Goal: Task Accomplishment & Management: Use online tool/utility

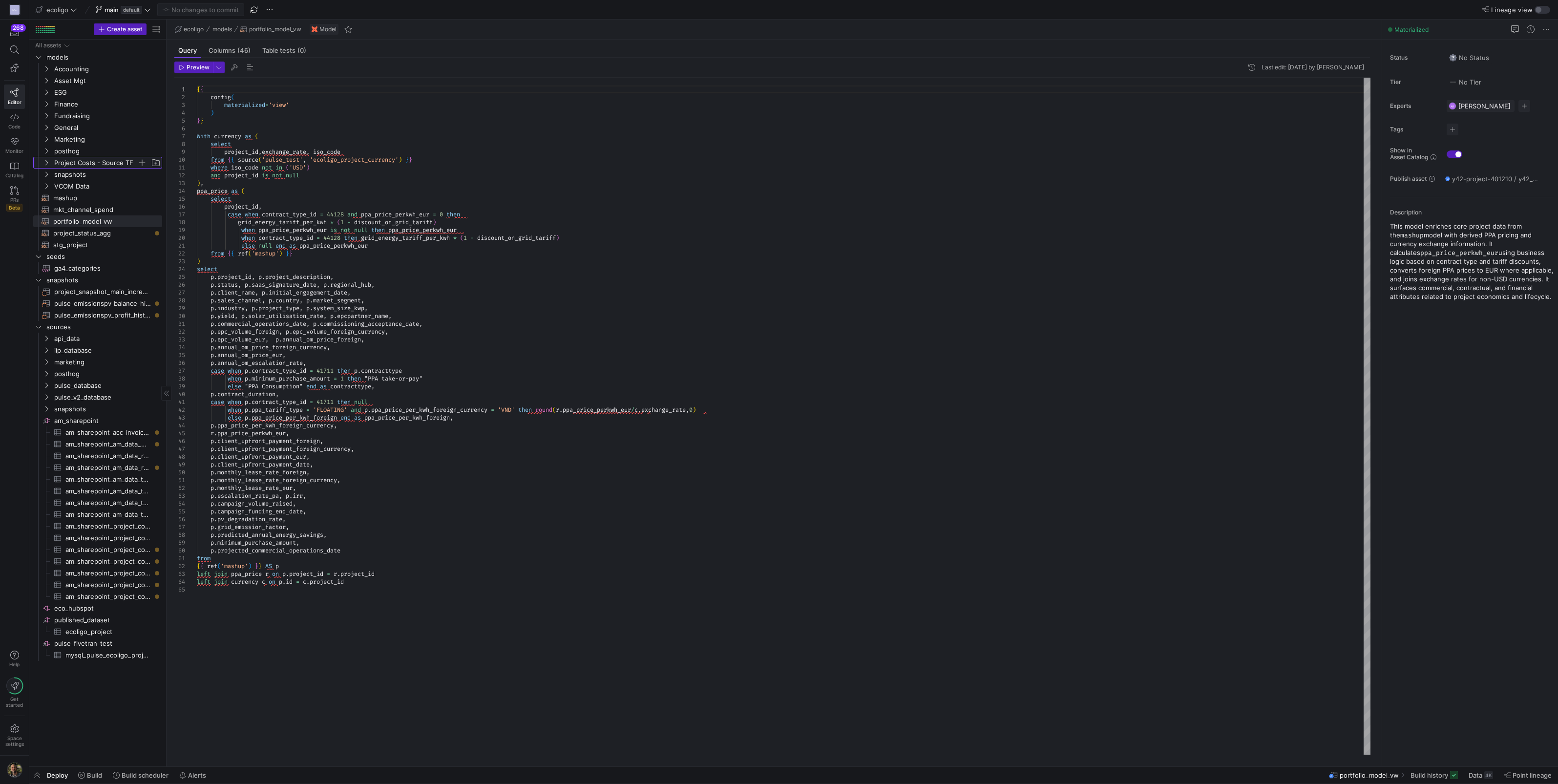
click at [50, 161] on y42-icon "Press SPACE to select this row." at bounding box center [46, 162] width 8 height 8
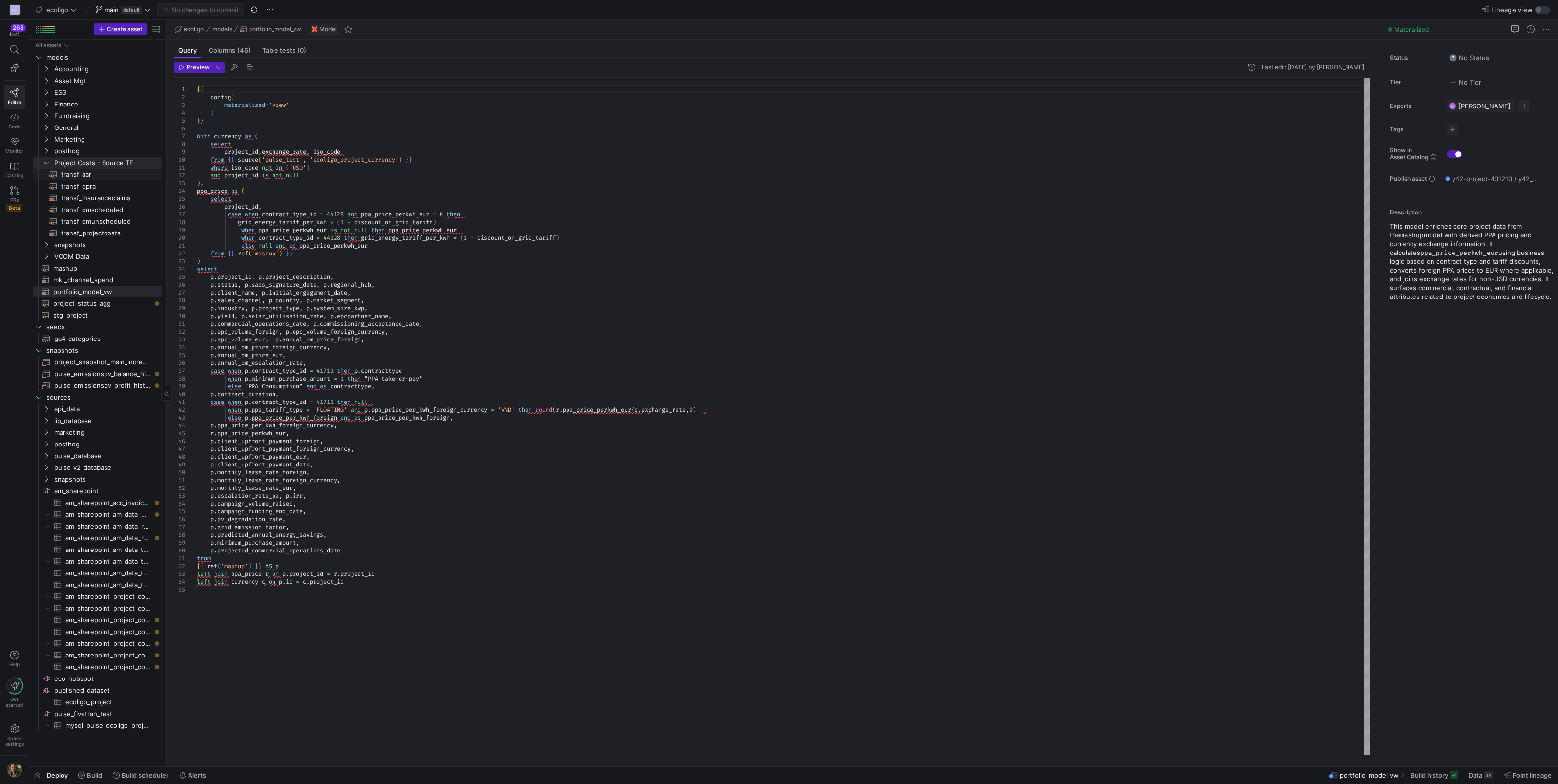
click at [67, 176] on span "transf_aar​​​​​​​​​​" at bounding box center [106, 174] width 90 height 11
type textarea "{{ config( materialized='table', schema = 'schema_projectcosts' ) }} SELECT 'AA…"
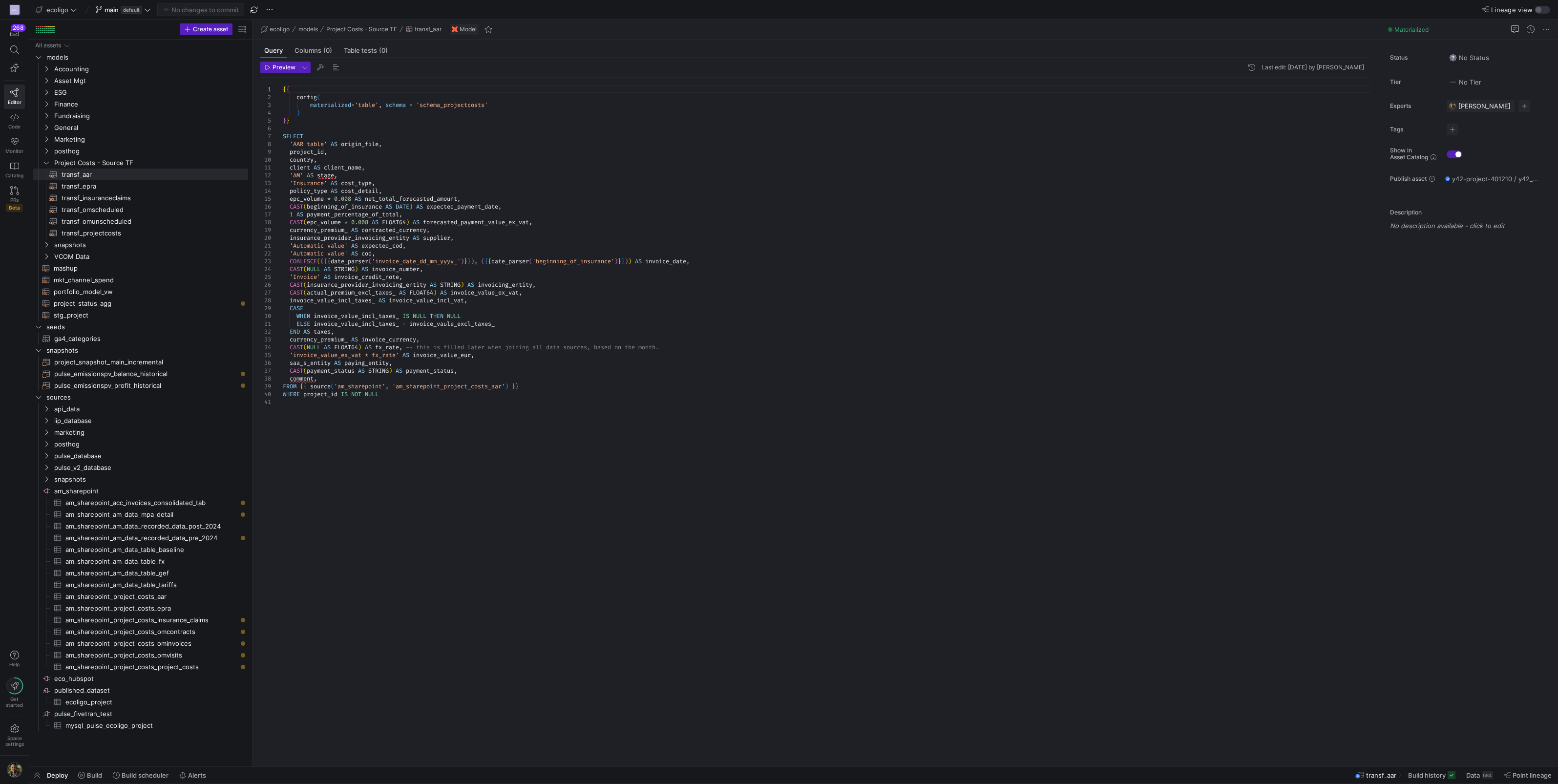
drag, startPoint x: 166, startPoint y: 568, endPoint x: 254, endPoint y: 573, distance: 88.1
click at [253, 573] on div at bounding box center [252, 393] width 1 height 747
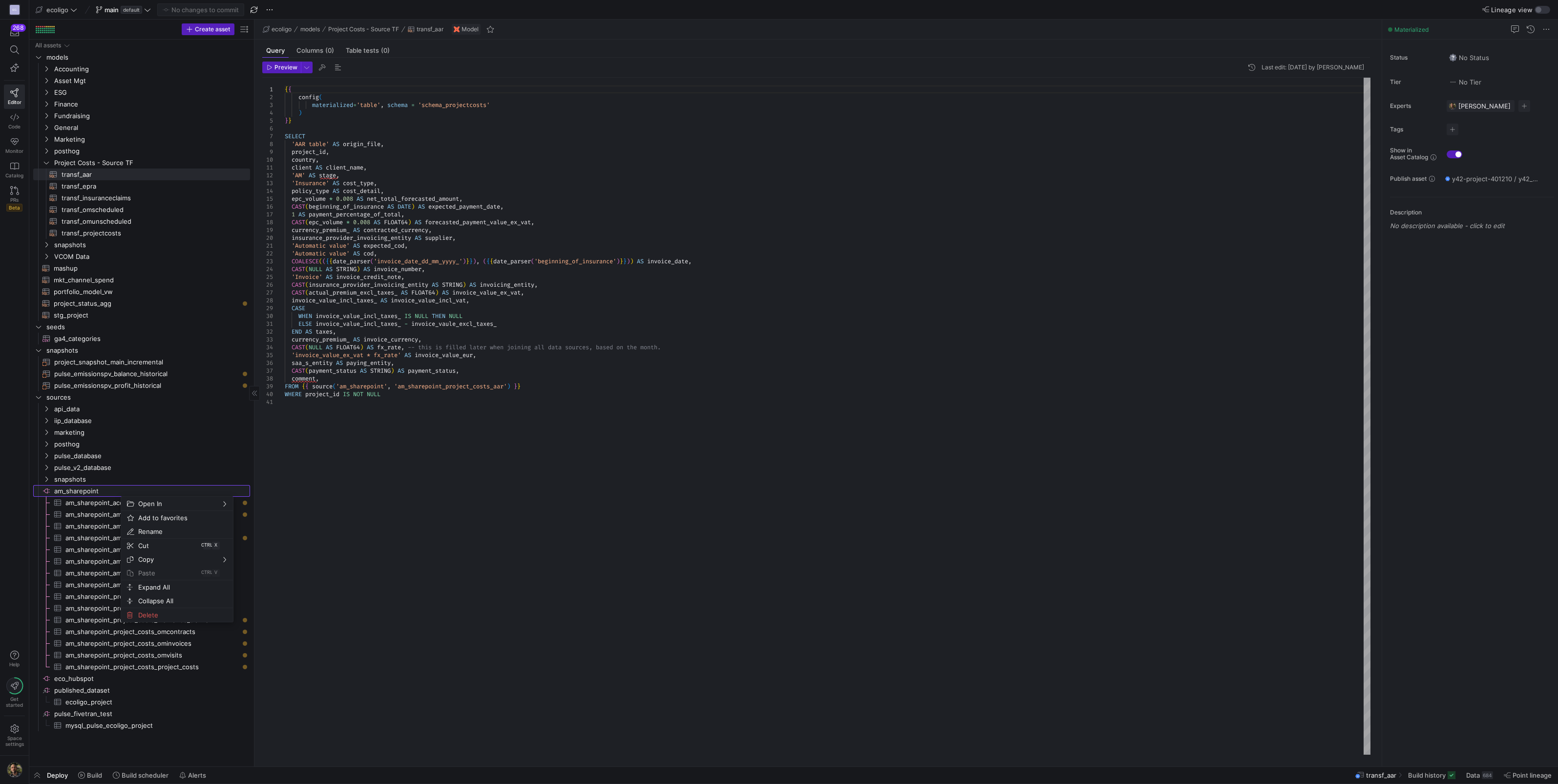
click at [103, 493] on span "am_sharepoint​​​​​​​​" at bounding box center [152, 491] width 194 height 11
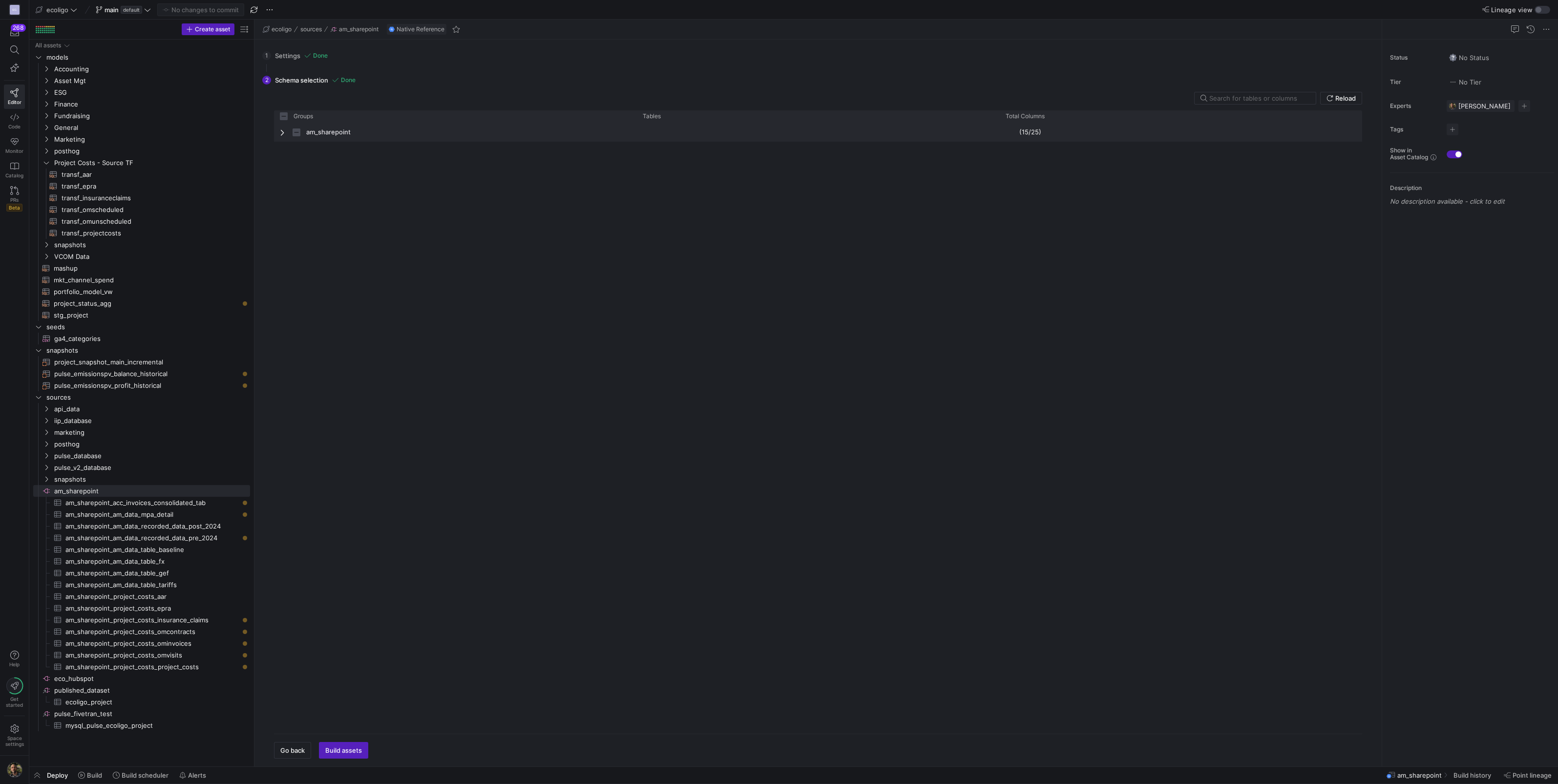
click at [281, 127] on span "Press SPACE to select this row." at bounding box center [283, 132] width 7 height 19
checkbox input "false"
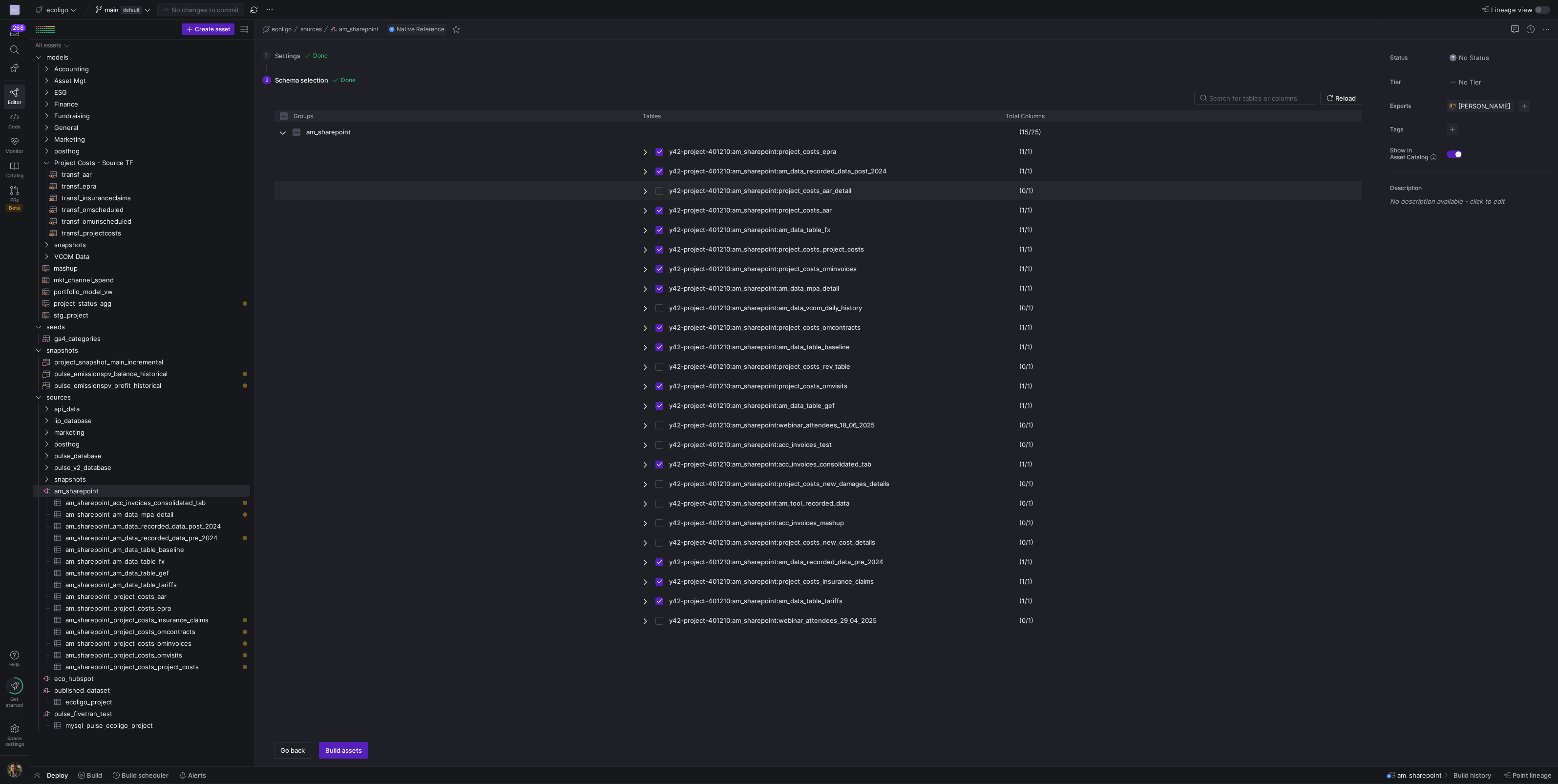
click at [659, 192] on input "Press Space to toggle row selection (unchecked)" at bounding box center [659, 191] width 8 height 8
checkbox input "true"
checkbox input "false"
checkbox input "true"
click at [353, 751] on span "Commit & Push" at bounding box center [348, 750] width 45 height 8
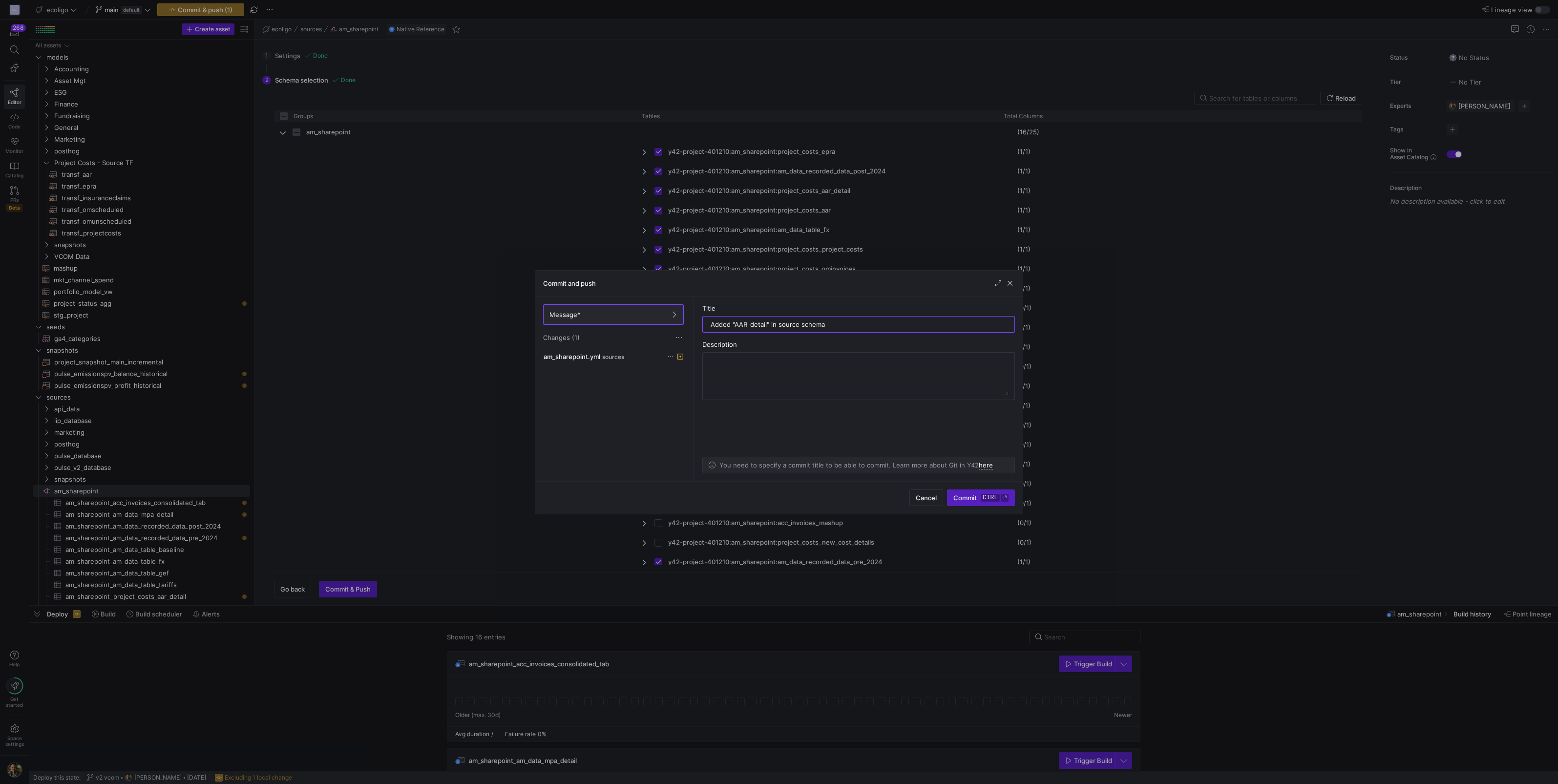
type input "Added "AAR_detail" in source schema"
click at [970, 498] on span "Commit ctrl ⏎" at bounding box center [981, 497] width 55 height 8
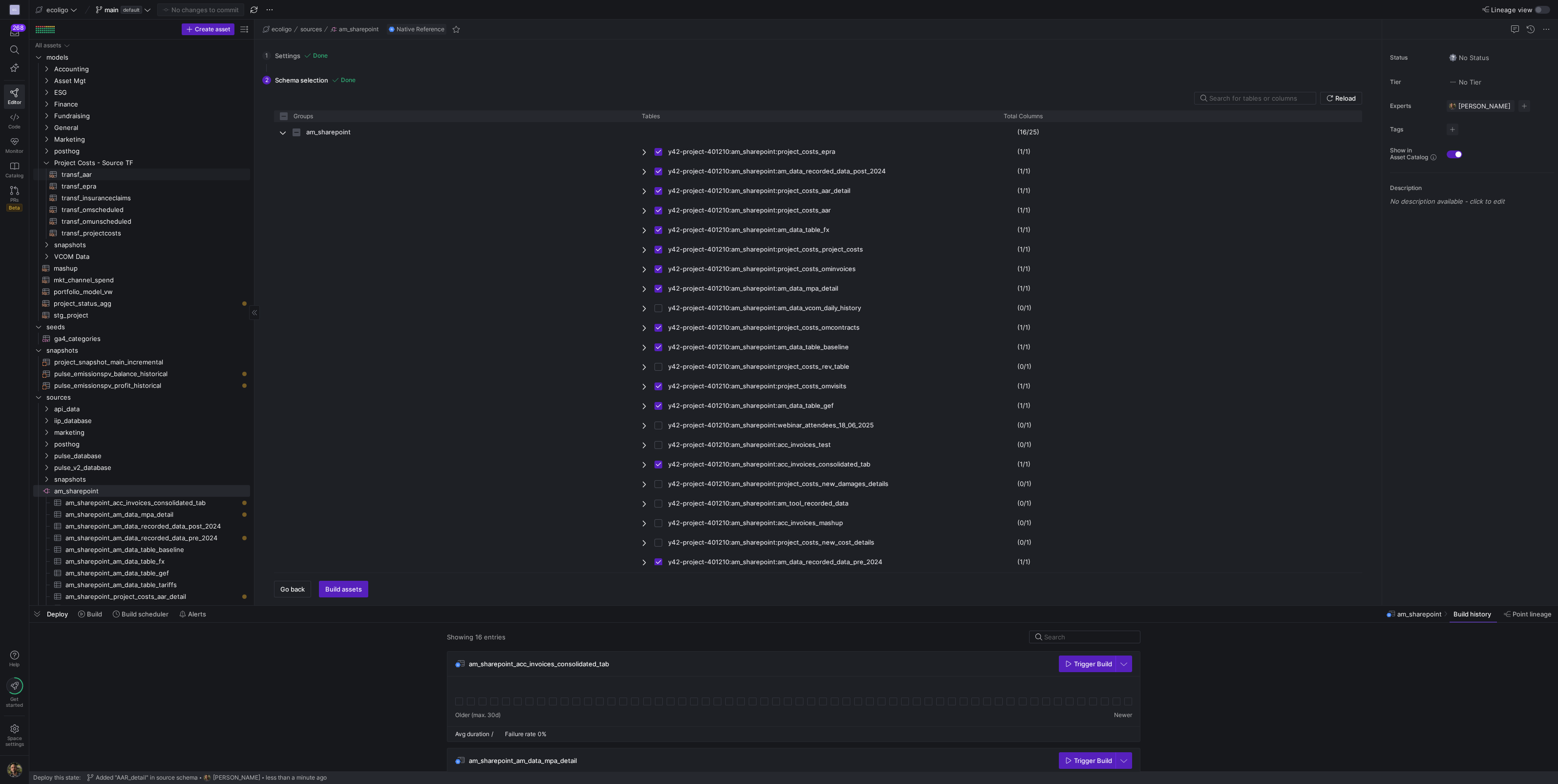
click at [93, 174] on span "transf_aar​​​​​​​​​​" at bounding box center [150, 174] width 177 height 11
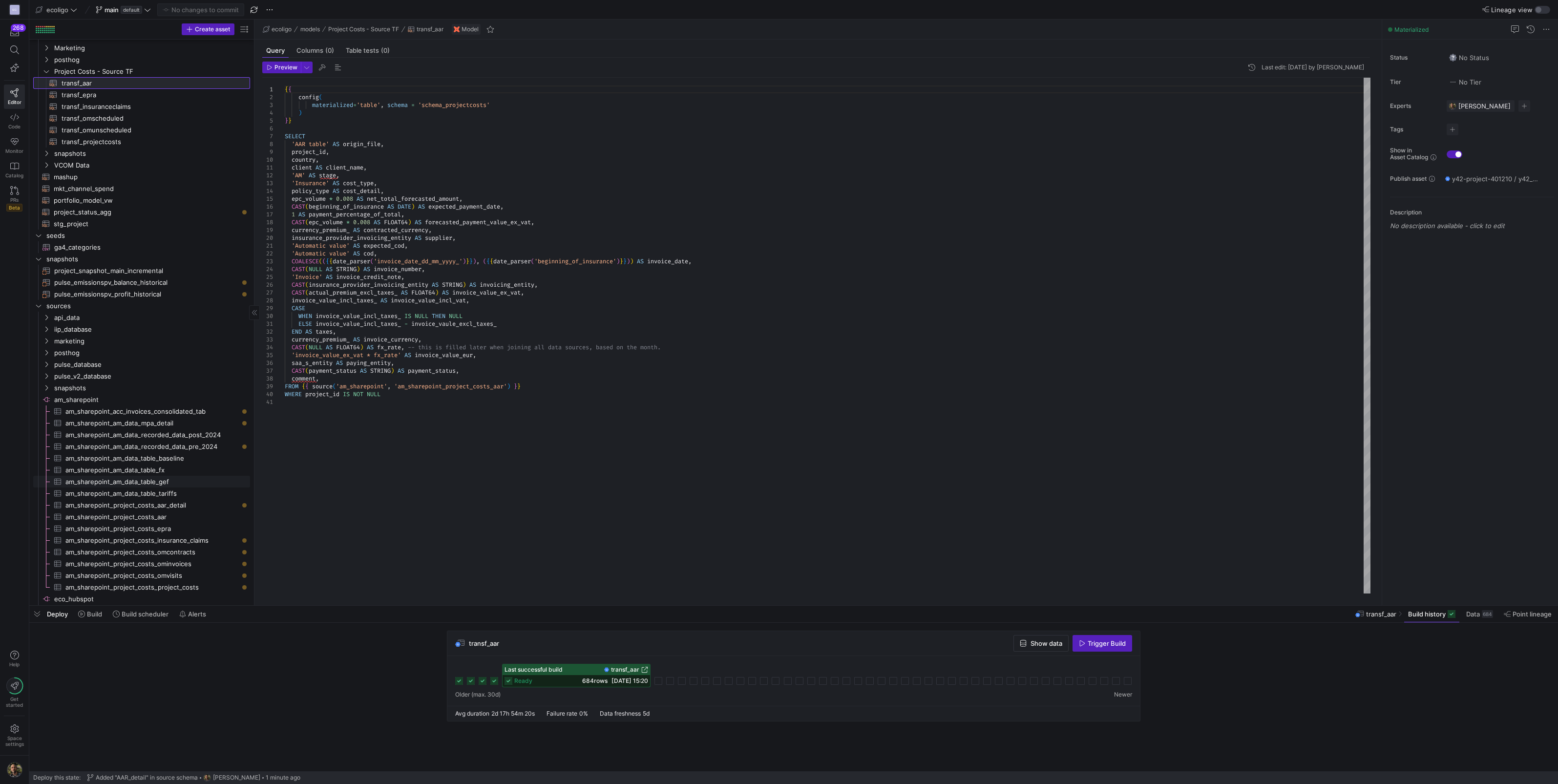
scroll to position [92, 0]
click at [509, 386] on div at bounding box center [779, 392] width 1558 height 784
click at [511, 386] on div at bounding box center [779, 392] width 1558 height 784
click at [511, 385] on div at bounding box center [779, 392] width 1558 height 784
click at [511, 385] on div "{ { config ( materialized = 'table' , schema = 'schema_projectcosts' ) } } SELE…" at bounding box center [828, 336] width 1086 height 516
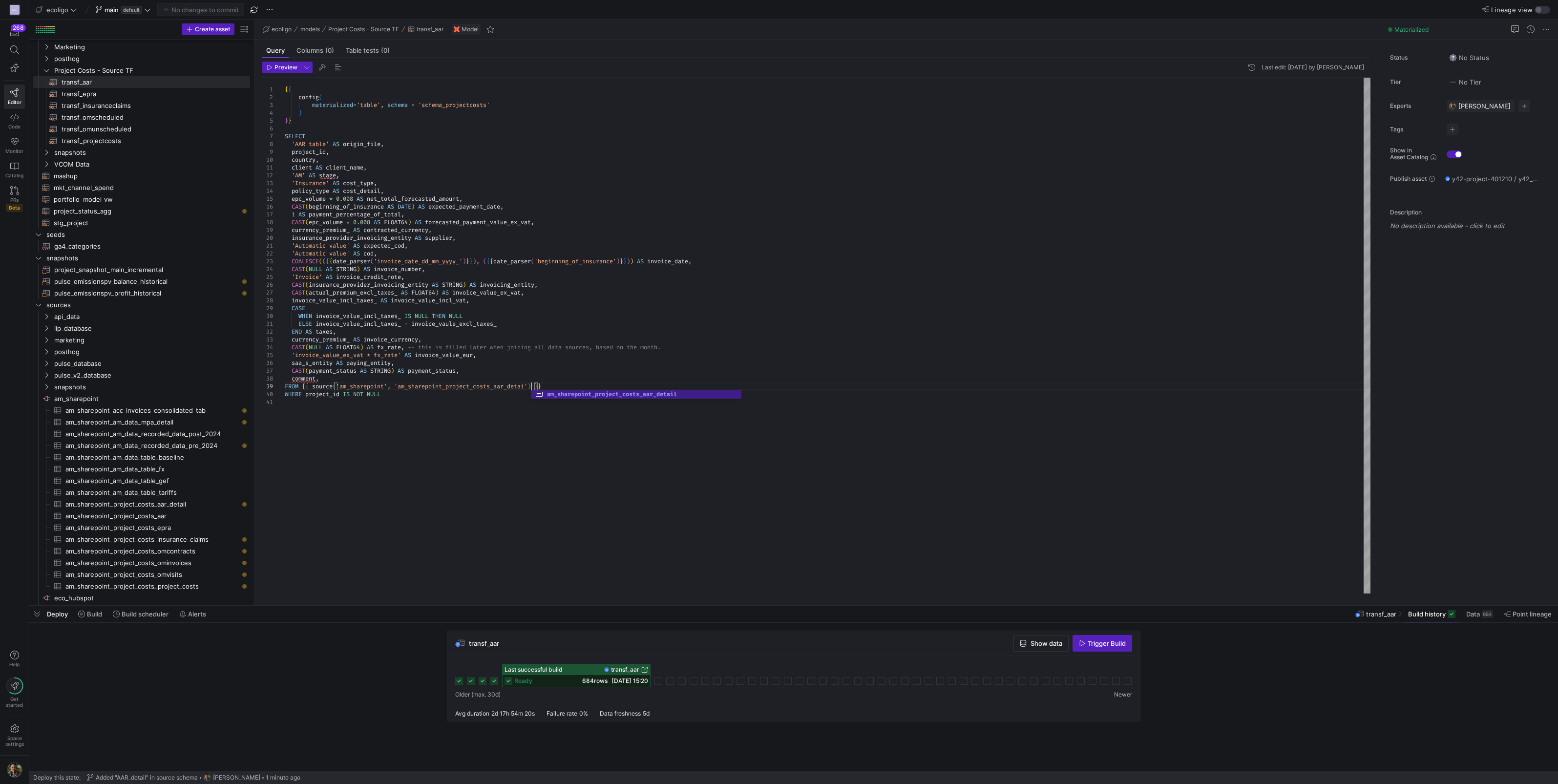
scroll to position [62, 249]
click at [564, 385] on div "{ { config ( materialized = 'table' , schema = 'schema_projectcosts' ) } } SELE…" at bounding box center [828, 336] width 1086 height 516
click at [435, 305] on div "{ { config ( materialized = 'table' , schema = 'schema_projectcosts' ) } } SELE…" at bounding box center [828, 336] width 1086 height 516
click at [316, 158] on div "{ { config ( materialized = 'table' , schema = 'schema_projectcosts' ) } } SELE…" at bounding box center [828, 336] width 1086 height 516
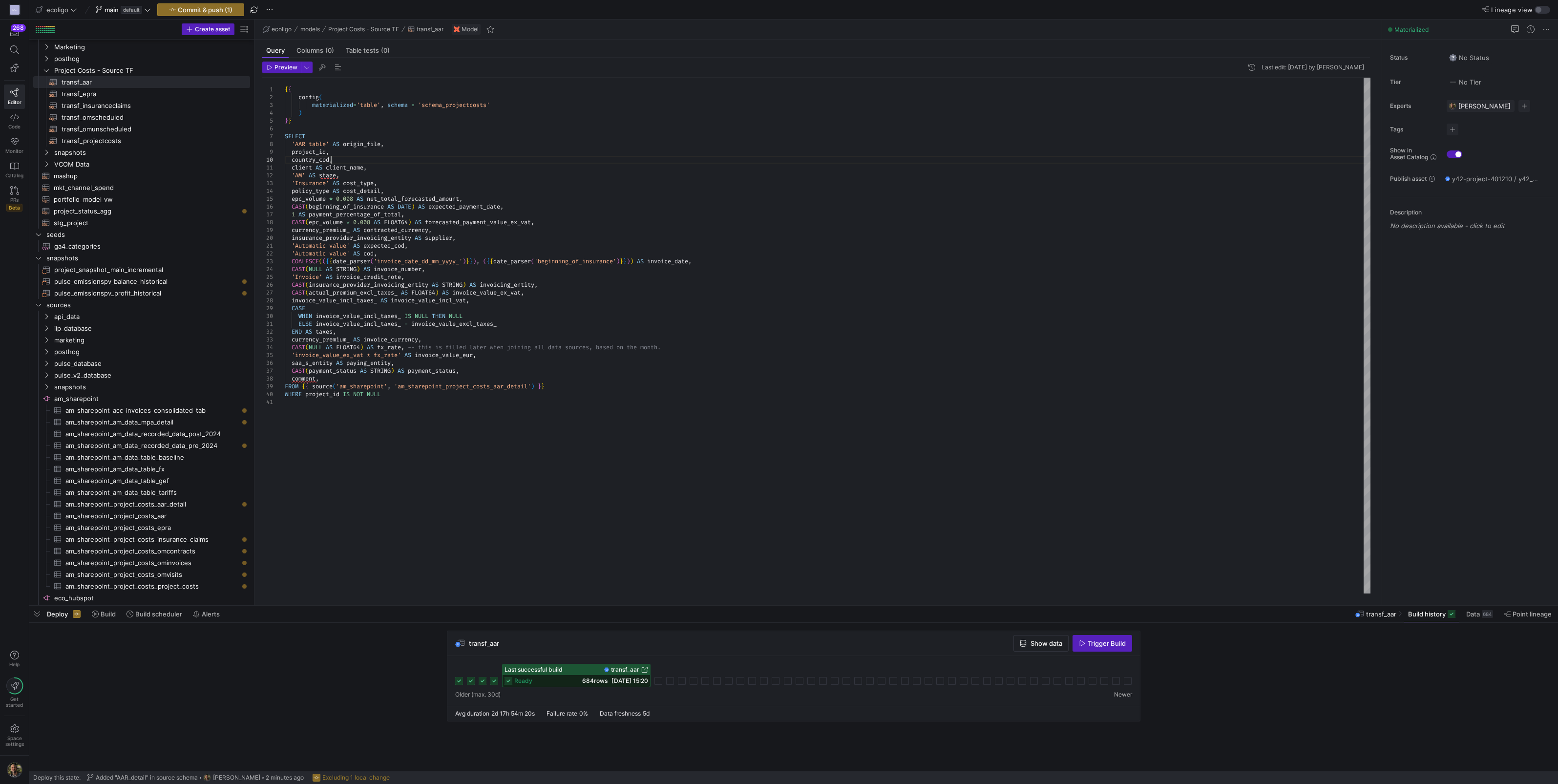
scroll to position [70, 48]
click at [327, 199] on div "{ { config ( materialized = 'table' , schema = 'schema_projectcosts' ) } } SELE…" at bounding box center [828, 336] width 1086 height 516
click at [344, 223] on div "{ { config ( materialized = 'table' , schema = 'schema_projectcosts' ) } } SELE…" at bounding box center [828, 336] width 1086 height 516
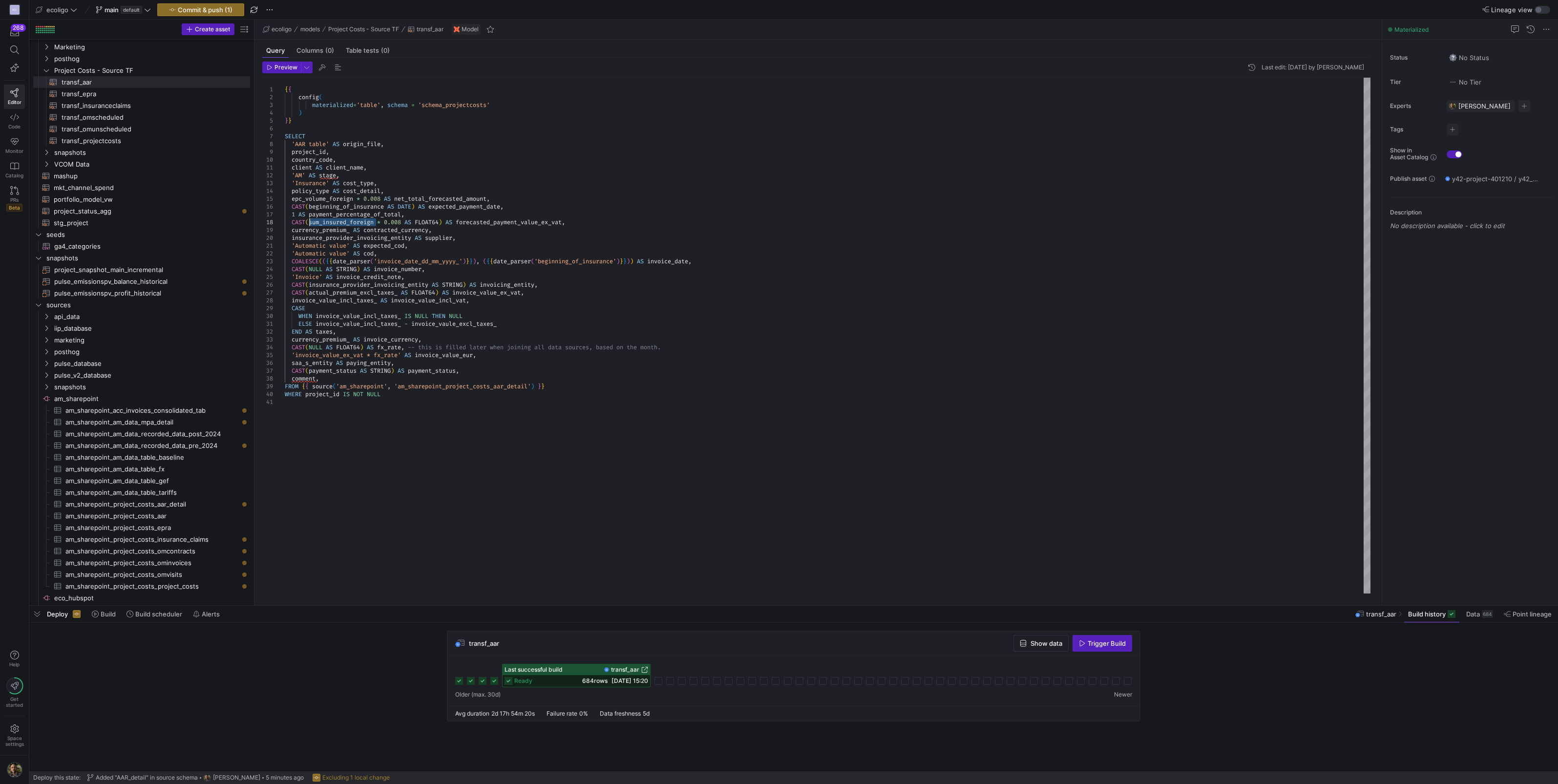
drag, startPoint x: 377, startPoint y: 223, endPoint x: 309, endPoint y: 220, distance: 68.1
click at [309, 220] on div "{ { config ( materialized = 'table' , schema = 'schema_projectcosts' ) } } SELE…" at bounding box center [828, 336] width 1086 height 516
drag, startPoint x: 357, startPoint y: 197, endPoint x: 291, endPoint y: 196, distance: 66.0
click at [291, 196] on div "{ { config ( materialized = 'table' , schema = 'schema_projectcosts' ) } } SELE…" at bounding box center [828, 336] width 1086 height 516
drag, startPoint x: 350, startPoint y: 228, endPoint x: 292, endPoint y: 231, distance: 58.1
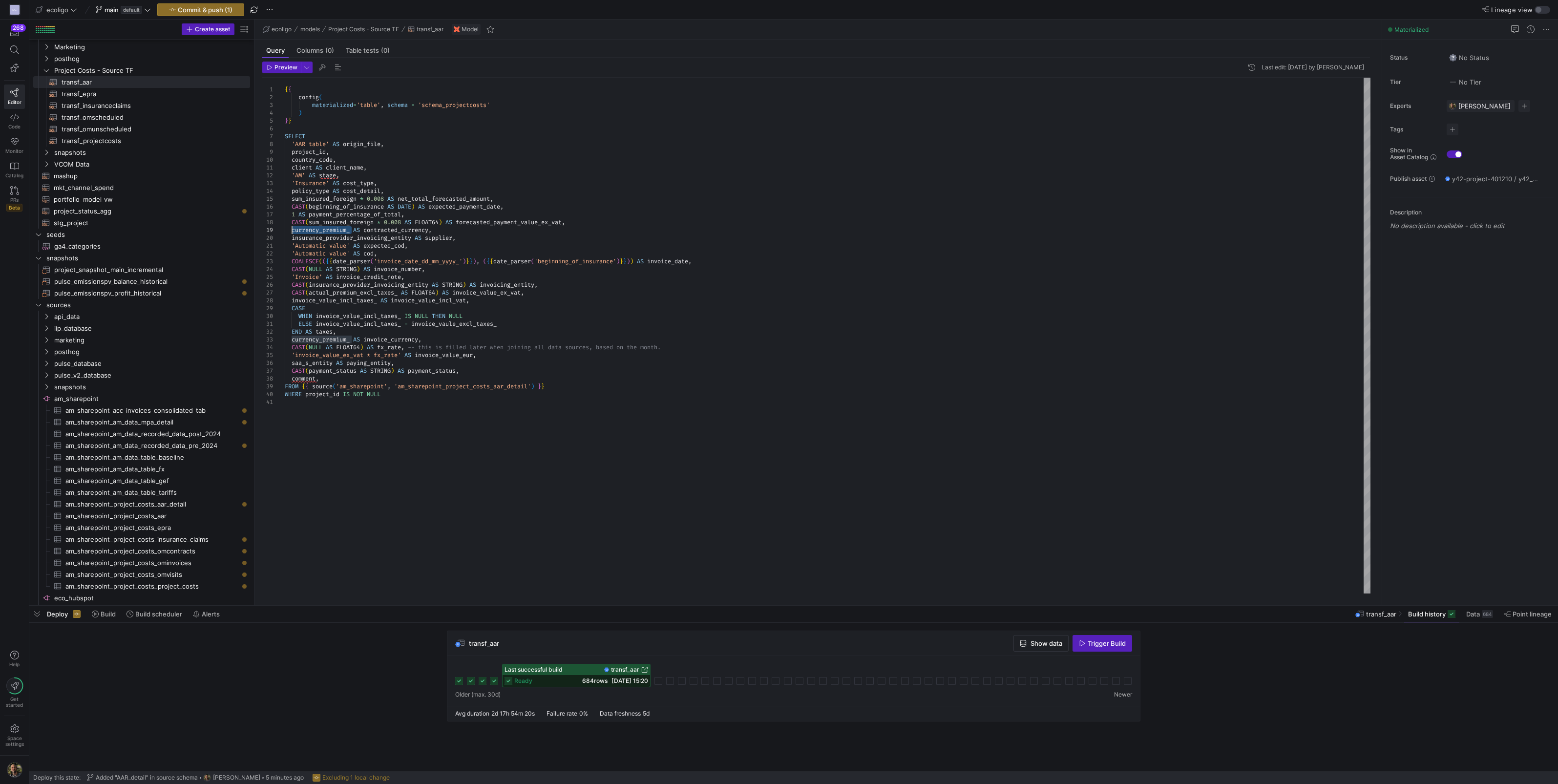
click at [292, 231] on div "{ { config ( materialized = 'table' , schema = 'schema_projectcosts' ) } } SELE…" at bounding box center [828, 336] width 1086 height 516
click at [408, 237] on div "{ { config ( materialized = 'table' , schema = 'schema_projectcosts' ) } } SELE…" at bounding box center [828, 336] width 1086 height 516
click at [405, 238] on div "{ { config ( materialized = 'table' , schema = 'schema_projectcosts' ) } } SELE…" at bounding box center [828, 336] width 1086 height 516
click at [359, 239] on div "{ { config ( materialized = 'table' , schema = 'schema_projectcosts' ) } } SELE…" at bounding box center [828, 336] width 1086 height 516
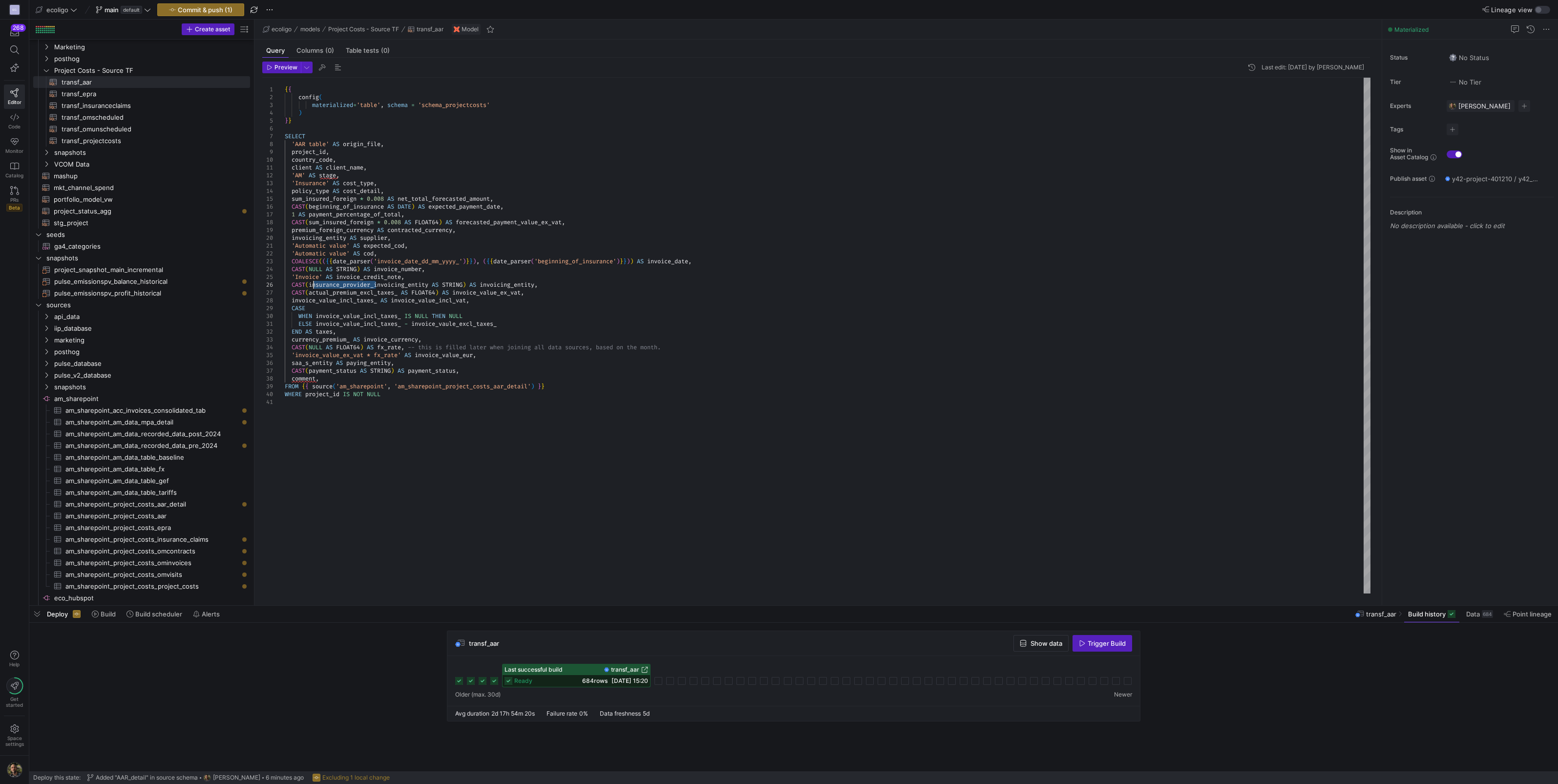
drag, startPoint x: 376, startPoint y: 286, endPoint x: 315, endPoint y: 283, distance: 61.1
click at [315, 283] on div "{ { config ( materialized = 'table' , schema = 'schema_projectcosts' ) } } SELE…" at bounding box center [828, 336] width 1086 height 516
click at [400, 293] on div "{ { config ( materialized = 'table' , schema = 'schema_projectcosts' ) } } SELE…" at bounding box center [828, 336] width 1086 height 516
click at [355, 305] on div "{ { config ( materialized = 'table' , schema = 'schema_projectcosts' ) } } SELE…" at bounding box center [828, 336] width 1086 height 516
click at [357, 301] on div "{ { config ( materialized = 'table' , schema = 'schema_projectcosts' ) } } SELE…" at bounding box center [828, 336] width 1086 height 516
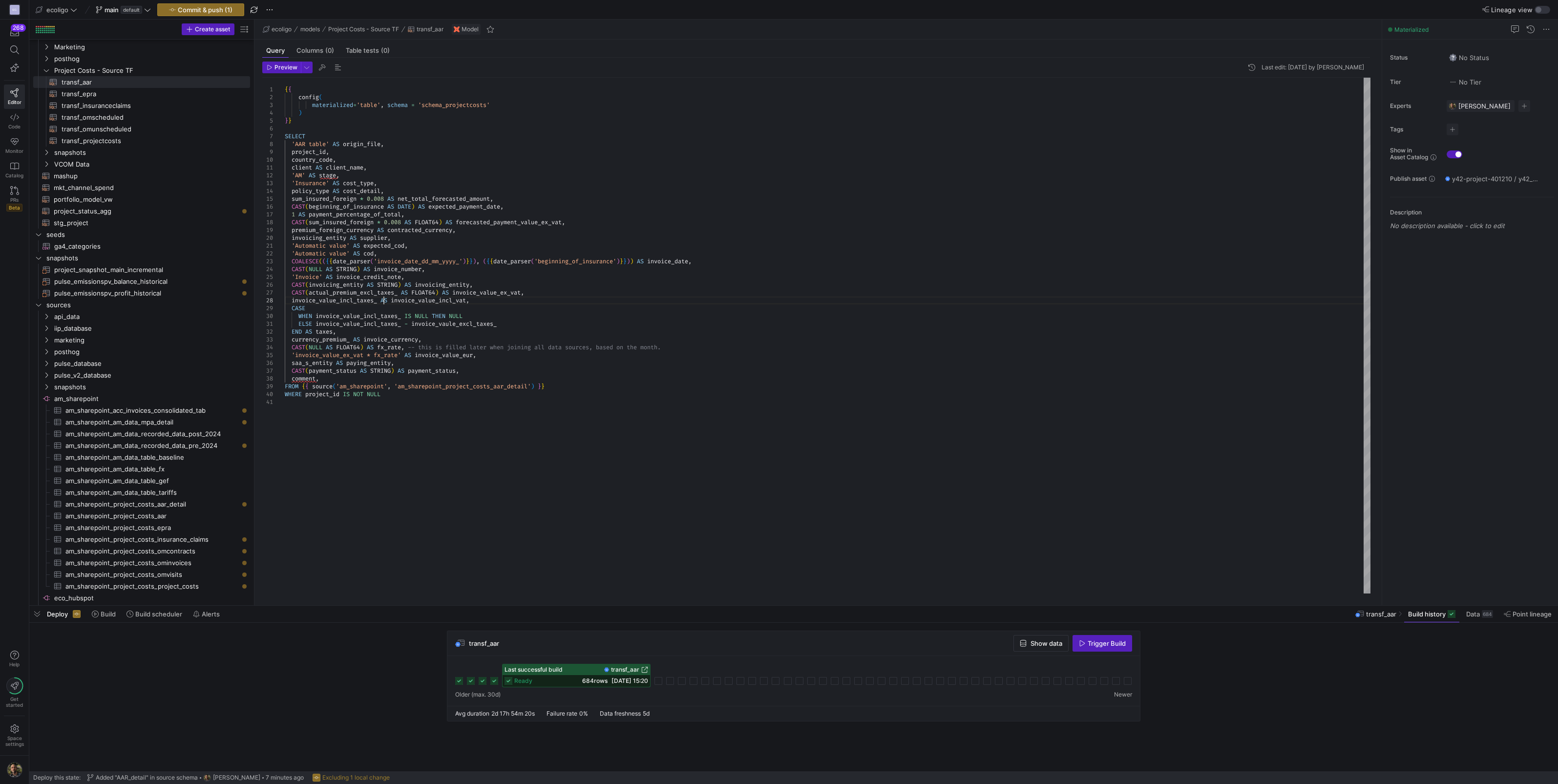
click at [382, 301] on div "{ { config ( materialized = 'table' , schema = 'schema_projectcosts' ) } } SELE…" at bounding box center [828, 336] width 1086 height 516
click at [380, 301] on div "{ { config ( materialized = 'table' , schema = 'schema_projectcosts' ) } } SELE…" at bounding box center [828, 336] width 1086 height 516
click at [408, 324] on div "{ { config ( materialized = 'table' , schema = 'schema_projectcosts' ) } } SELE…" at bounding box center [828, 336] width 1086 height 516
click at [405, 316] on div "{ { config ( materialized = 'table' , schema = 'schema_projectcosts' ) } } SELE…" at bounding box center [828, 336] width 1086 height 516
click at [404, 323] on div "{ { config ( materialized = 'table' , schema = 'schema_projectcosts' ) } } SELE…" at bounding box center [828, 336] width 1086 height 516
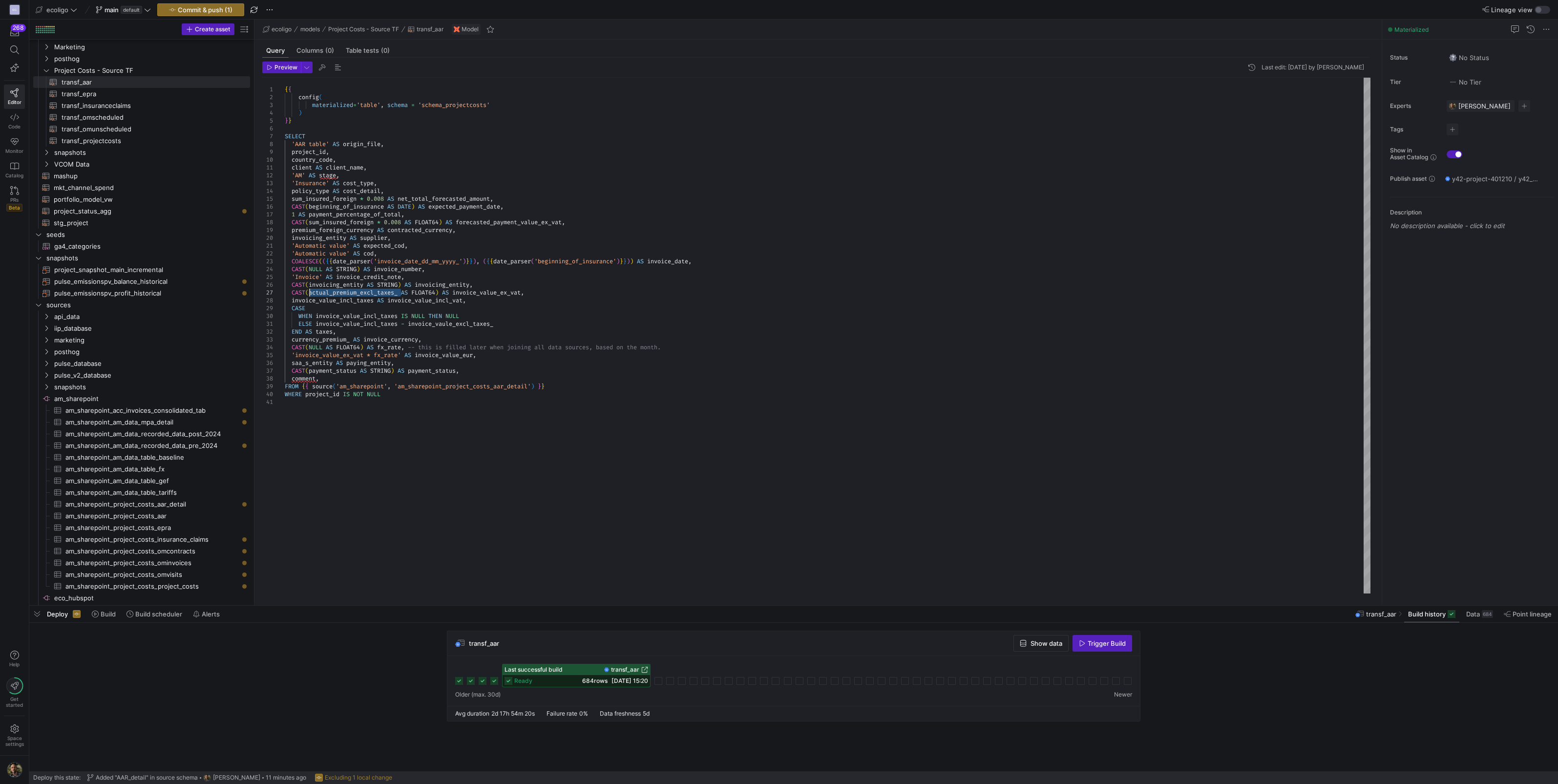
drag, startPoint x: 402, startPoint y: 294, endPoint x: 309, endPoint y: 290, distance: 93.1
click at [309, 290] on div "{ { config ( materialized = 'table' , schema = 'schema_projectcosts' ) } } SELE…" at bounding box center [828, 336] width 1086 height 516
drag, startPoint x: 517, startPoint y: 327, endPoint x: 411, endPoint y: 324, distance: 106.0
click at [411, 324] on div "{ { config ( materialized = 'table' , schema = 'schema_projectcosts' ) } } SELE…" at bounding box center [828, 336] width 1086 height 516
drag, startPoint x: 354, startPoint y: 339, endPoint x: 293, endPoint y: 342, distance: 61.1
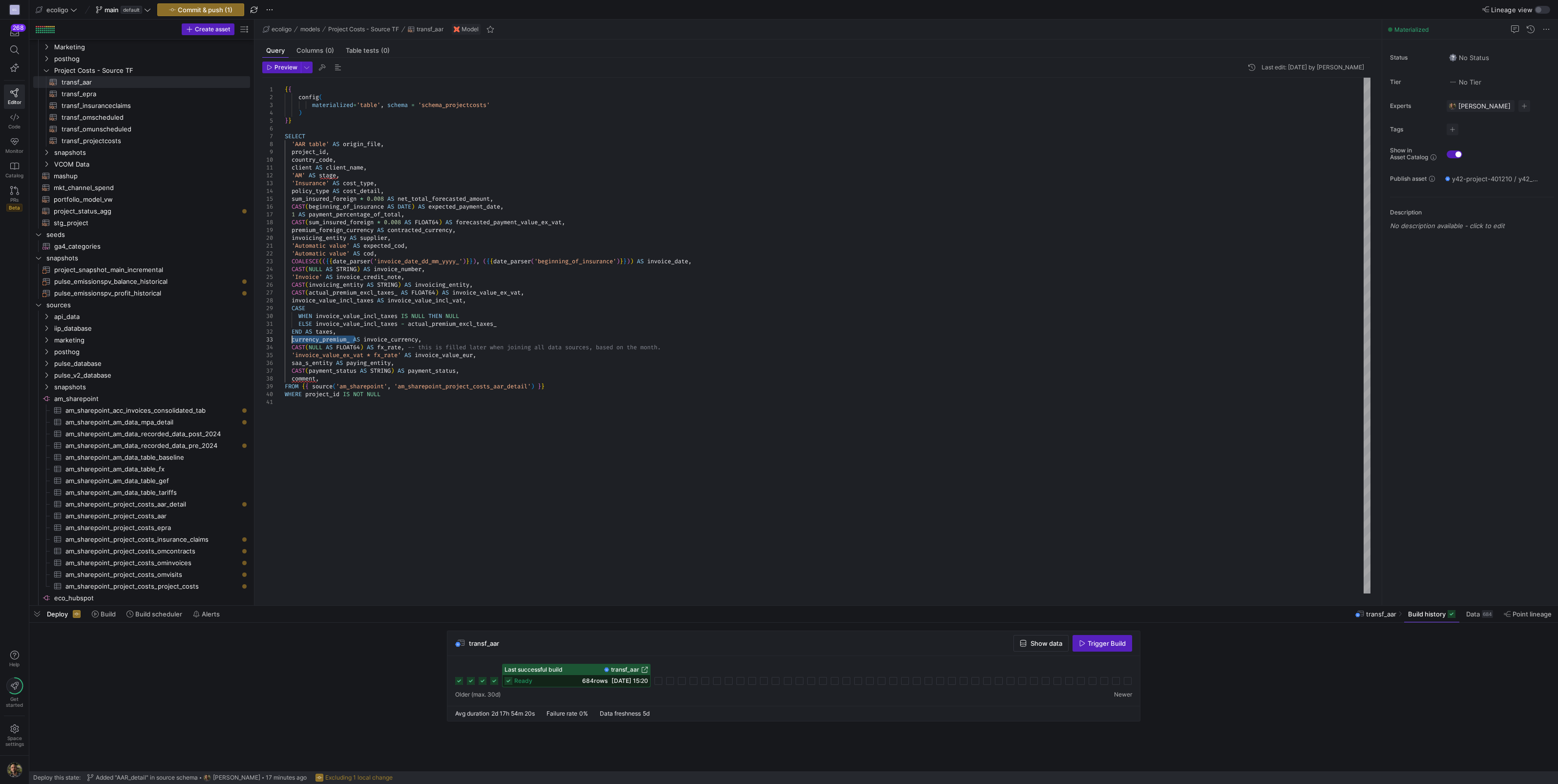
click at [293, 342] on div "{ { config ( materialized = 'table' , schema = 'schema_projectcosts' ) } } SELE…" at bounding box center [828, 336] width 1086 height 516
click at [464, 337] on div "{ { config ( materialized = 'table' , schema = 'schema_projectcosts' ) } } SELE…" at bounding box center [828, 336] width 1086 height 516
click at [348, 362] on div "{ { config ( materialized = 'table' , schema = 'schema_projectcosts' ) } } SELE…" at bounding box center [828, 336] width 1086 height 516
type textarea "ELSE invoice_value_incl_taxes - actual_premium_excl_taxes_ END AS taxes, premiu…"
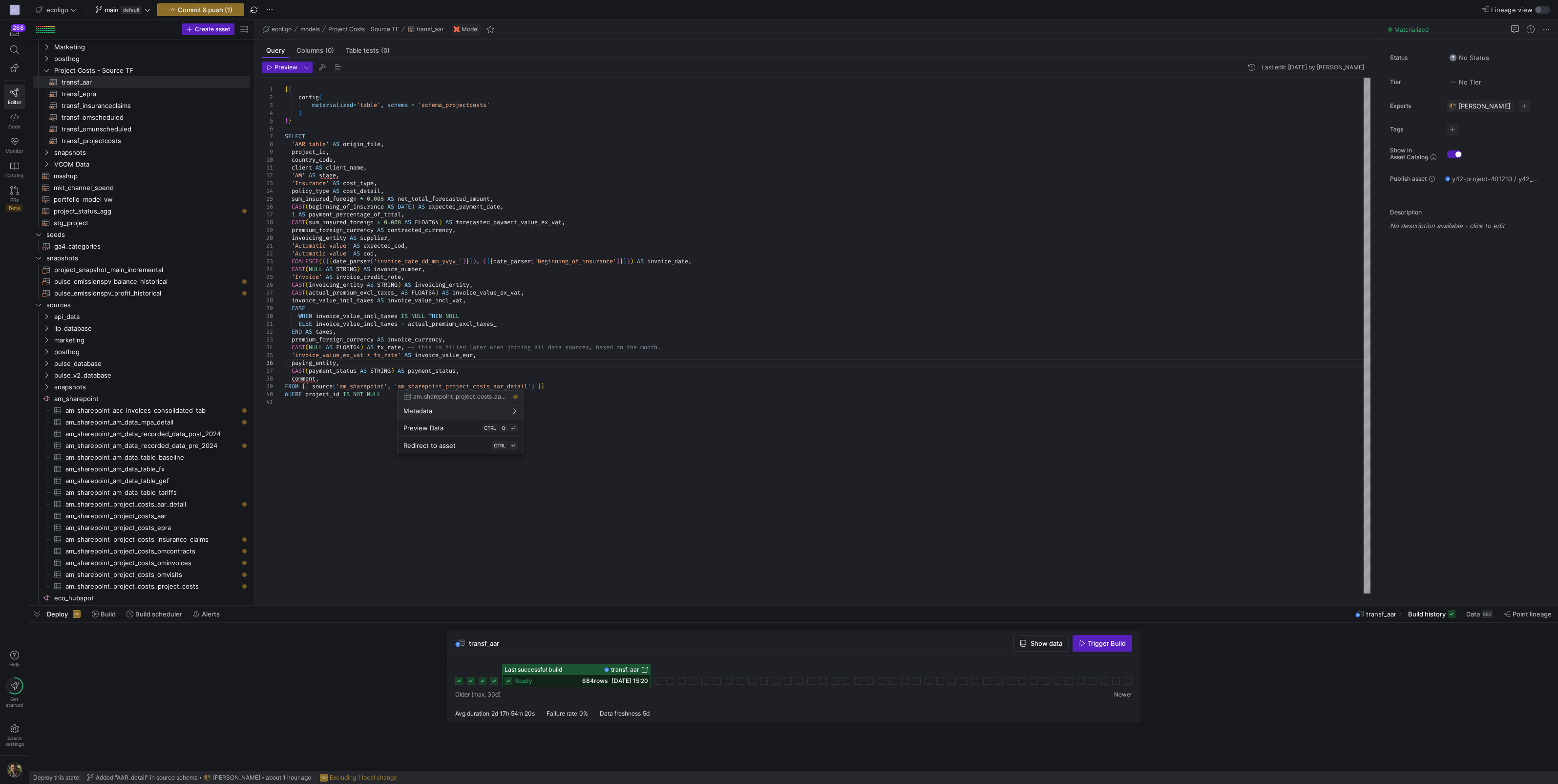
click at [434, 342] on div at bounding box center [779, 392] width 1558 height 784
click at [327, 379] on div "{ { config ( materialized = 'table' , schema = 'schema_projectcosts' ) } } SELE…" at bounding box center [828, 336] width 1086 height 516
click at [205, 9] on div at bounding box center [779, 392] width 1558 height 784
click at [92, 80] on span "transf_aar​​​​​​​​​​" at bounding box center [150, 82] width 177 height 11
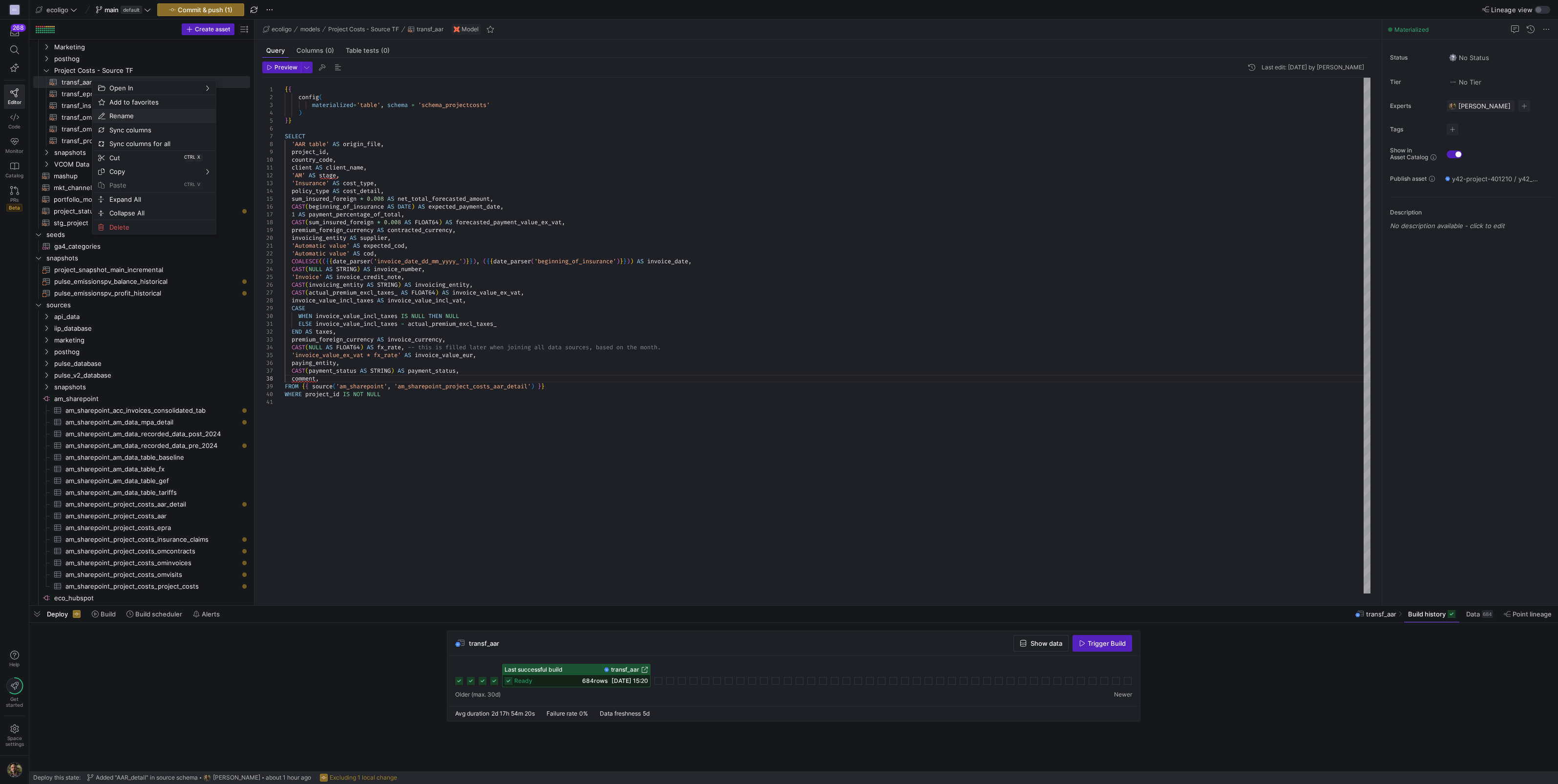
click at [143, 116] on span "Rename" at bounding box center [145, 116] width 81 height 14
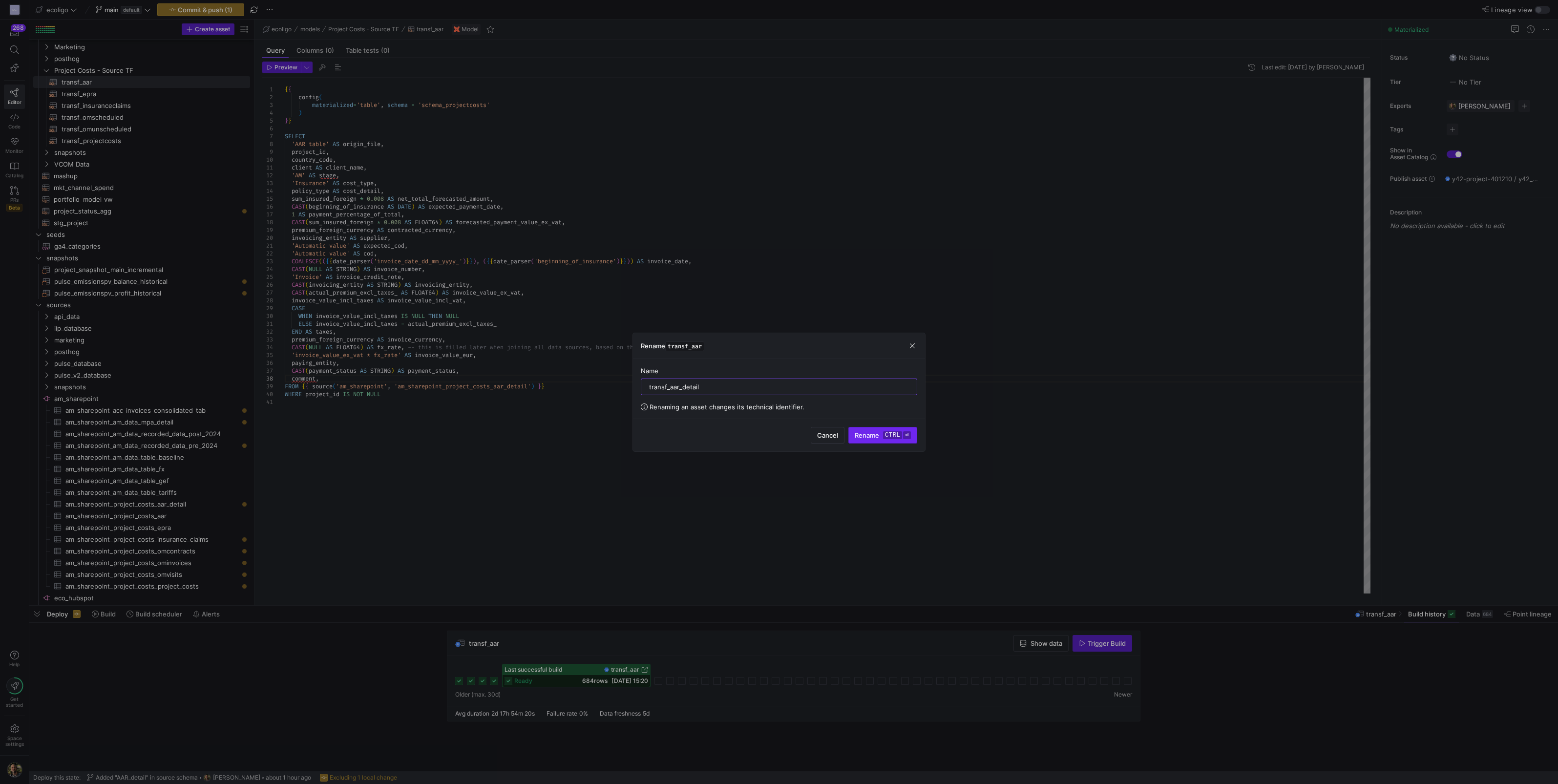
type input "transf_aar_detail"
click at [863, 435] on span "Rename ctrl ⏎" at bounding box center [883, 435] width 57 height 8
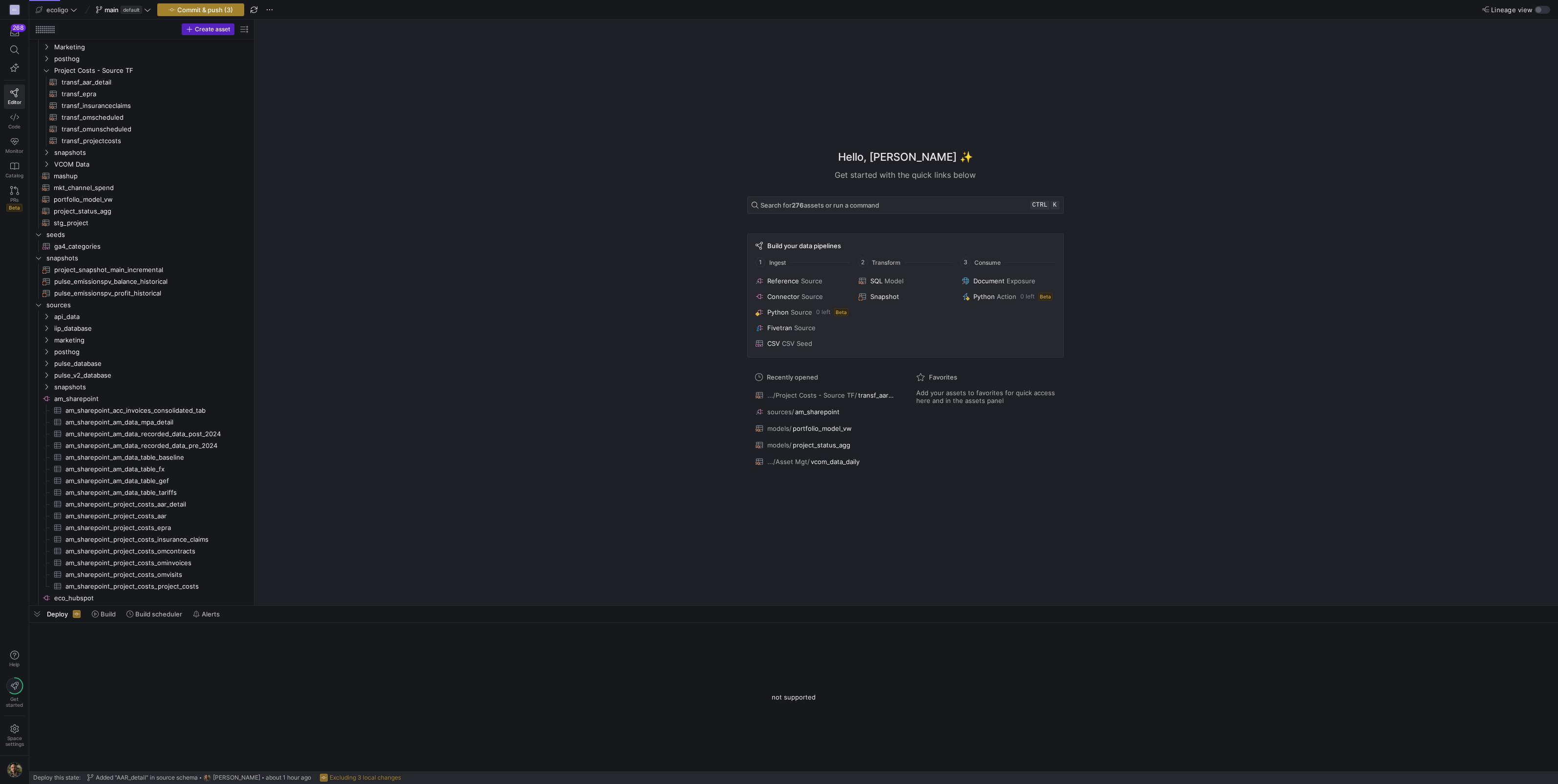
click at [208, 8] on span "Commit & push (3)" at bounding box center [205, 10] width 56 height 8
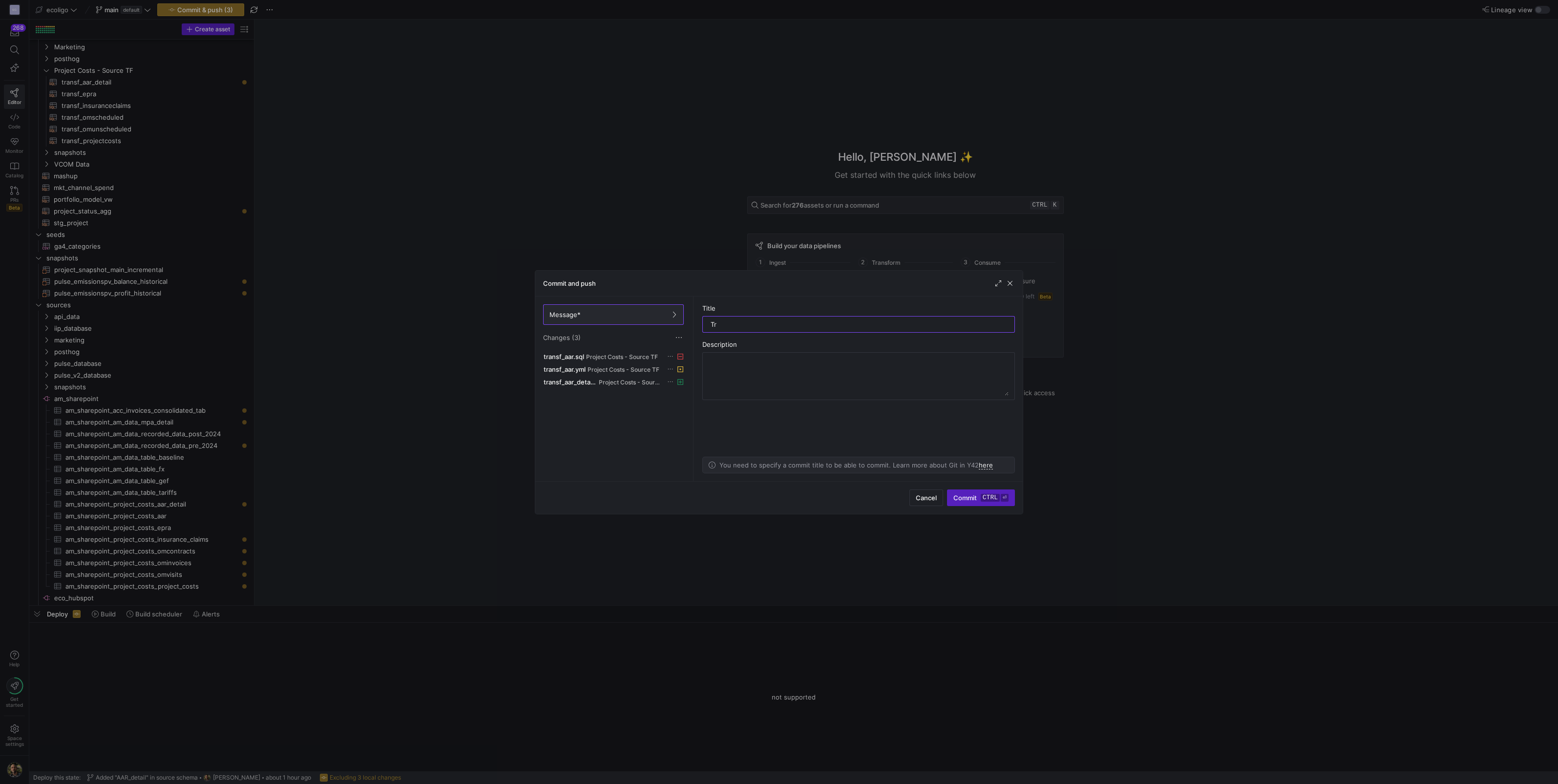
type input "T"
type input "aar_detail revamp"
click at [775, 367] on textarea at bounding box center [859, 376] width 300 height 39
click at [791, 358] on textarea "Adopting AAR source to AAAR_detail" at bounding box center [859, 376] width 300 height 39
click at [825, 358] on textarea "Adopting AAR source to AAR_detail" at bounding box center [859, 376] width 300 height 39
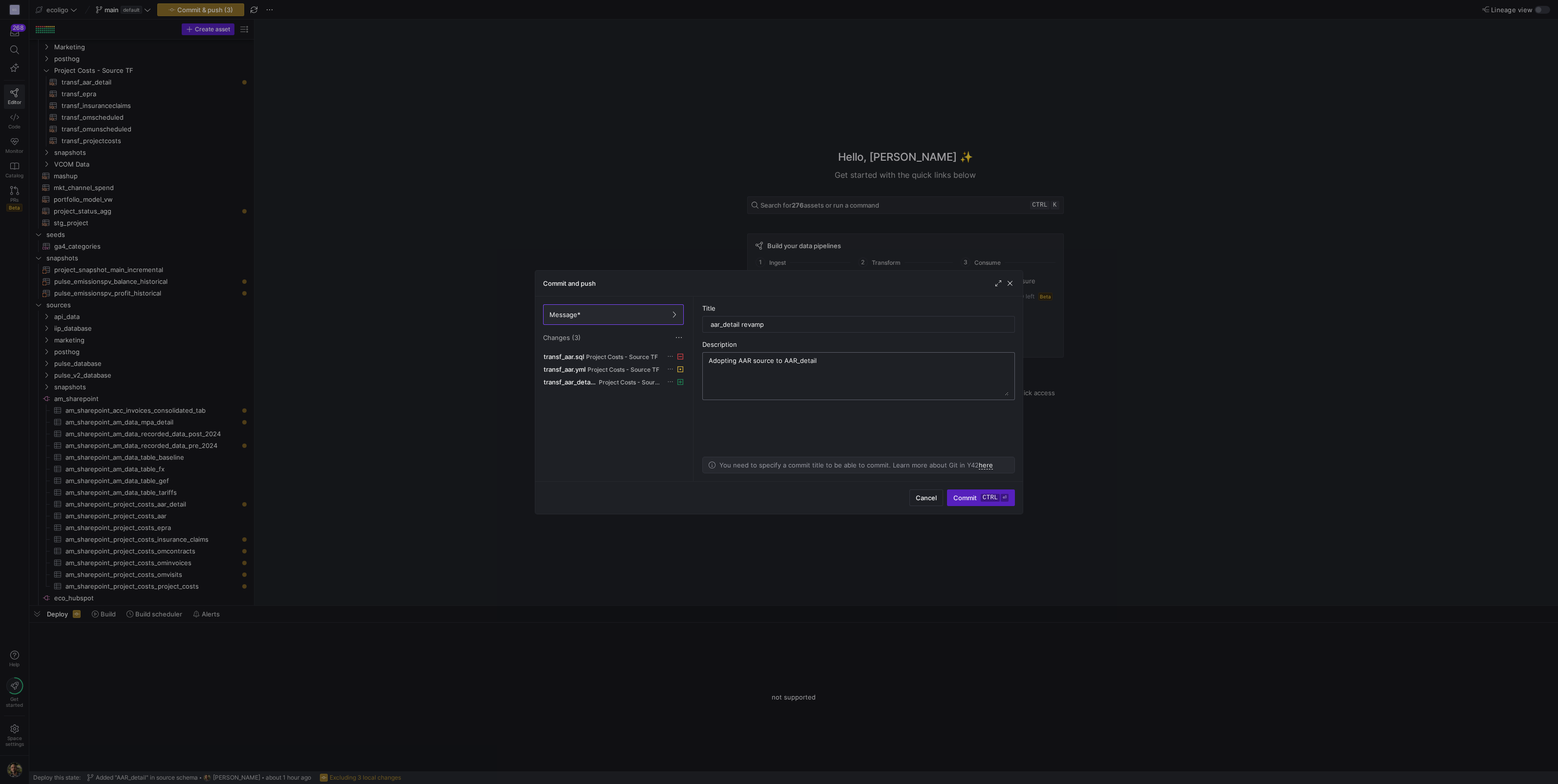
click at [823, 361] on textarea "Adopting AAR source to AAR_detail" at bounding box center [859, 376] width 300 height 39
click at [827, 361] on textarea "Adopting AAR source to AAR_detail" at bounding box center [859, 376] width 300 height 39
type textarea "Adopting AAR source to AAR_detail new attributes Renaming data source name"
click at [966, 496] on span "Commit ctrl ⏎" at bounding box center [981, 497] width 55 height 8
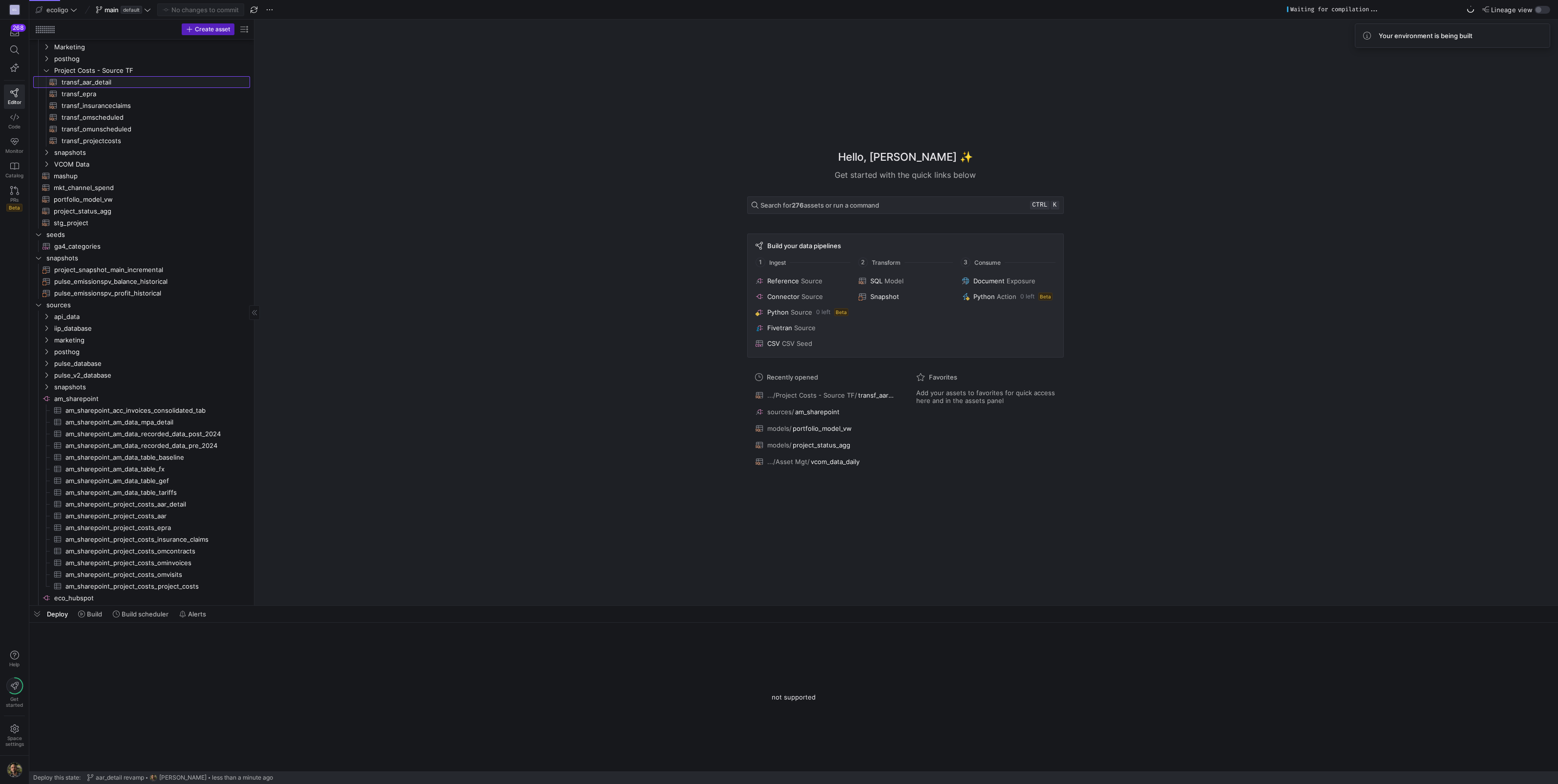
drag, startPoint x: 94, startPoint y: 82, endPoint x: 126, endPoint y: 83, distance: 32.0
click at [94, 82] on span "transf_aar_detail​​​​​​​​​​" at bounding box center [150, 82] width 177 height 11
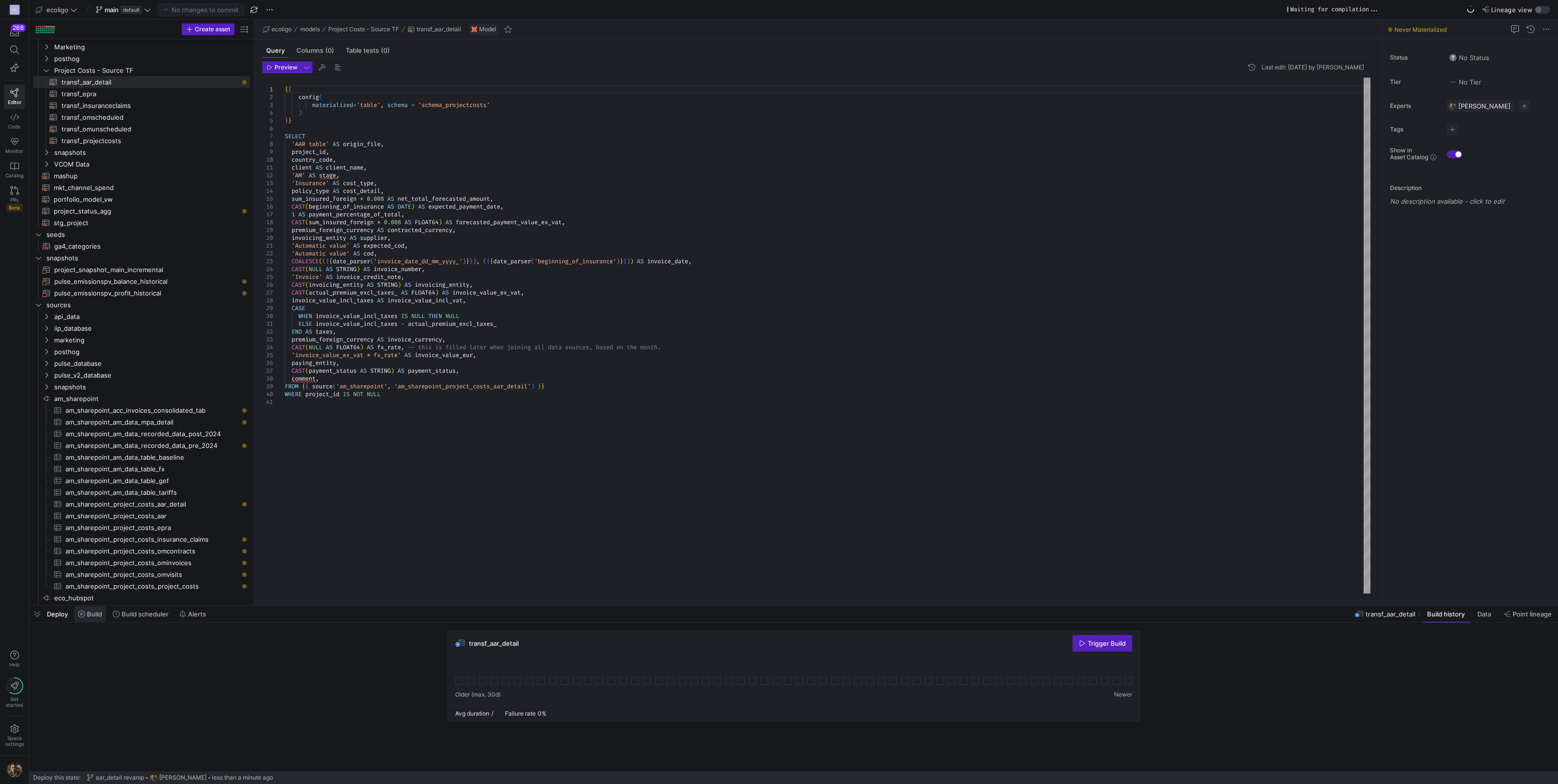
click at [83, 620] on span at bounding box center [90, 614] width 32 height 16
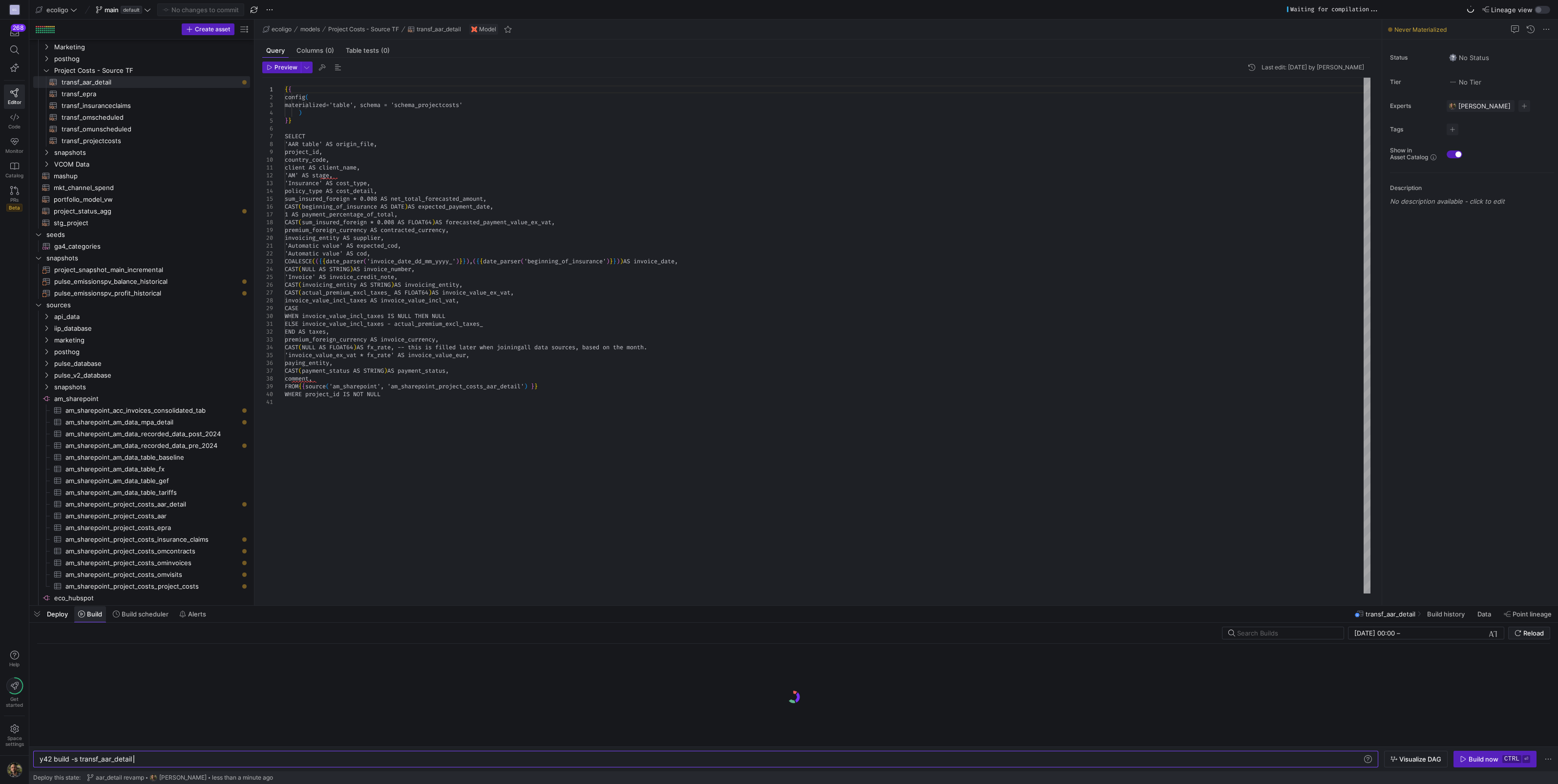
scroll to position [0, 93]
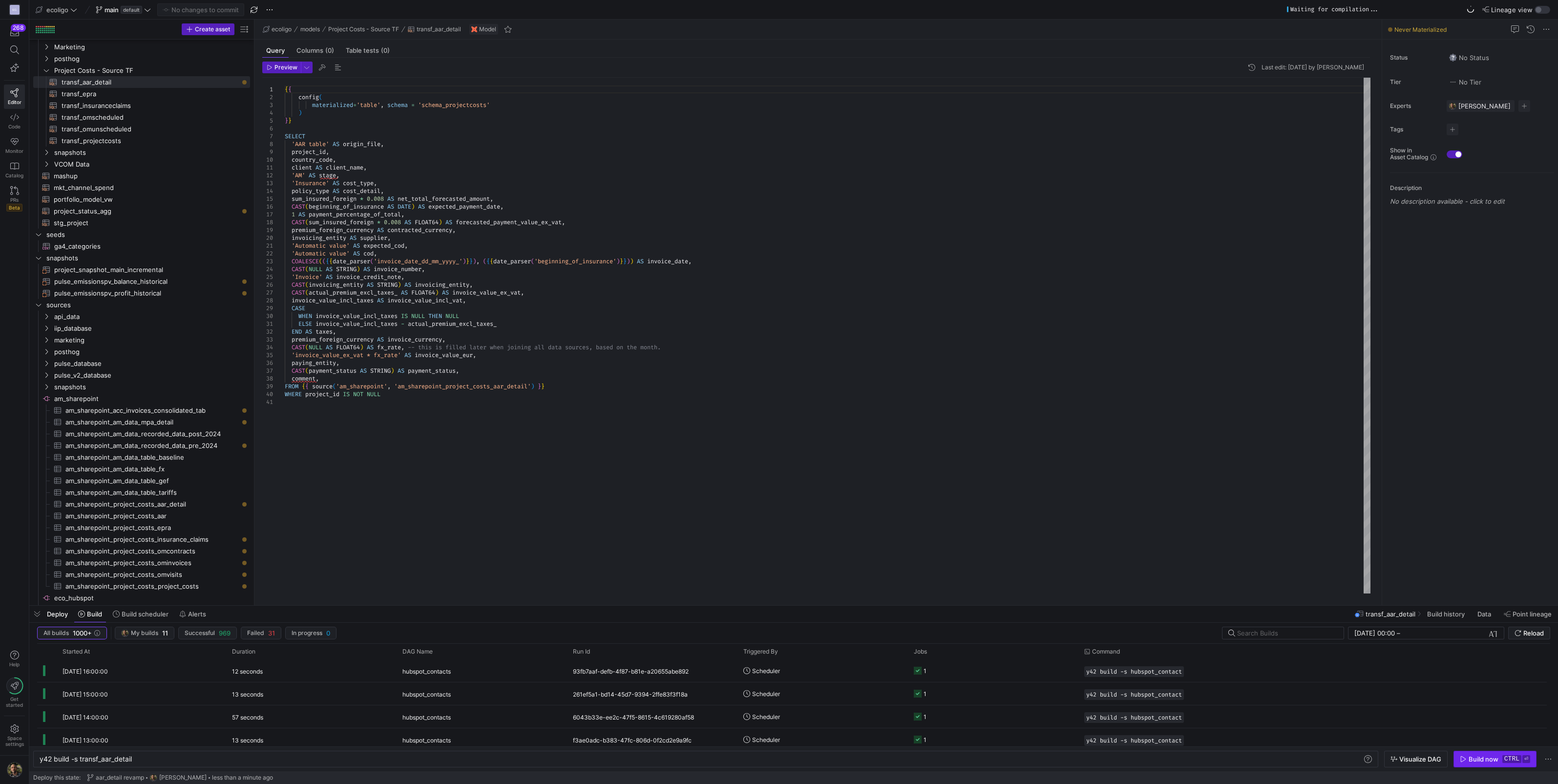
click at [1469, 754] on span "button" at bounding box center [1495, 759] width 82 height 16
click at [998, 669] on y42-job-status-cell-renderer "1" at bounding box center [993, 670] width 158 height 21
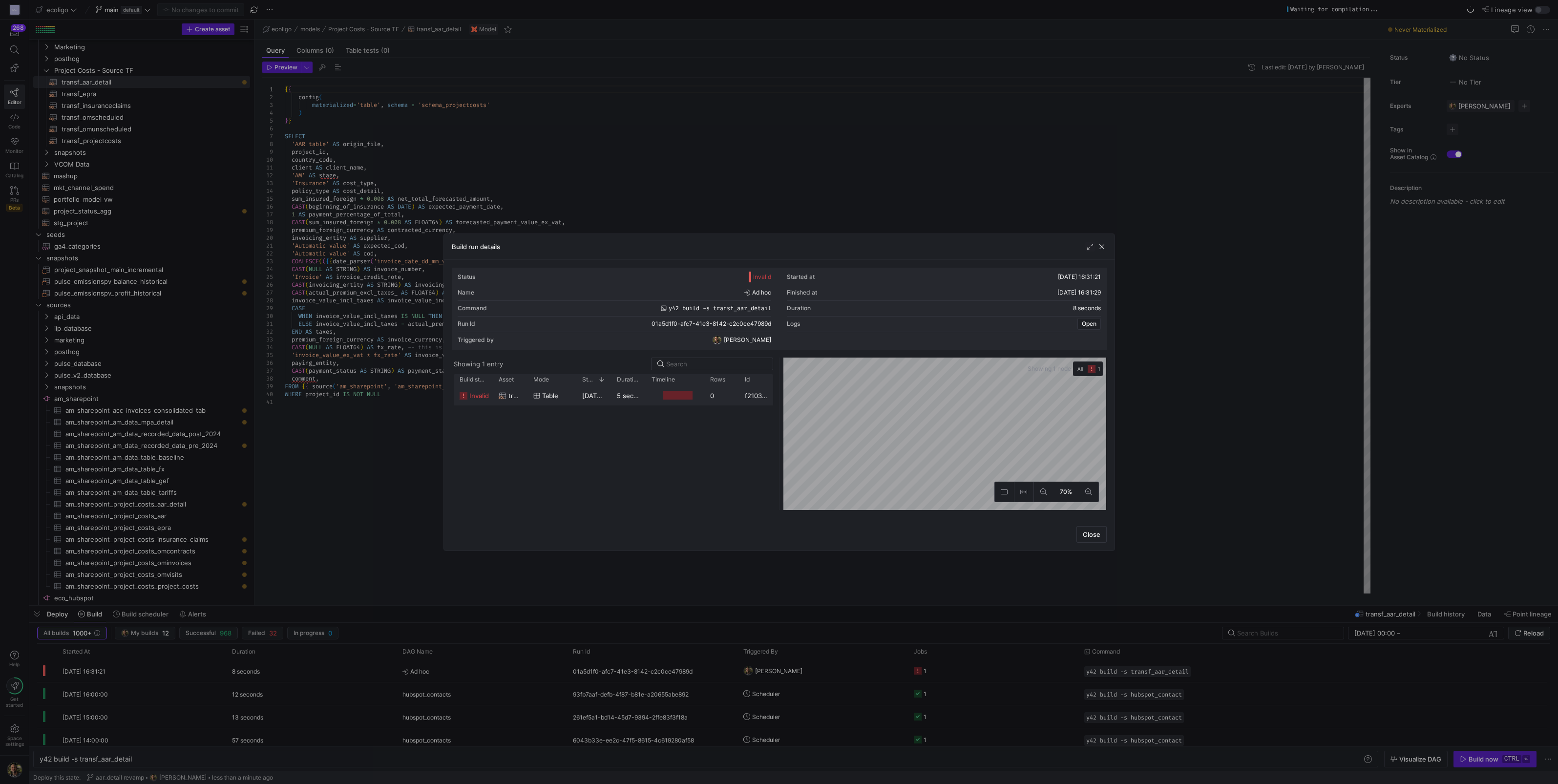
click at [620, 393] on y42-duration "5 seconds" at bounding box center [633, 395] width 32 height 8
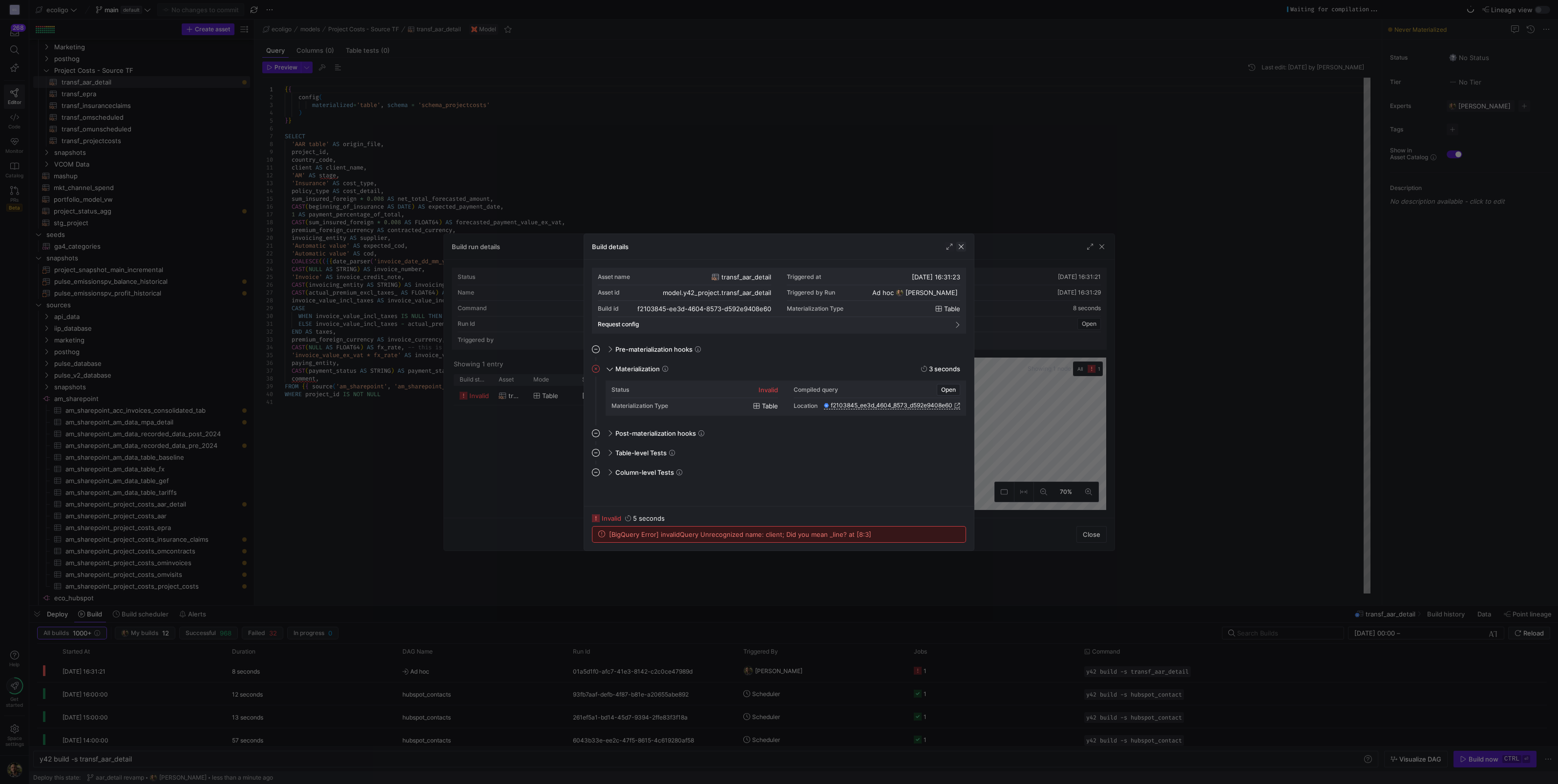
click at [962, 247] on span "button" at bounding box center [961, 247] width 10 height 10
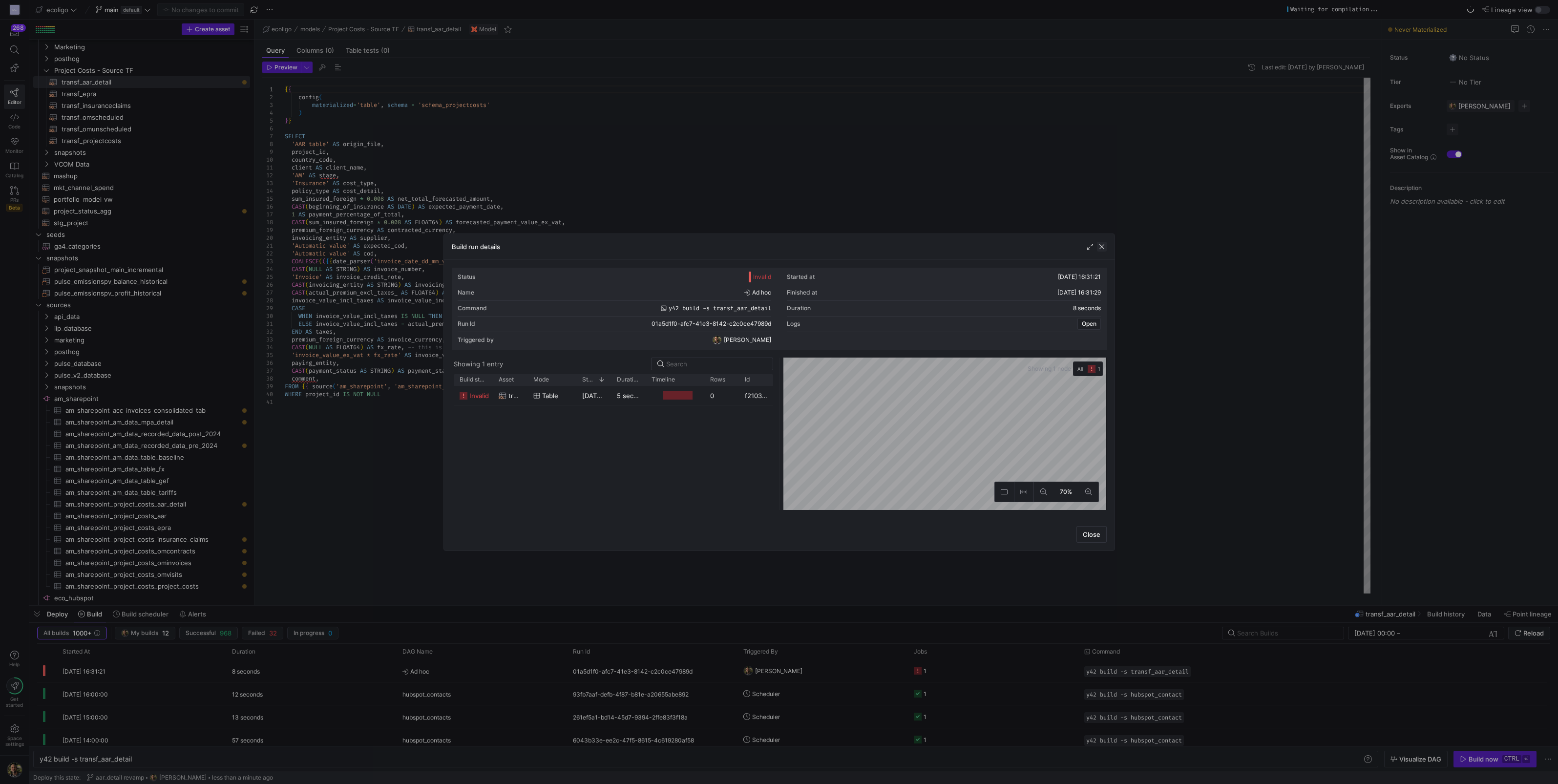
click at [1103, 245] on span "button" at bounding box center [1102, 247] width 10 height 10
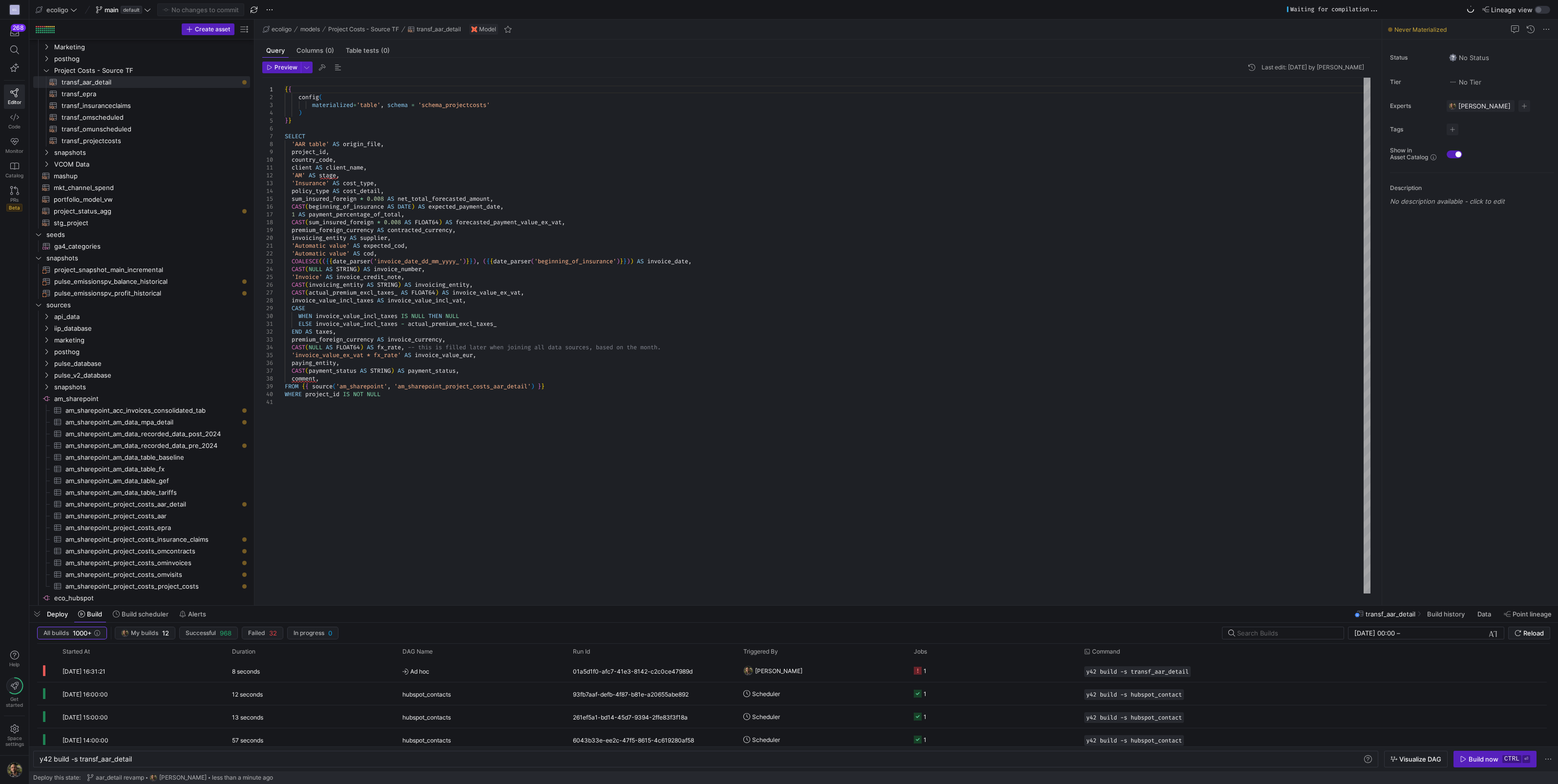
scroll to position [0, 0]
click at [327, 167] on div "{ { config ( materialized = 'table' , schema = 'schema_projectcosts' ) } } SELE…" at bounding box center [828, 336] width 1086 height 516
type textarea "client_name, 'AM' AS stage, 'Insurance' AS cost_type, policy_type AS cost_detai…"
click at [215, 12] on span "Commit & push (1)" at bounding box center [205, 10] width 54 height 8
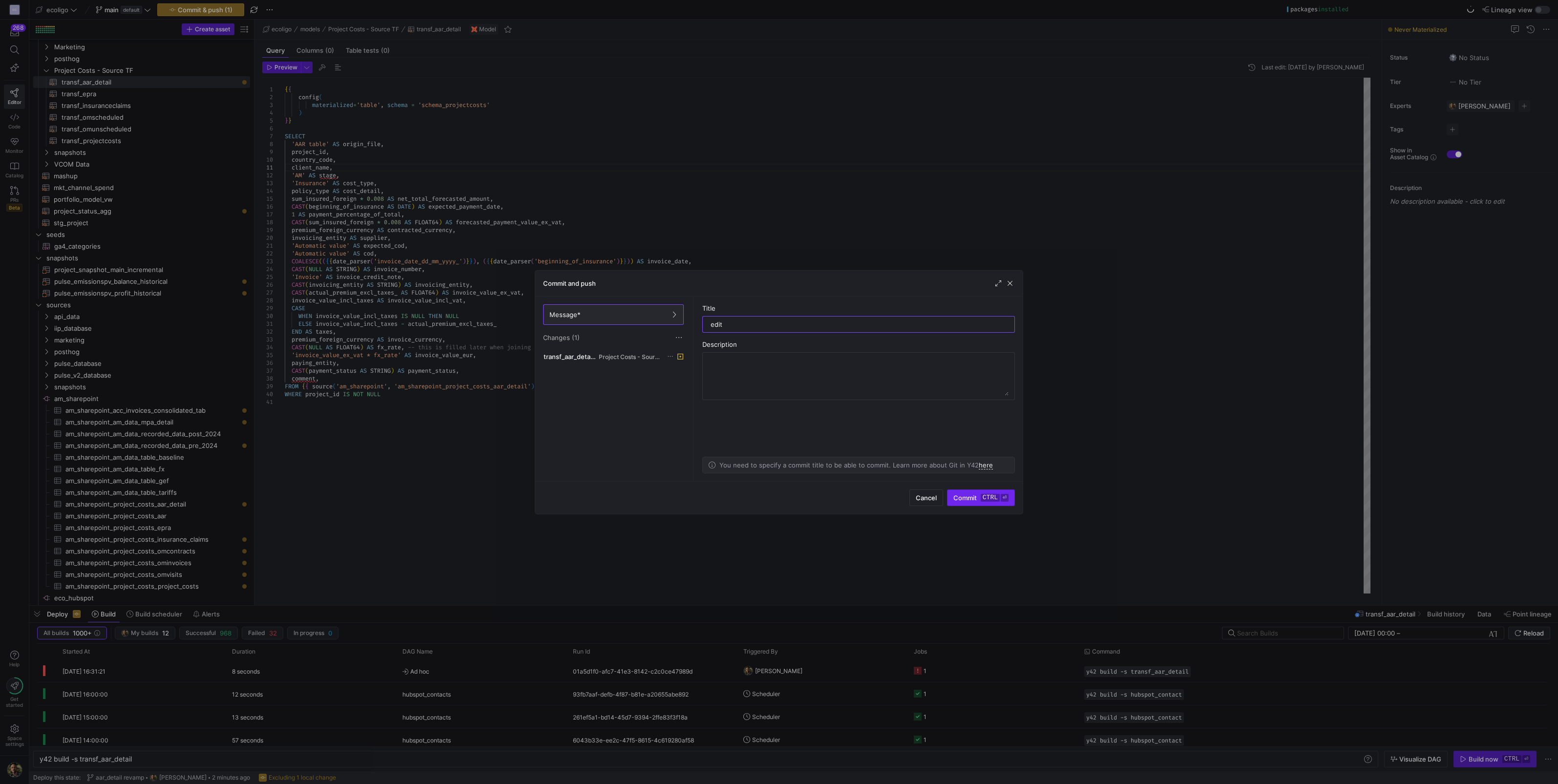
type input "edit"
click at [968, 503] on span "submit" at bounding box center [981, 497] width 67 height 16
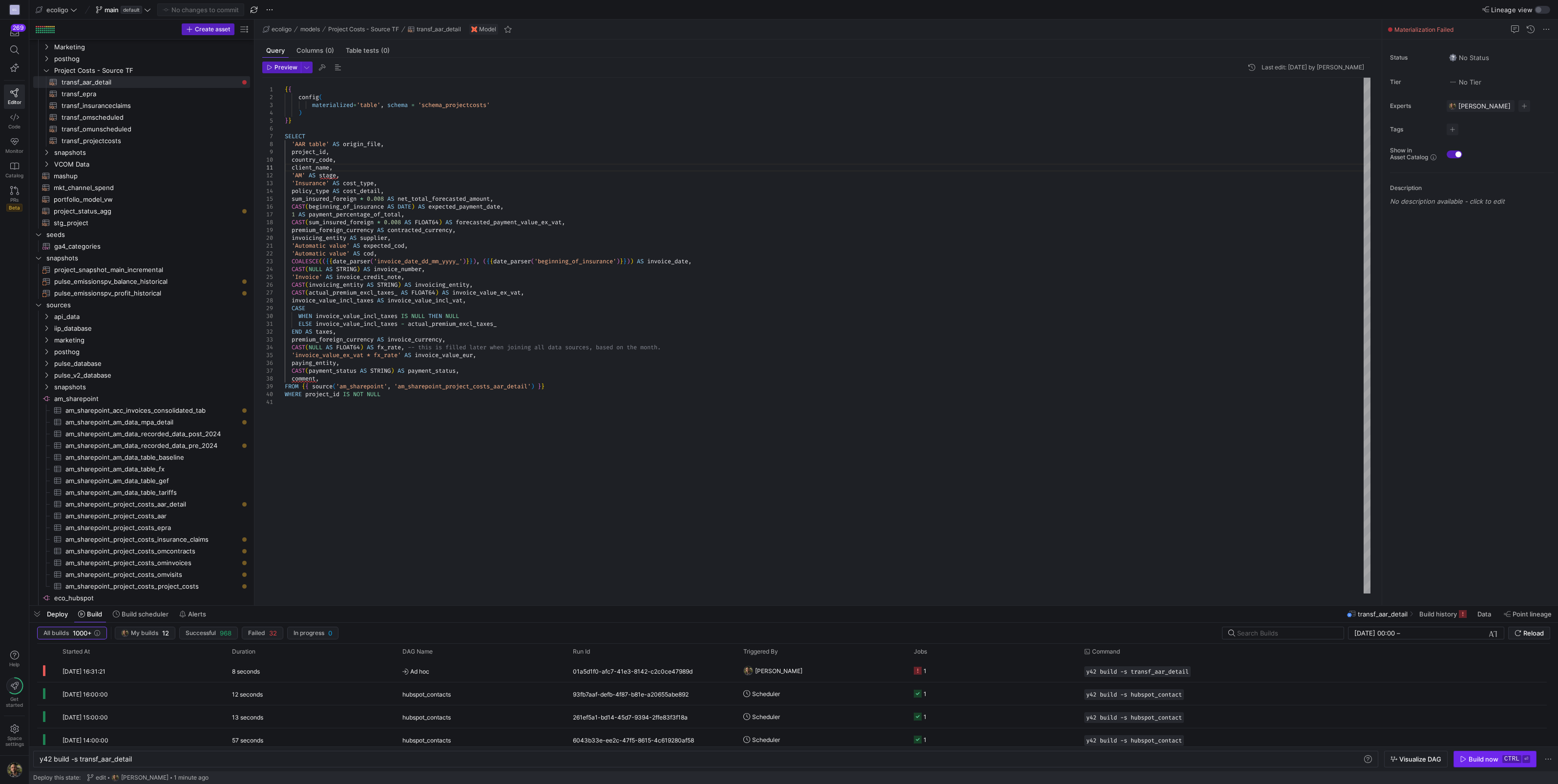
click at [1498, 756] on div "Build now" at bounding box center [1484, 759] width 30 height 8
click at [1006, 666] on y42-job-status-cell-renderer "1" at bounding box center [993, 670] width 158 height 21
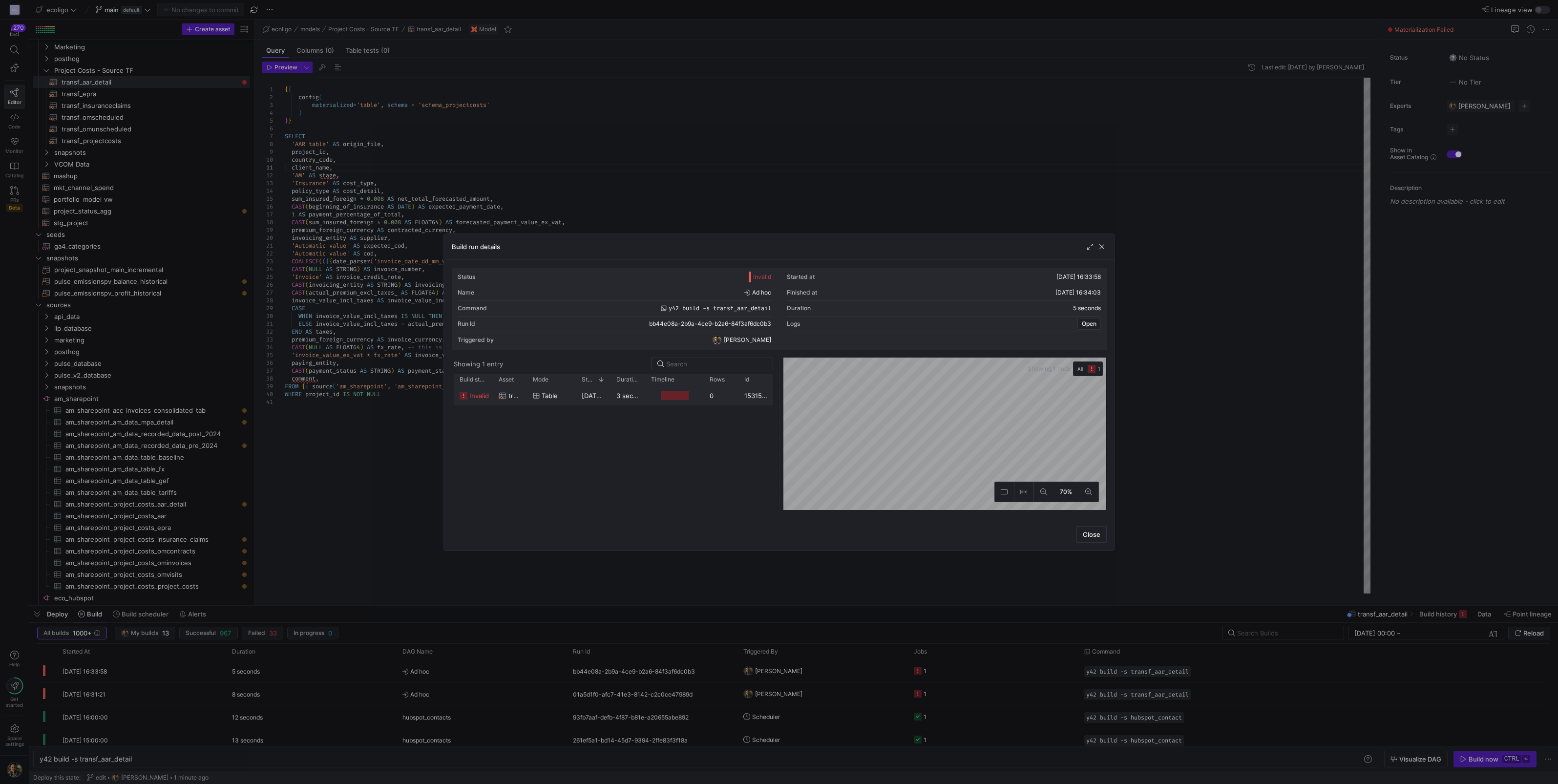
click at [578, 394] on div "[DATE] 16:33:59" at bounding box center [593, 395] width 34 height 19
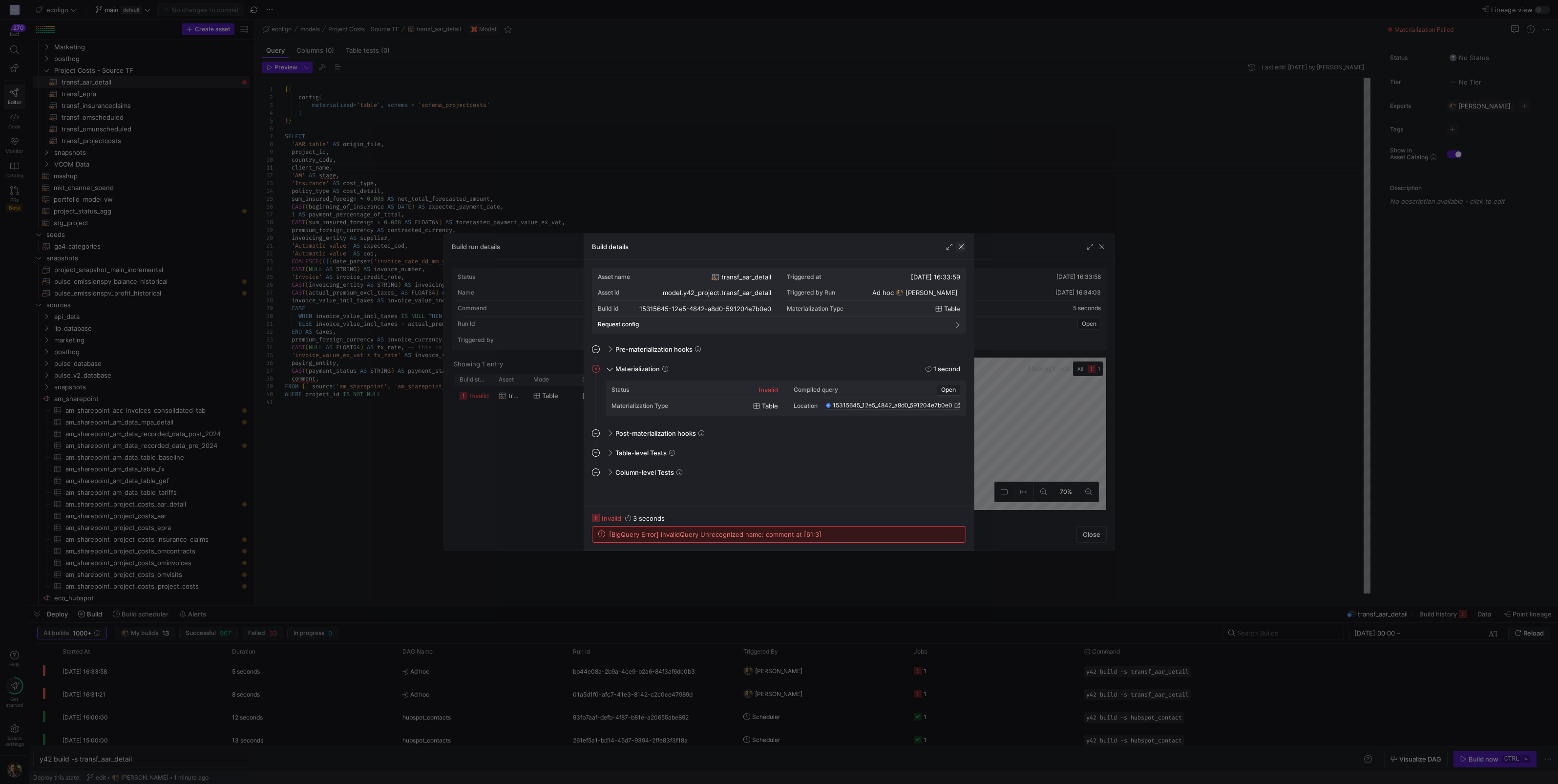
click at [961, 249] on span "button" at bounding box center [961, 247] width 10 height 10
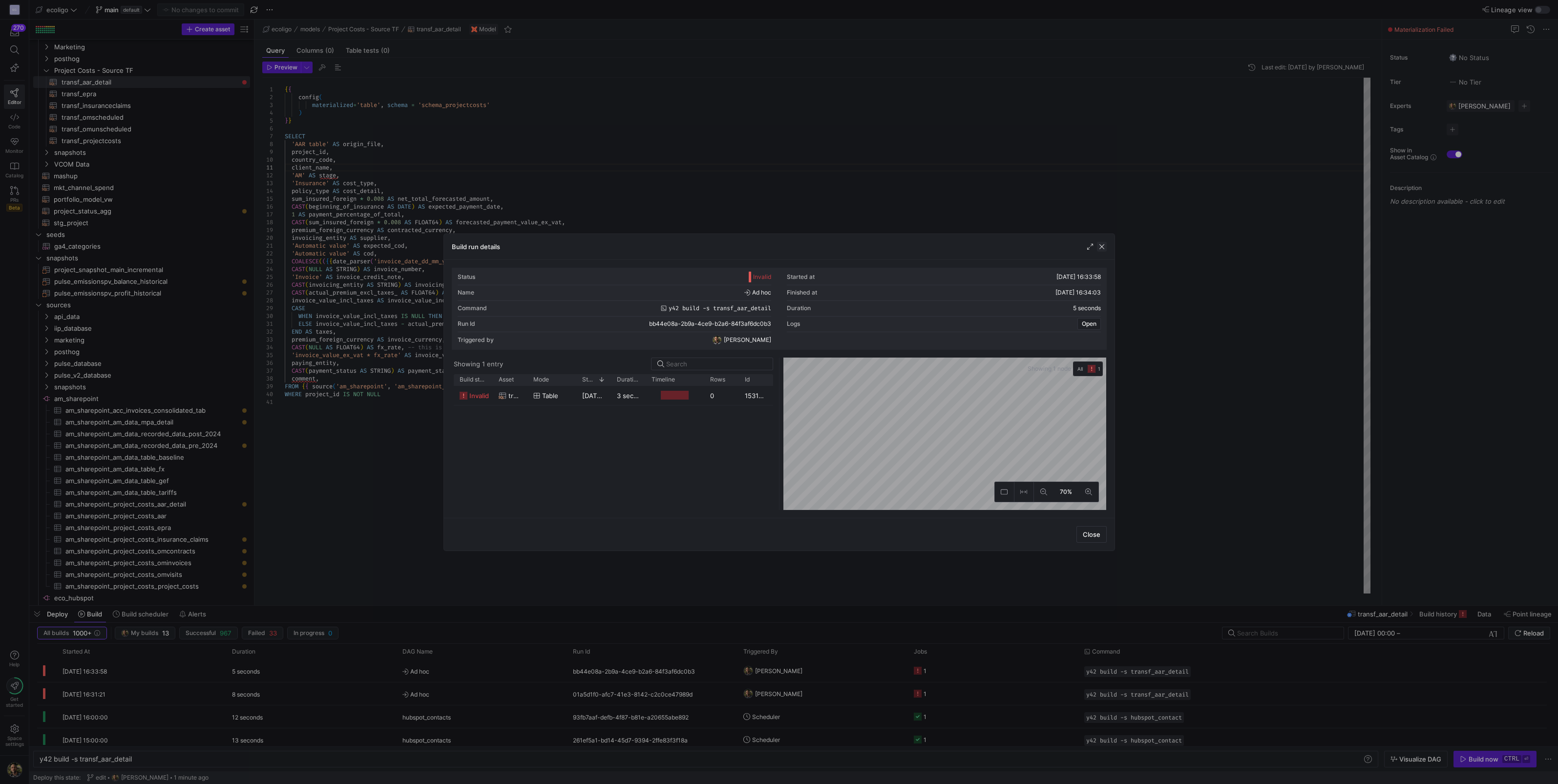
click at [1103, 247] on span "button" at bounding box center [1102, 247] width 10 height 10
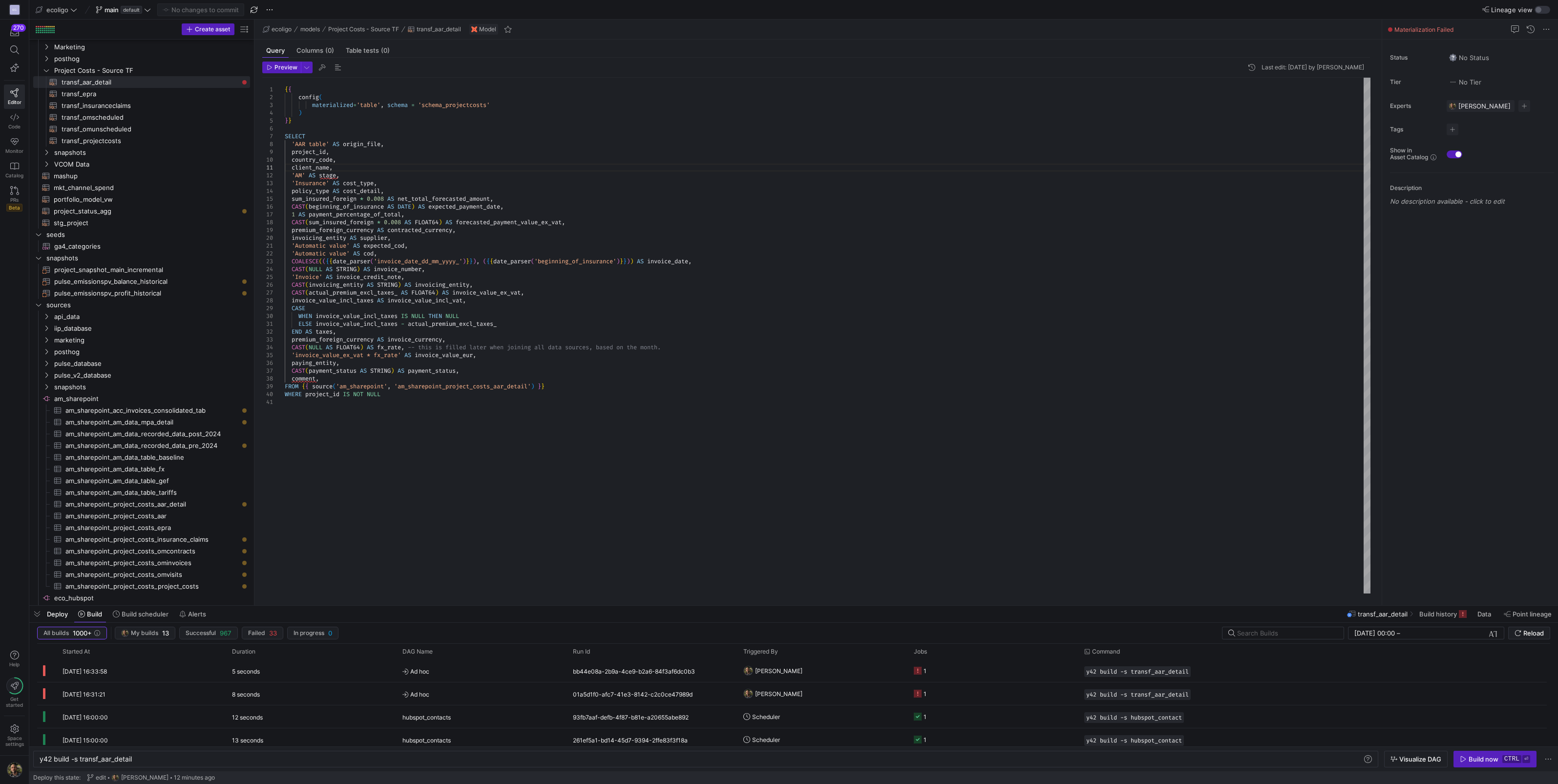
click at [404, 266] on div "{ { config ( materialized = 'table' , schema = 'schema_projectcosts' ) } } SELE…" at bounding box center [828, 336] width 1086 height 516
click at [1468, 752] on span "button" at bounding box center [1495, 759] width 82 height 16
click at [322, 260] on div "{ { config ( materialized = 'table' , schema = 'schema_projectcosts' ) } } SELE…" at bounding box center [828, 336] width 1086 height 516
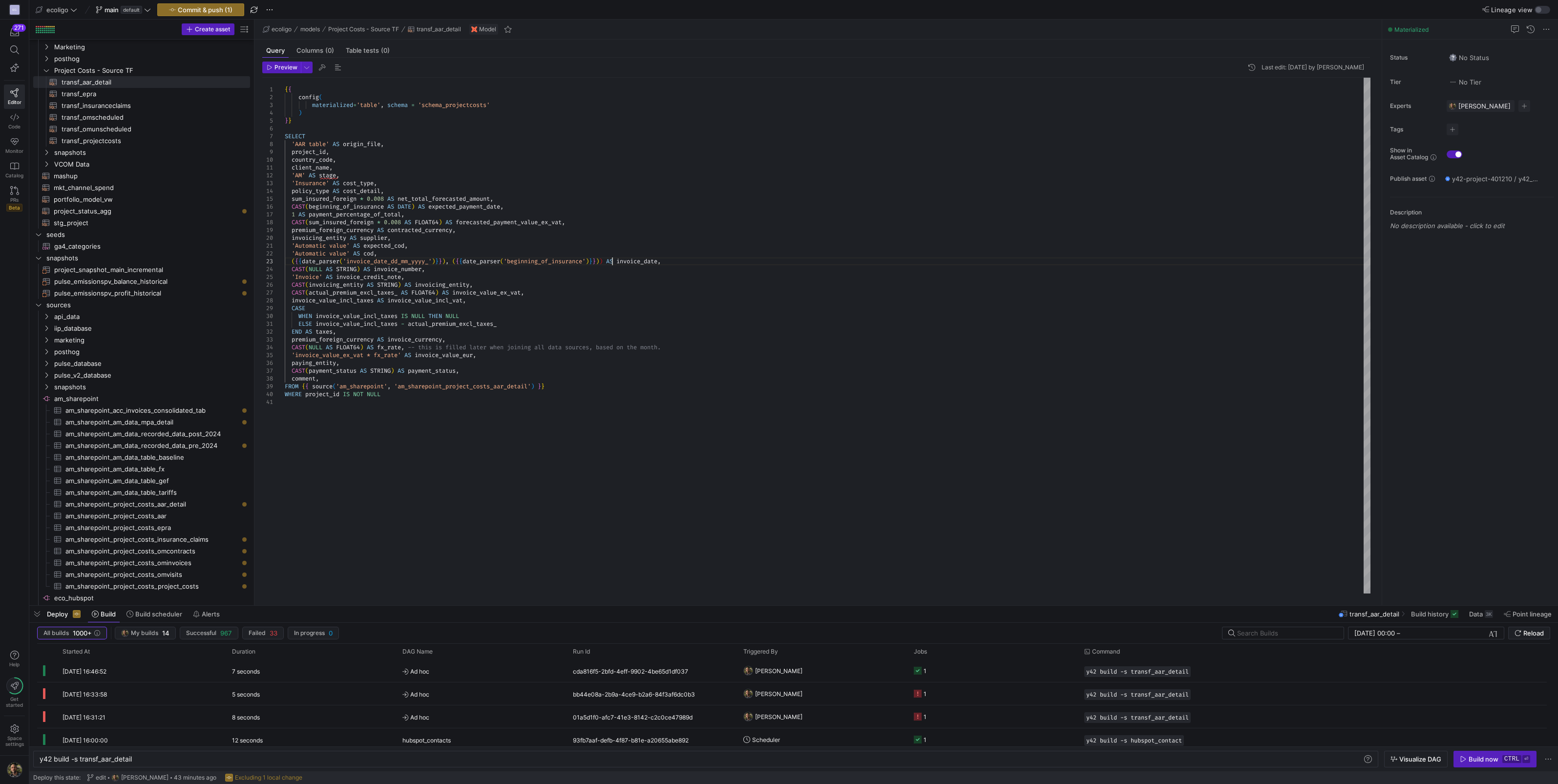
click at [613, 259] on div "{ { config ( materialized = 'table' , schema = 'schema_projectcosts' ) } } SELE…" at bounding box center [828, 336] width 1086 height 516
click at [606, 261] on div "{ { config ( materialized = 'table' , schema = 'schema_projectcosts' ) } } SELE…" at bounding box center [828, 336] width 1086 height 516
click at [520, 261] on div "{ { config ( materialized = 'table' , schema = 'schema_projectcosts' ) } } SELE…" at bounding box center [828, 336] width 1086 height 516
click at [569, 386] on div "{ { config ( materialized = 'table' , schema = 'schema_projectcosts' ) } } SELE…" at bounding box center [828, 336] width 1086 height 516
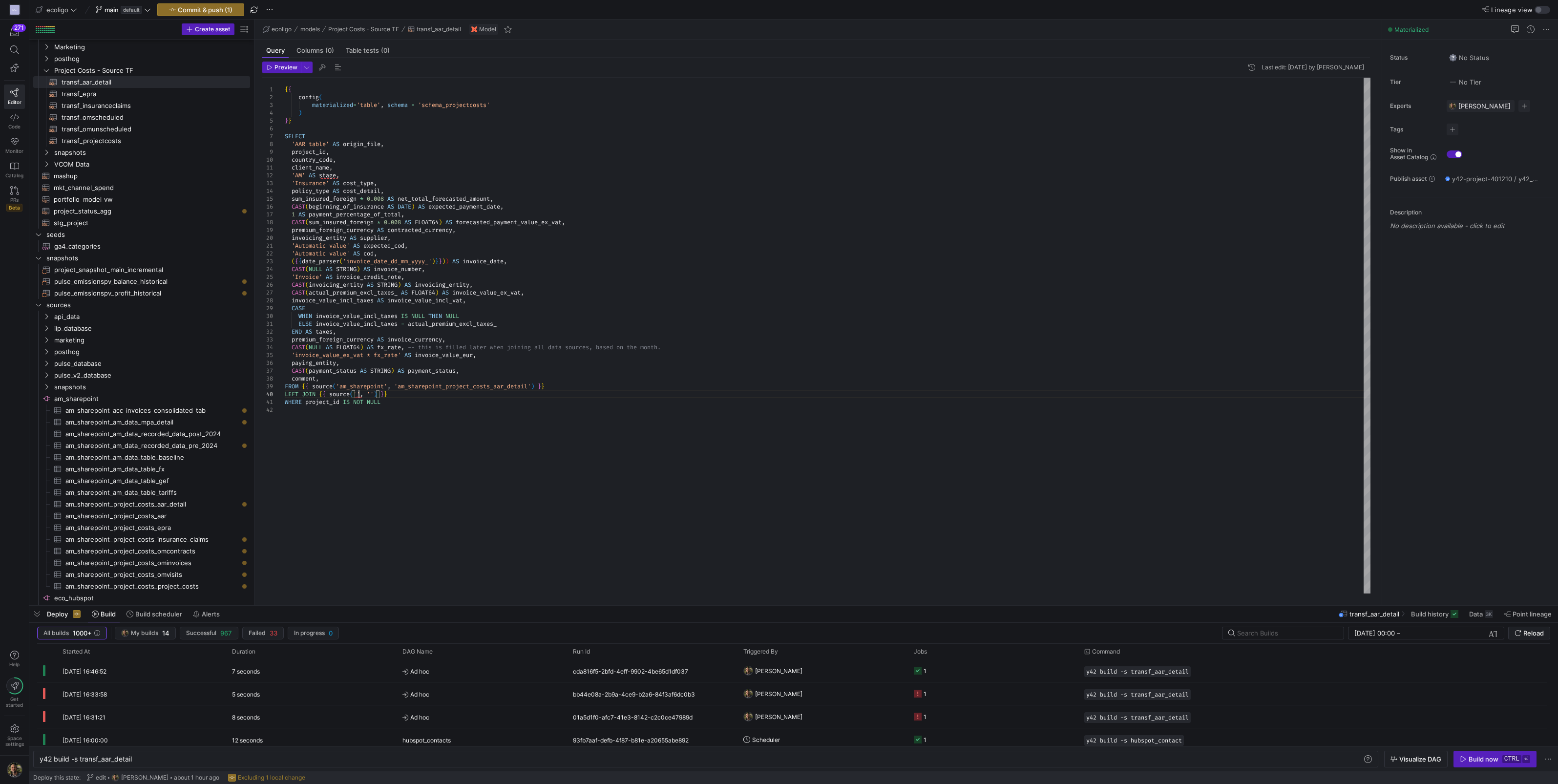
click at [359, 393] on div "{ { config ( materialized = 'table' , schema = 'schema_projectcosts' ) } } SELE…" at bounding box center [828, 336] width 1086 height 516
click at [420, 393] on div "{ { config ( materialized = 'table' , schema = 'schema_projectcosts' ) } } SELE…" at bounding box center [828, 336] width 1086 height 516
click at [564, 386] on div "{ { config ( materialized = 'table' , schema = 'schema_projectcosts' ) } } SELE…" at bounding box center [828, 336] width 1086 height 516
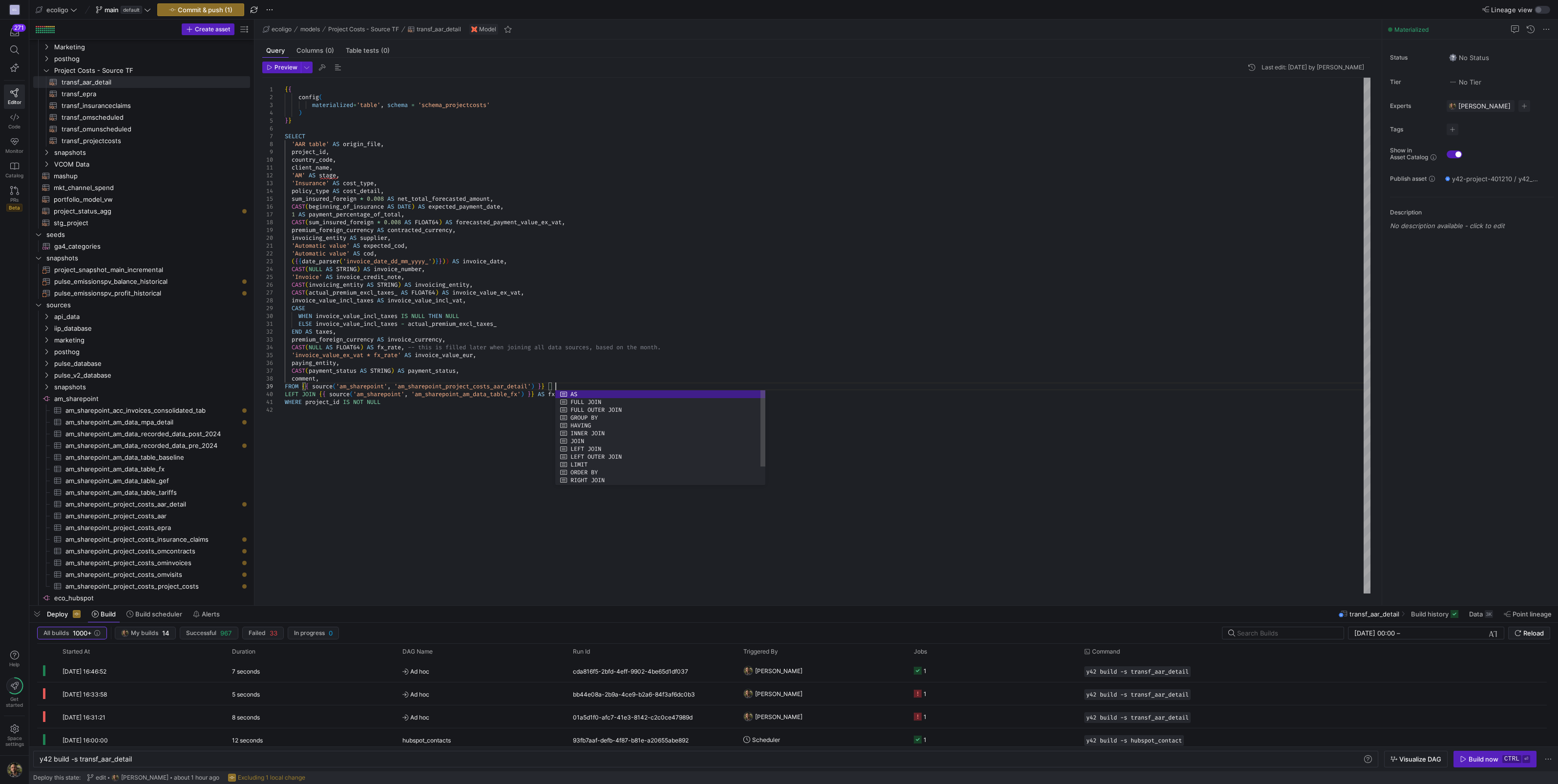
scroll to position [70, 270]
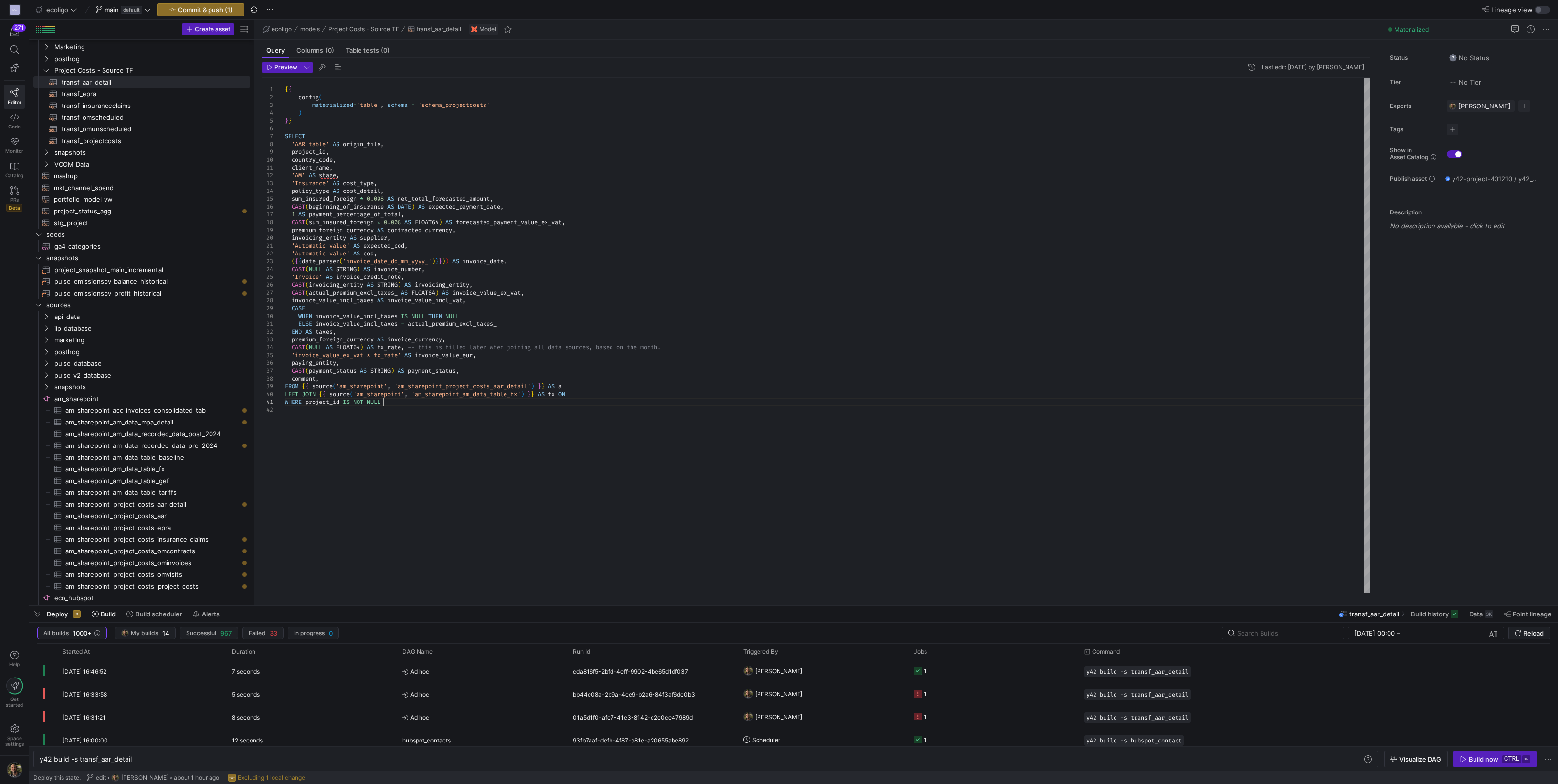
click at [596, 398] on div "{ { config ( materialized = 'table' , schema = 'schema_projectcosts' ) } } SELE…" at bounding box center [828, 336] width 1086 height 516
click at [598, 393] on div "{ { config ( materialized = 'table' , schema = 'schema_projectcosts' ) } } SELE…" at bounding box center [828, 336] width 1086 height 516
click at [575, 393] on div "{ { config ( materialized = 'table' , schema = 'schema_projectcosts' ) } } SELE…" at bounding box center [828, 336] width 1086 height 516
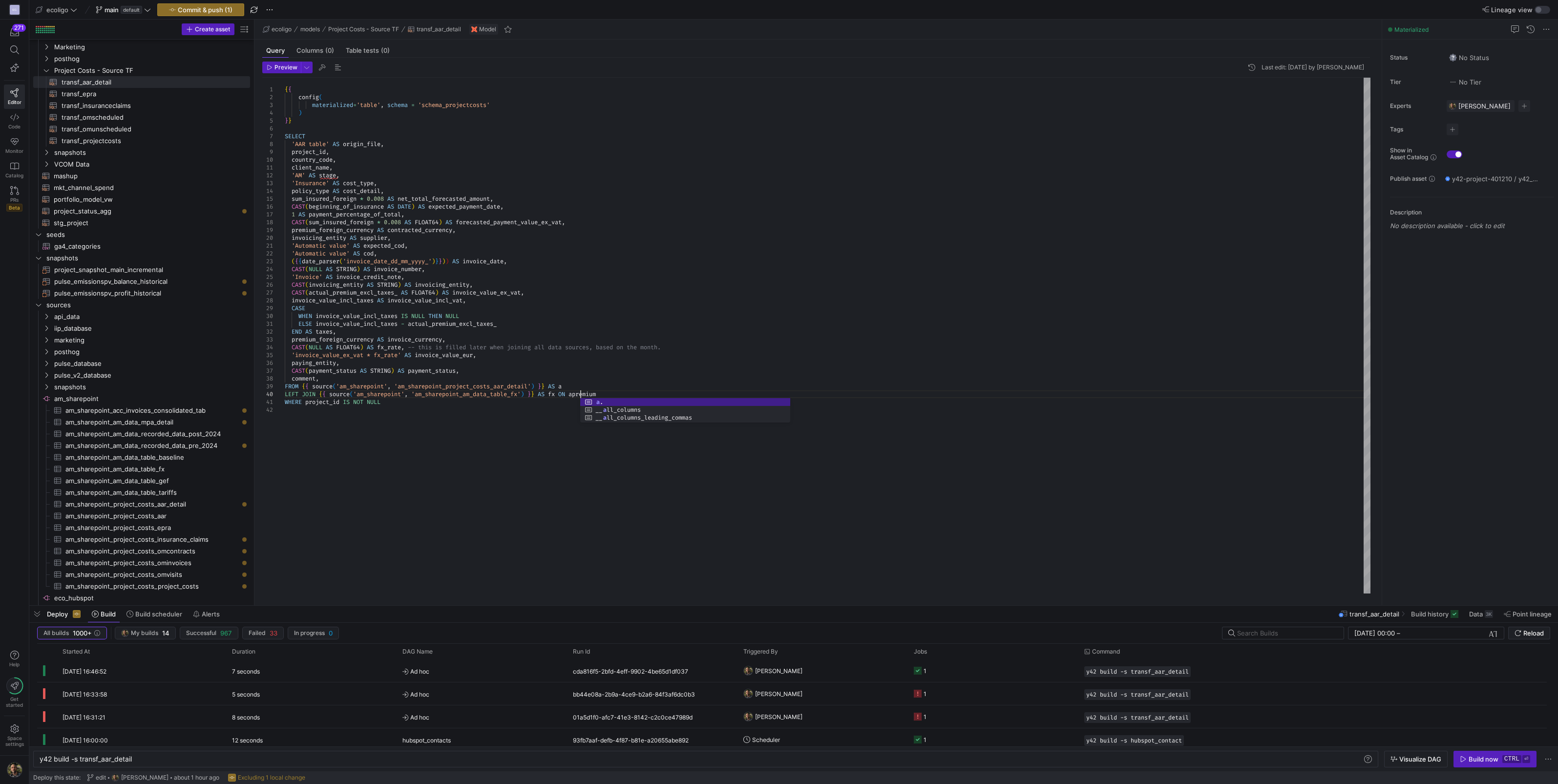
scroll to position [70, 298]
click at [635, 393] on div "{ { config ( materialized = 'table' , schema = 'schema_projectcosts' ) } } SELE…" at bounding box center [828, 336] width 1086 height 516
drag, startPoint x: 679, startPoint y: 393, endPoint x: 664, endPoint y: 386, distance: 16.6
click at [664, 386] on div "{ { config ( materialized = 'table' , schema = 'schema_projectcosts' ) } } SELE…" at bounding box center [828, 336] width 1086 height 516
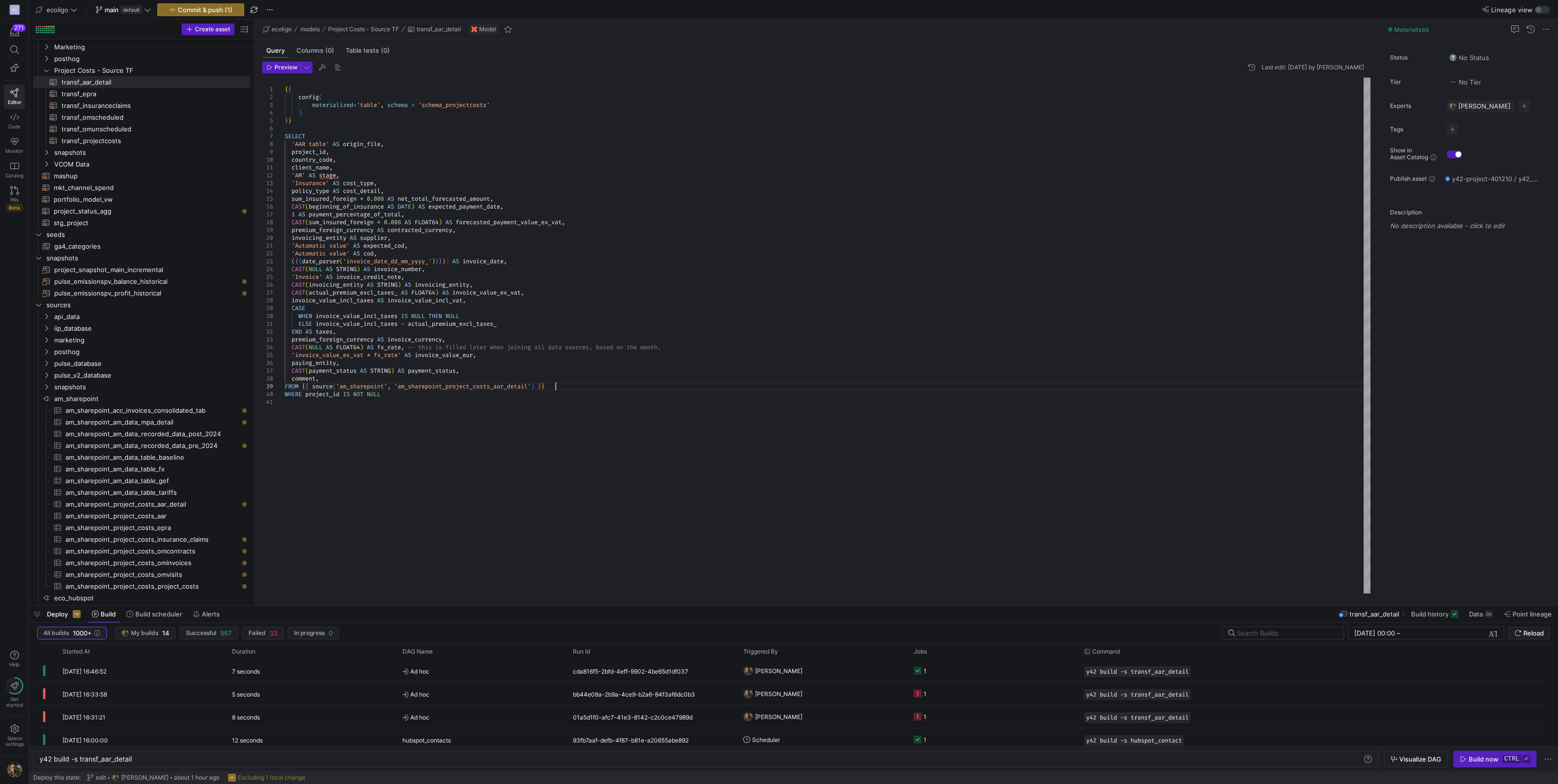
type textarea "ELSE invoice_value_incl_taxes - actual_premium_excl_taxes_ END AS taxes, premiu…"
click at [218, 8] on span "Commit & push (1)" at bounding box center [205, 10] width 54 height 8
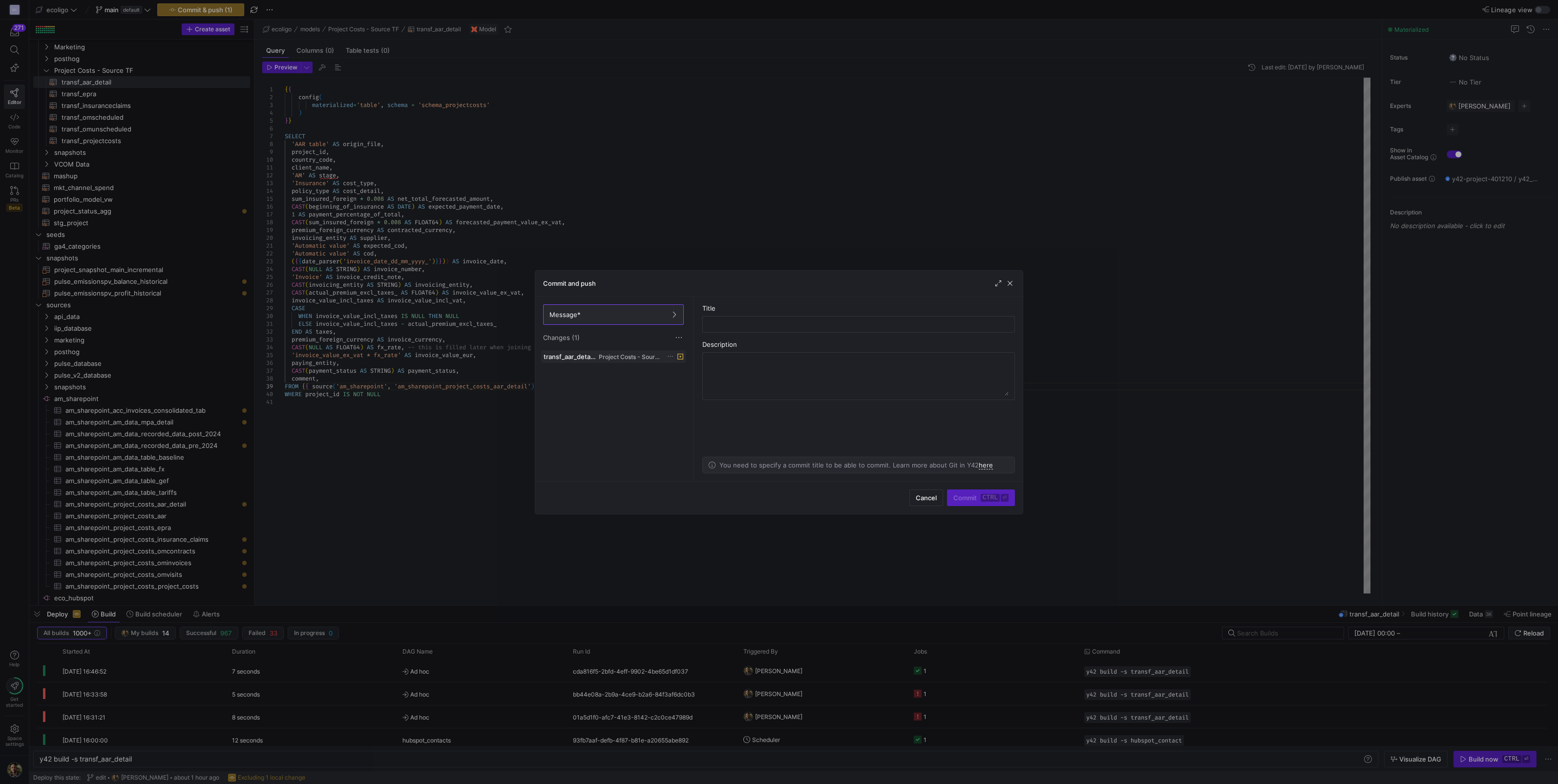
click at [672, 354] on icon at bounding box center [670, 356] width 6 height 6
click at [677, 384] on span "Discard" at bounding box center [685, 384] width 23 height 8
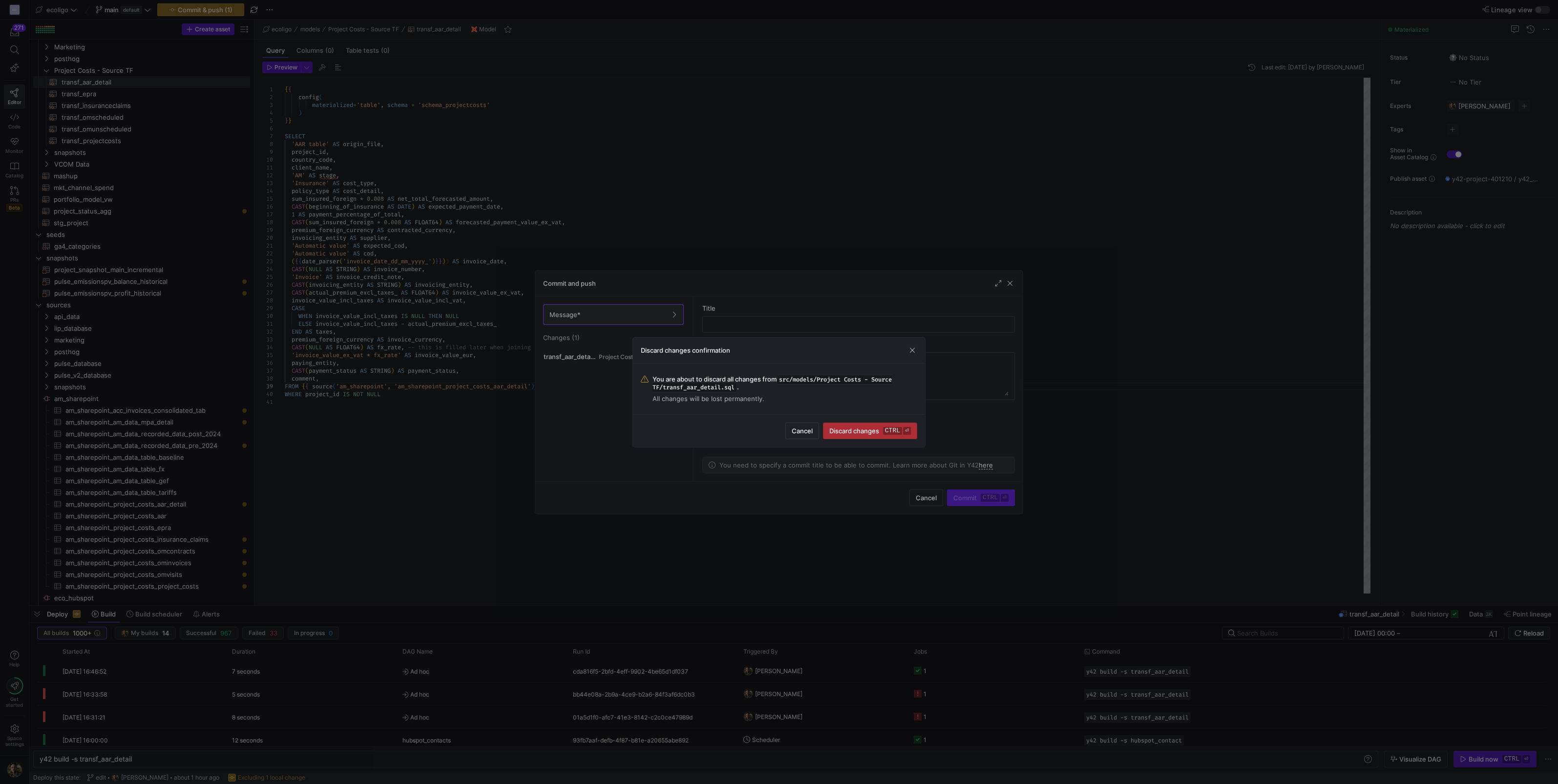
click at [849, 427] on span "Discard changes ctrl ⏎" at bounding box center [870, 431] width 81 height 8
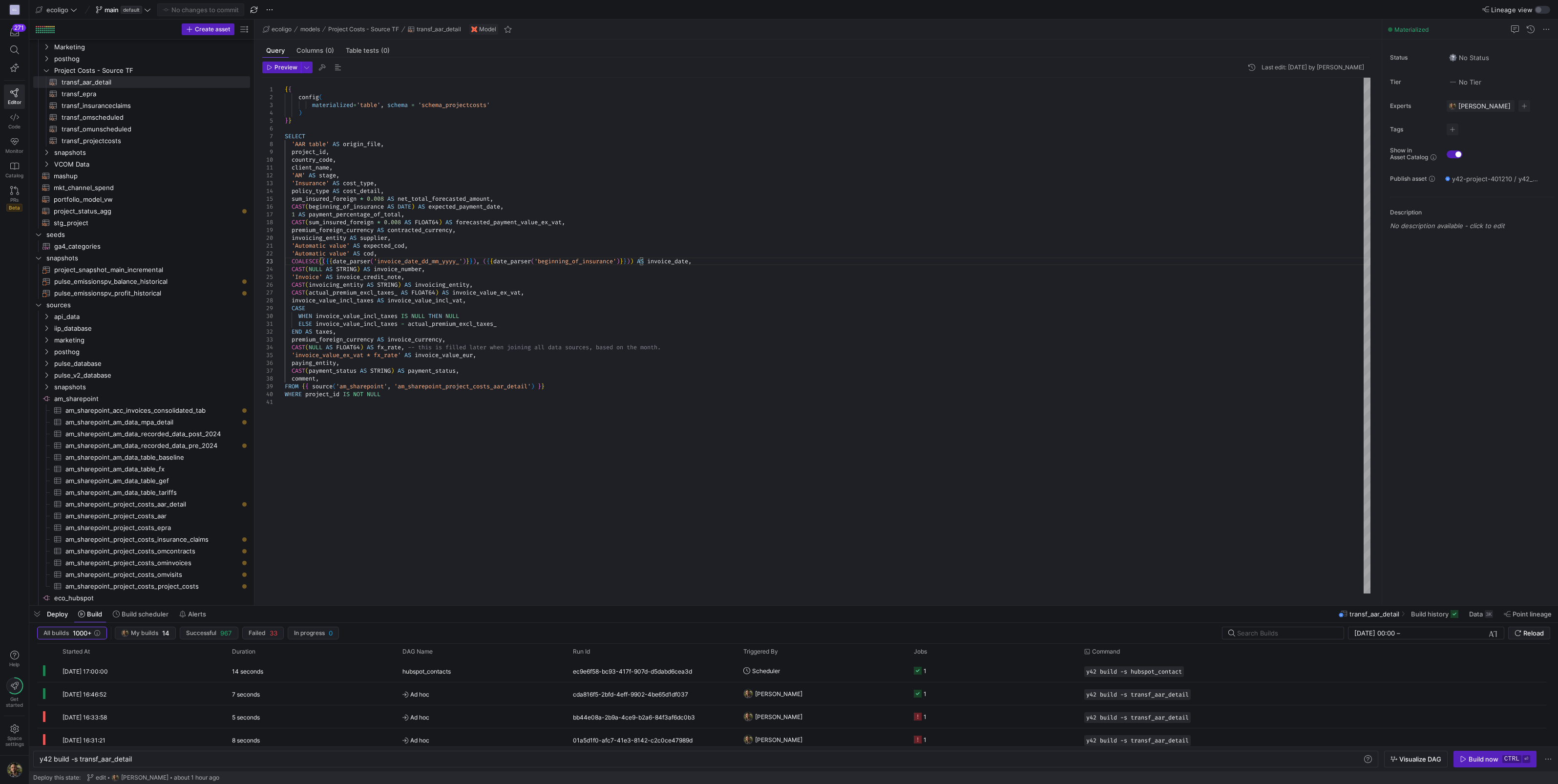
click at [645, 261] on div "{ { config ( materialized = 'table' , schema = 'schema_projectcosts' ) } } SELE…" at bounding box center [828, 336] width 1086 height 516
drag, startPoint x: 323, startPoint y: 260, endPoint x: 291, endPoint y: 260, distance: 32.0
click at [291, 260] on div "{ { config ( materialized = 'table' , schema = 'schema_projectcosts' ) } } SELE…" at bounding box center [828, 336] width 1086 height 516
click at [451, 260] on div "{ { config ( materialized = 'table' , schema = 'schema_projectcosts' ) } } SELE…" at bounding box center [828, 336] width 1086 height 516
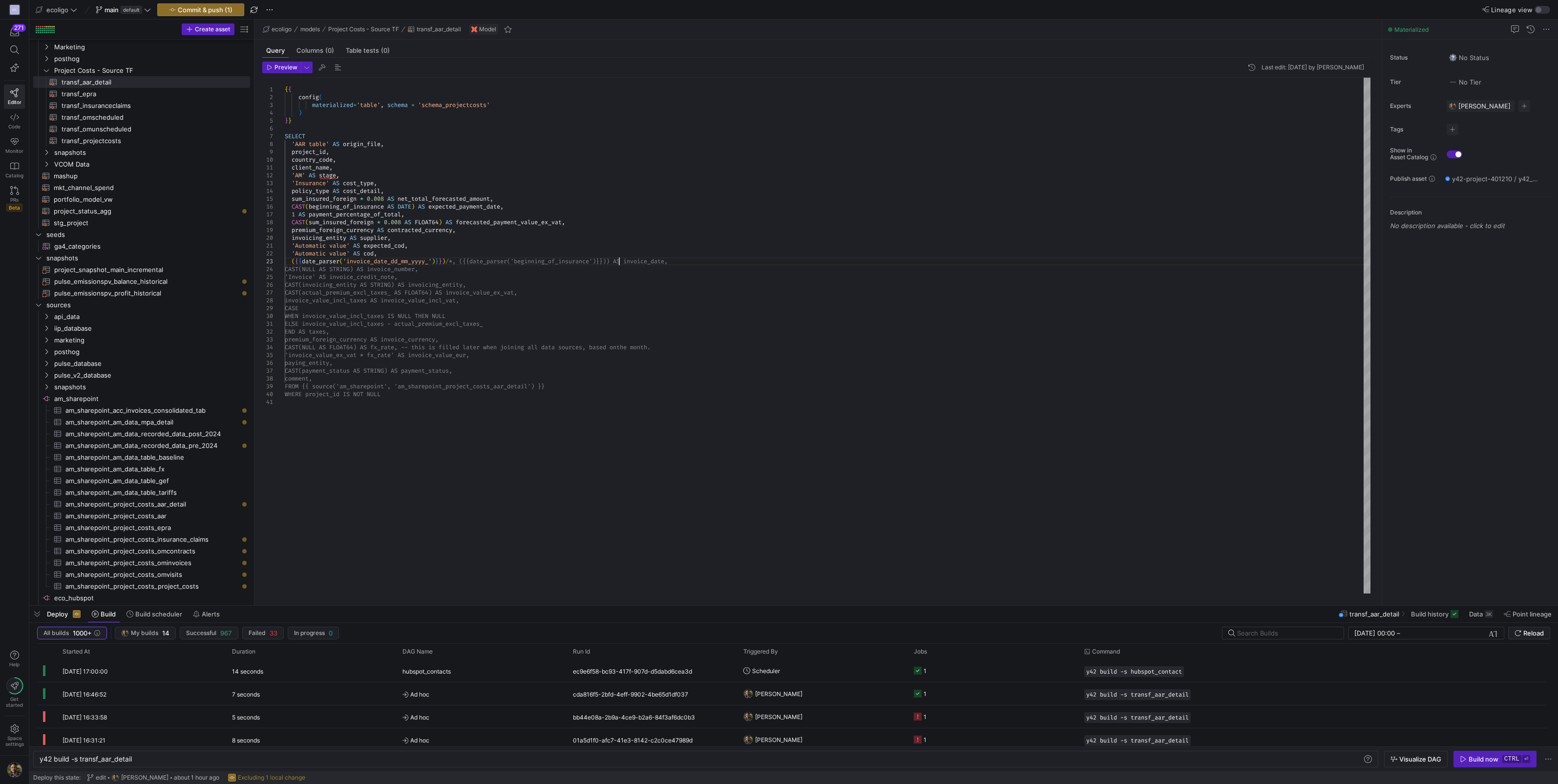
click at [620, 261] on div "{ { config ( materialized = 'table' , schema = 'schema_projectcosts' ) } } SELE…" at bounding box center [828, 336] width 1086 height 516
type textarea "'Automatic value' AS expected_cod, 'Automatic value' AS cod, ({{date_parser('in…"
click at [217, 12] on span "Commit & push (1)" at bounding box center [205, 10] width 54 height 8
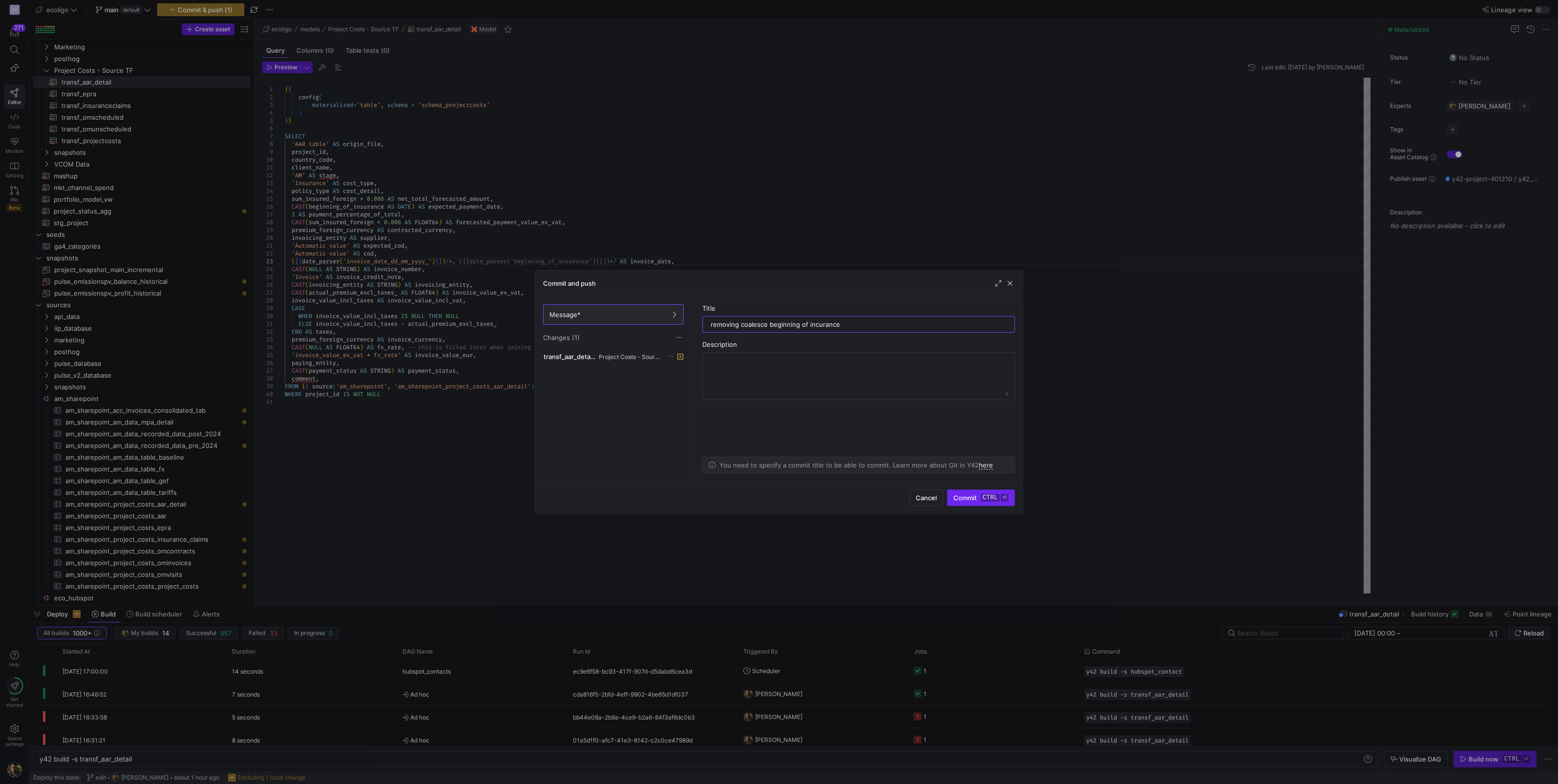
type input "removing coalesce beginning of incurance"
click at [977, 492] on span "submit" at bounding box center [981, 497] width 67 height 16
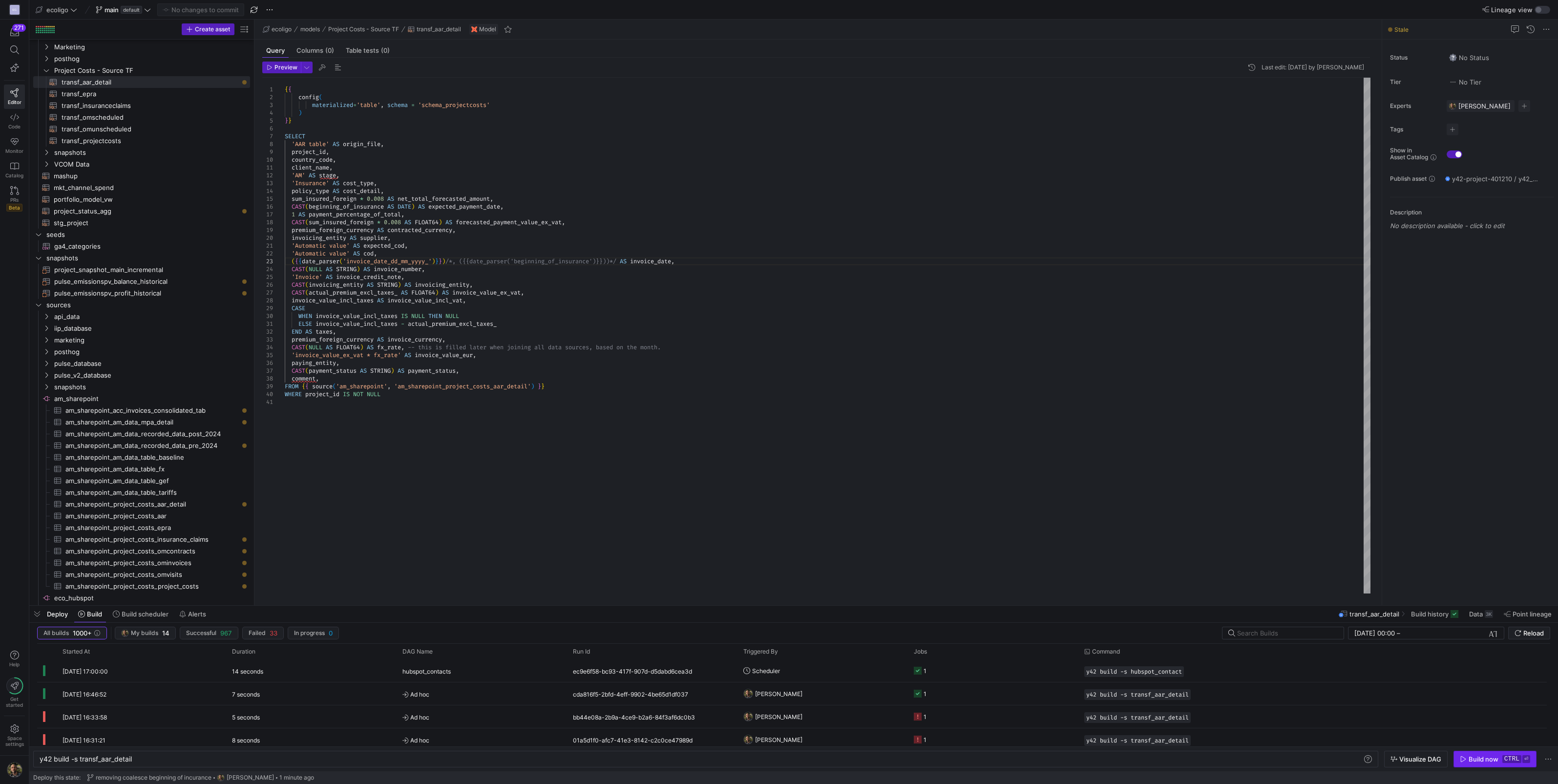
click at [1479, 755] on div "Build now" at bounding box center [1484, 759] width 30 height 8
click at [844, 674] on y42-orchestration-triggered-by "[PERSON_NAME]" at bounding box center [823, 670] width 158 height 21
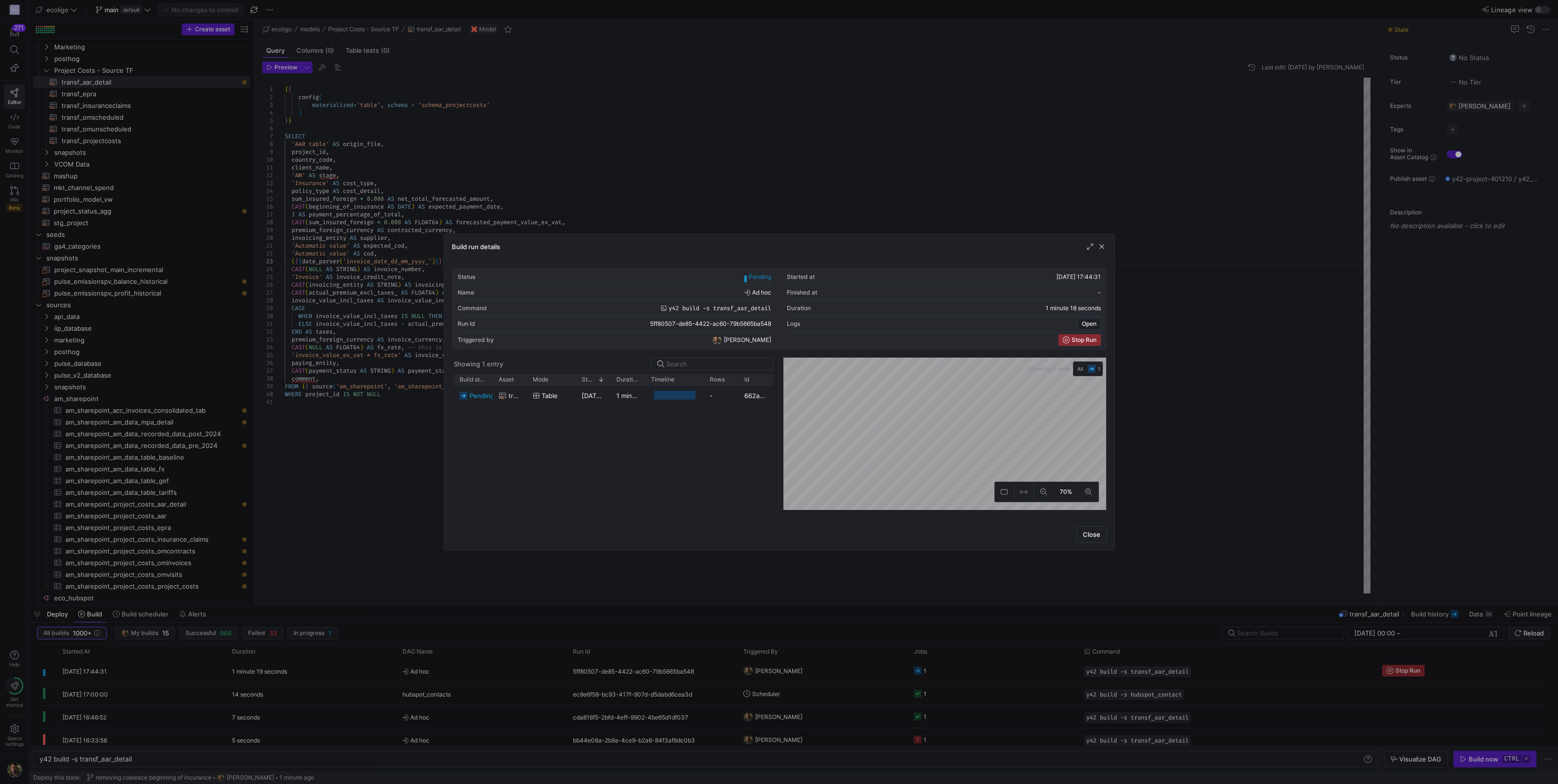
click at [1168, 284] on div at bounding box center [779, 392] width 1558 height 784
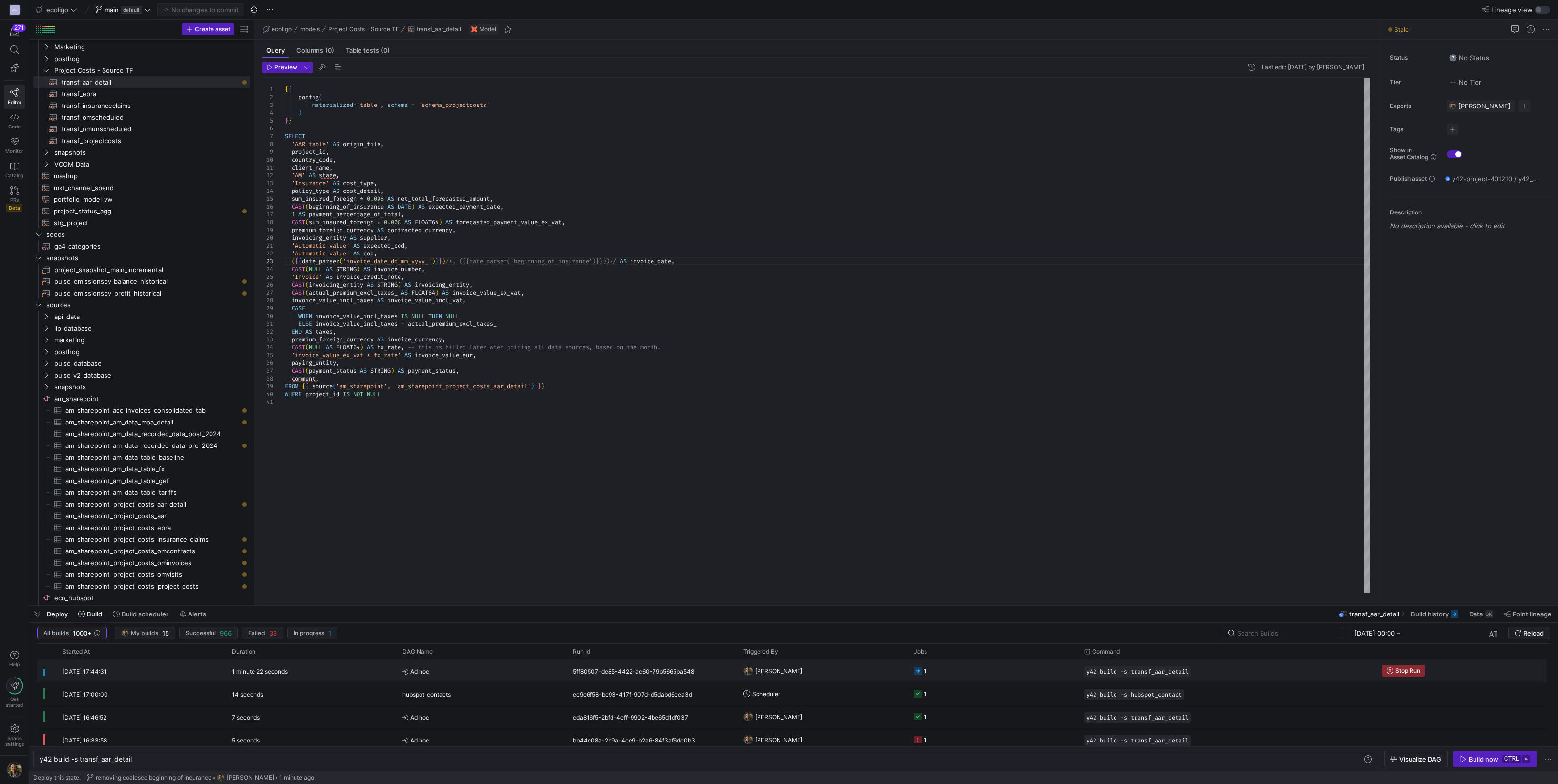
click at [837, 669] on y42-orchestration-triggered-by "[PERSON_NAME]" at bounding box center [823, 670] width 158 height 21
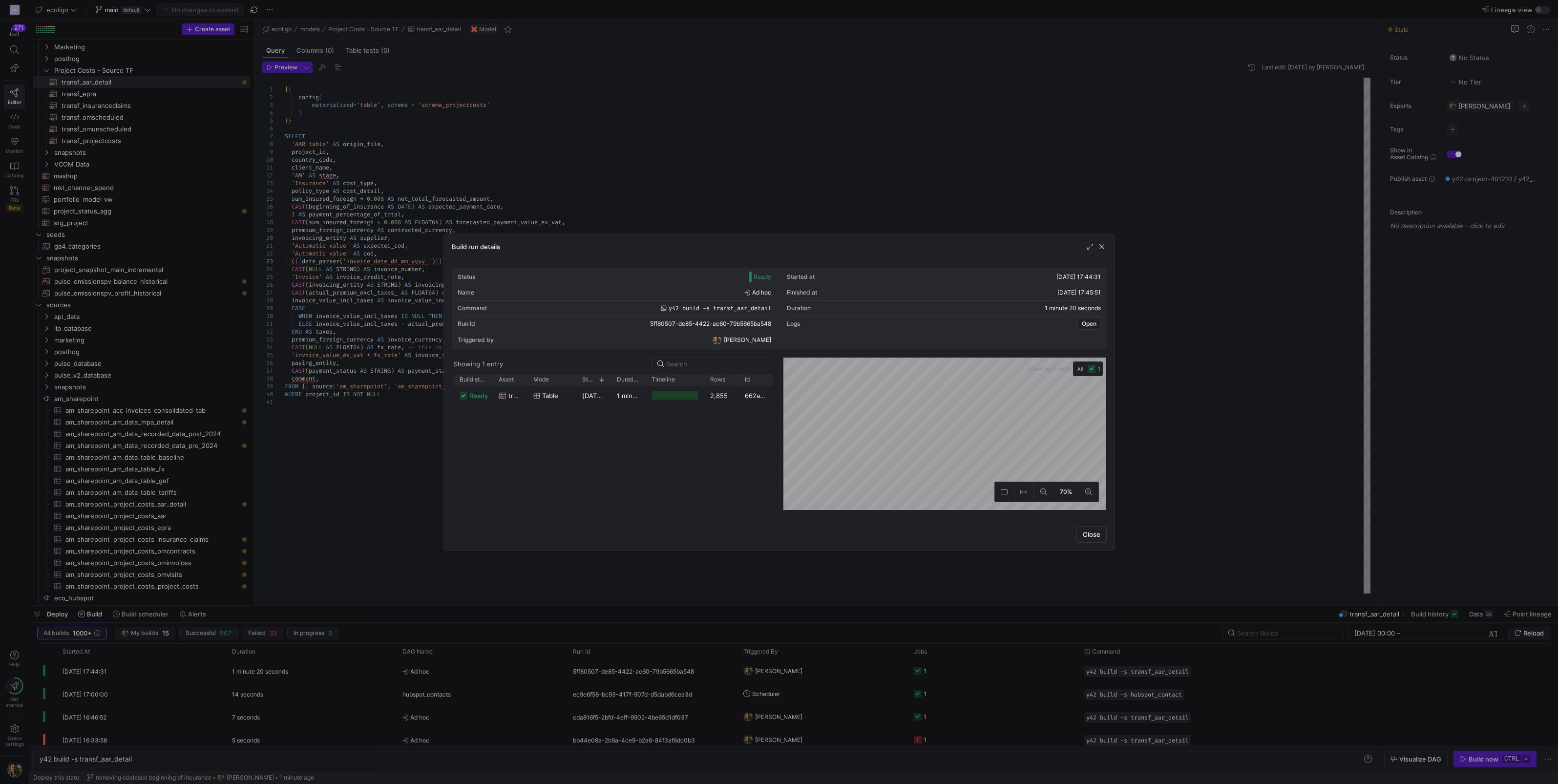
click at [1267, 338] on div at bounding box center [779, 392] width 1558 height 784
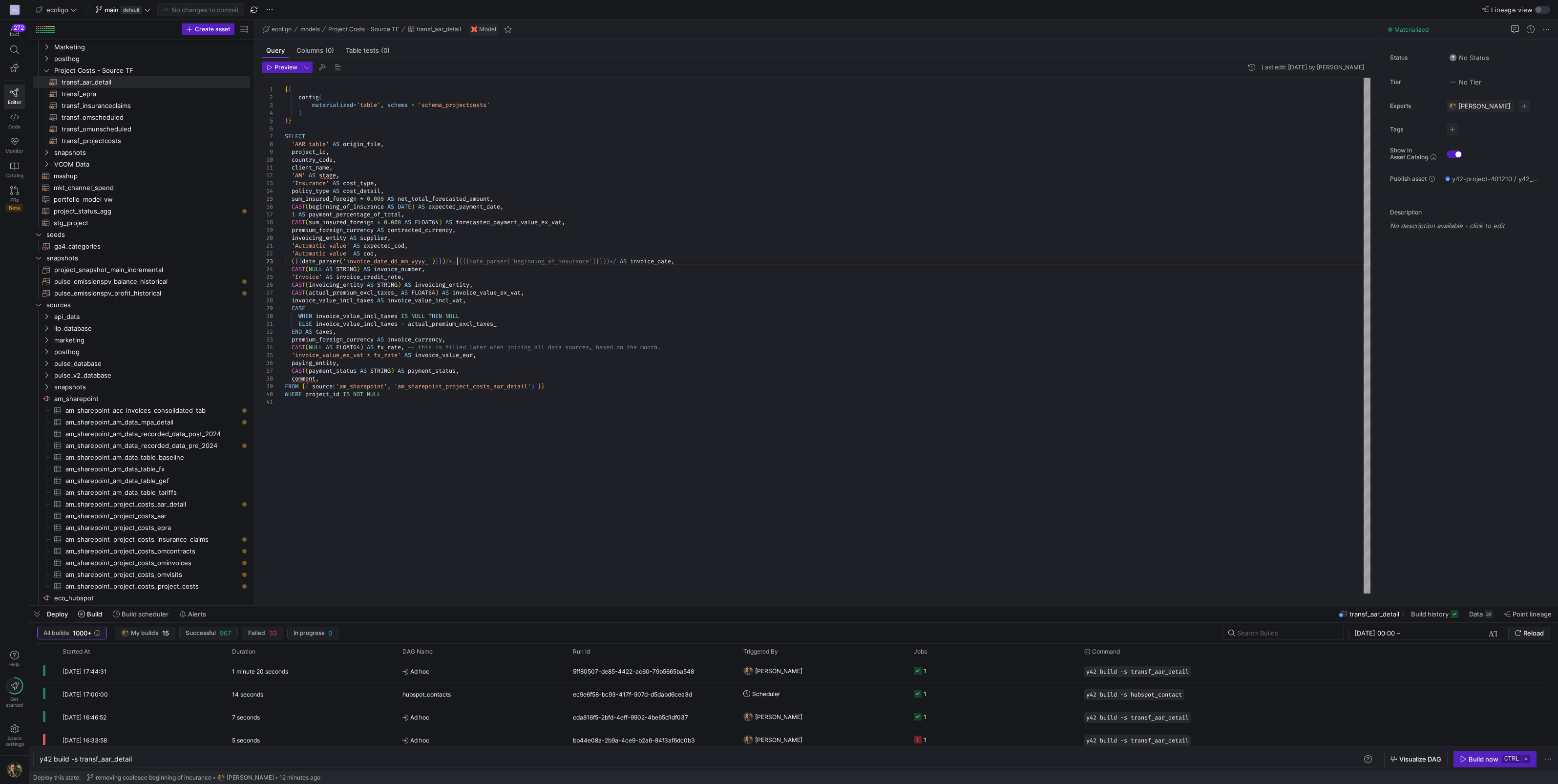
click at [457, 261] on div "{ { config ( materialized = 'table' , schema = 'schema_projectcosts' ) } } SELE…" at bounding box center [828, 336] width 1086 height 516
click at [618, 260] on div "{ { config ( materialized = 'table' , schema = 'schema_projectcosts' ) } } SELE…" at bounding box center [828, 336] width 1086 height 516
click at [293, 259] on div "{ { config ( materialized = 'table' , schema = 'schema_projectcosts' ) } } SELE…" at bounding box center [828, 336] width 1086 height 516
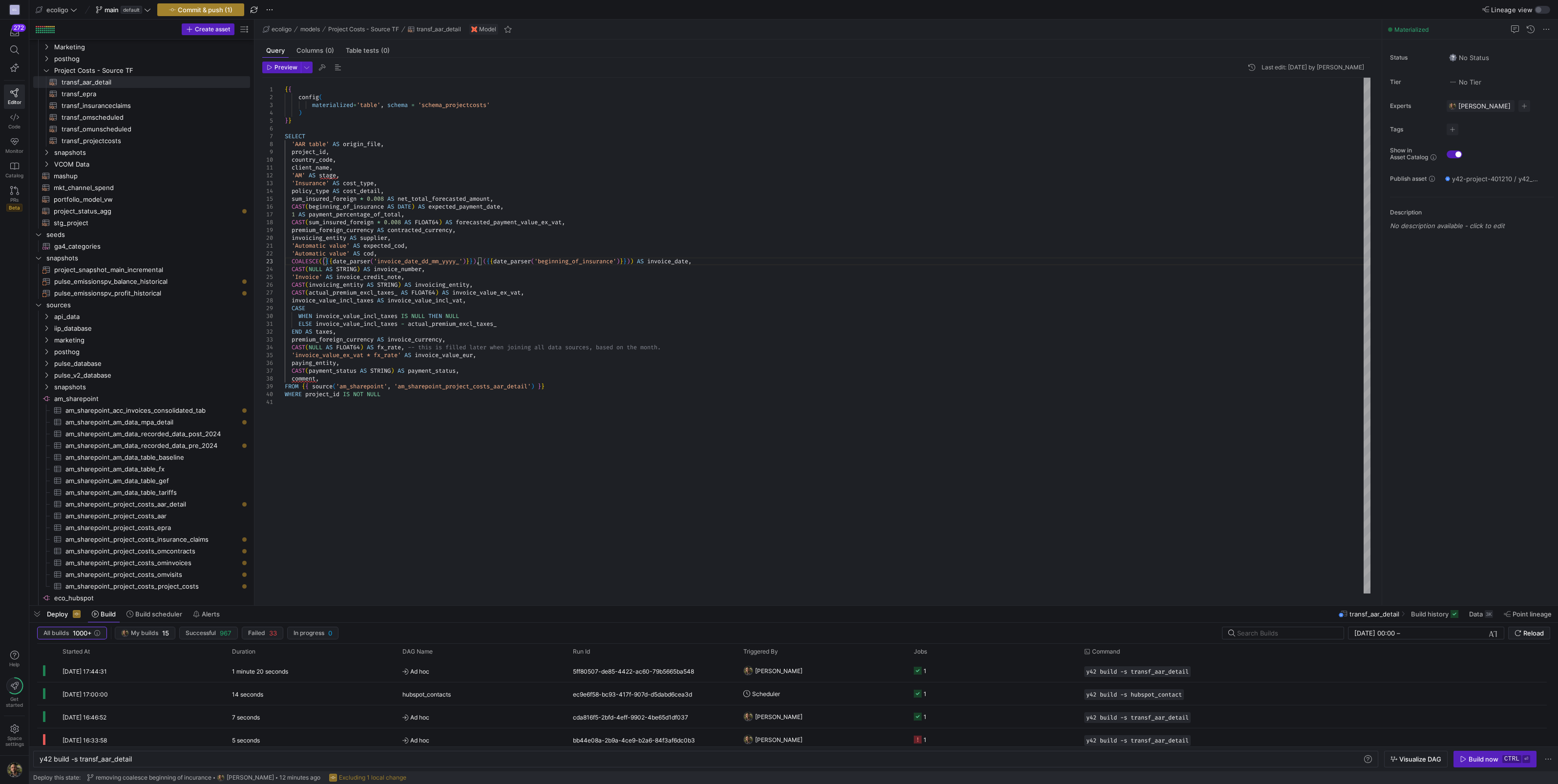
type textarea "'Automatic value' AS expected_cod, 'Automatic value' AS cod, COALESCE(({{date_p…"
click at [212, 9] on span "Commit & push (1)" at bounding box center [205, 10] width 54 height 8
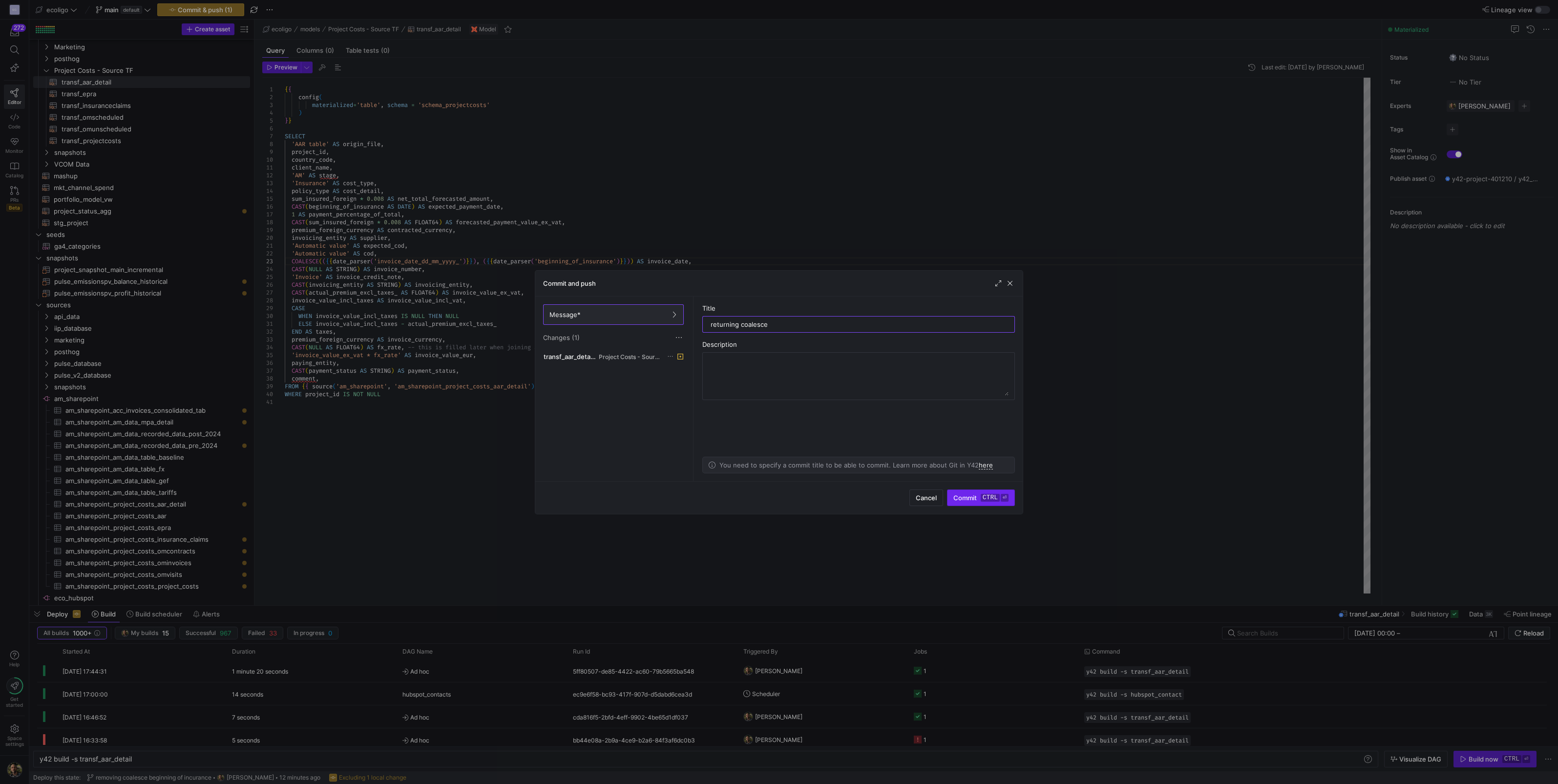
type input "returning coalesce"
click at [955, 501] on span "Commit ctrl ⏎" at bounding box center [981, 497] width 55 height 8
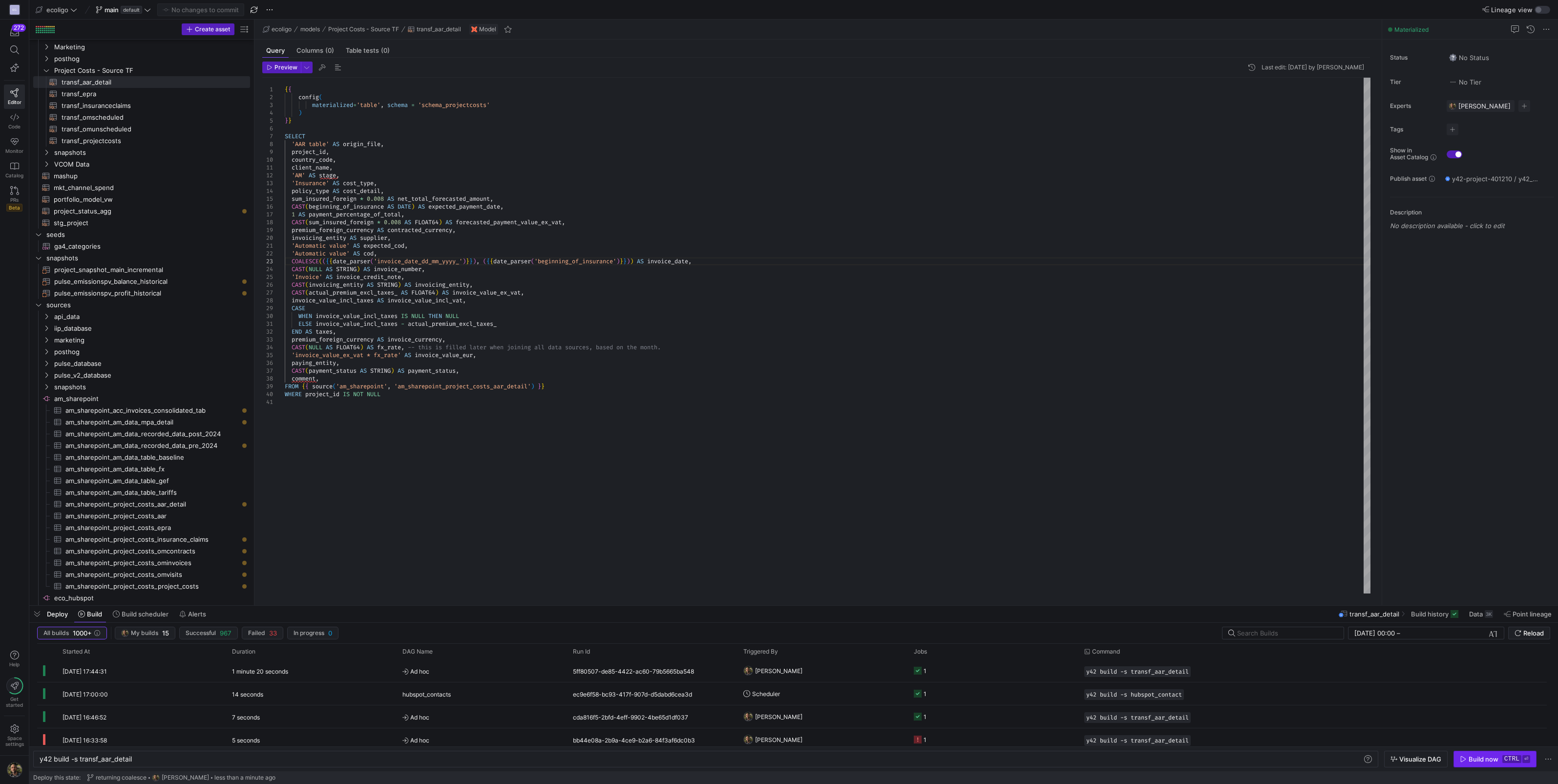
click at [1478, 759] on div "Build now" at bounding box center [1484, 759] width 30 height 8
click at [1490, 756] on div "Build now" at bounding box center [1484, 759] width 30 height 8
